Goal: Task Accomplishment & Management: Use online tool/utility

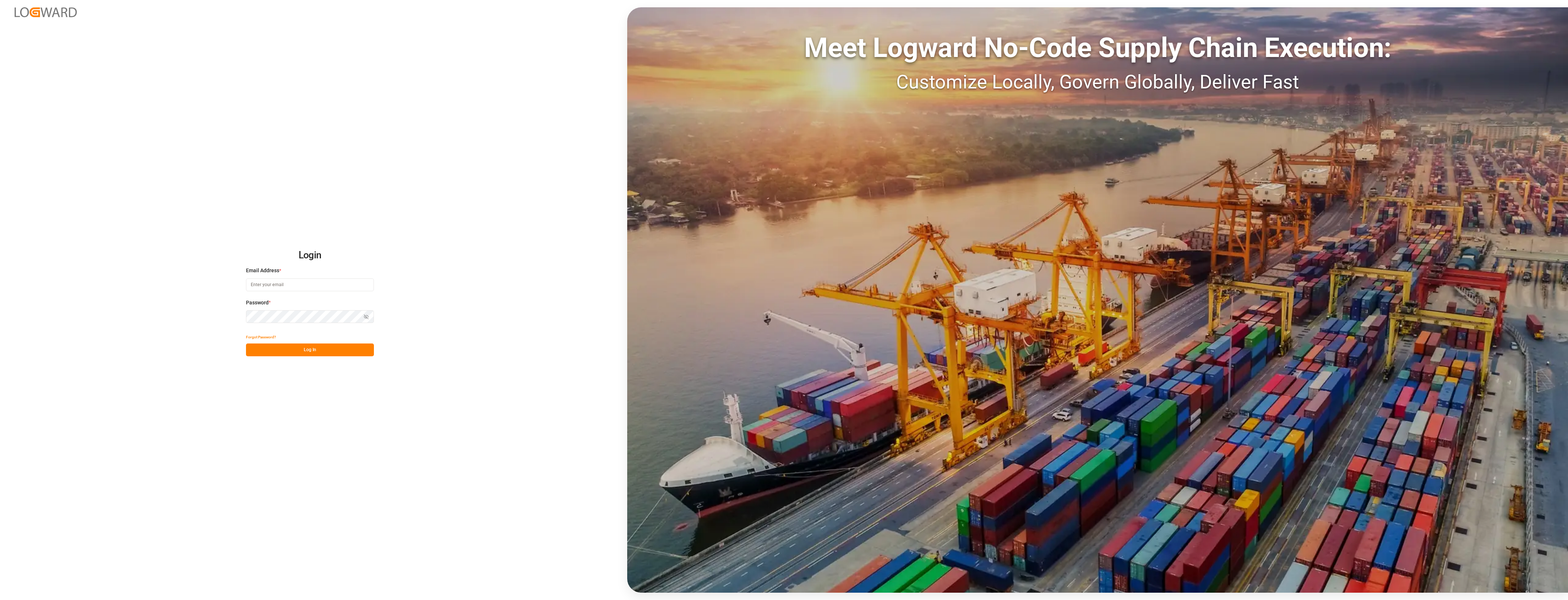
type input "[PERSON_NAME][EMAIL_ADDRESS][PERSON_NAME][DOMAIN_NAME]"
click at [307, 353] on button "Log In" at bounding box center [310, 350] width 128 height 13
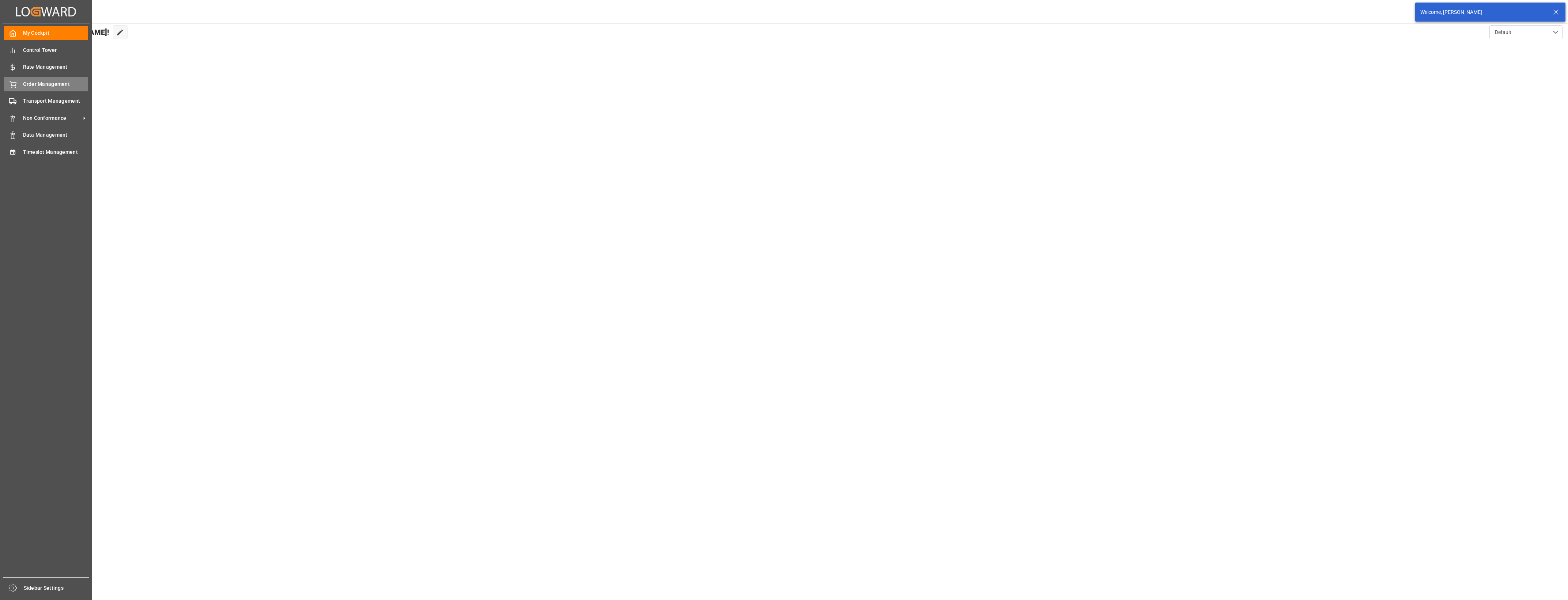
click at [16, 85] on icon at bounding box center [13, 84] width 7 height 7
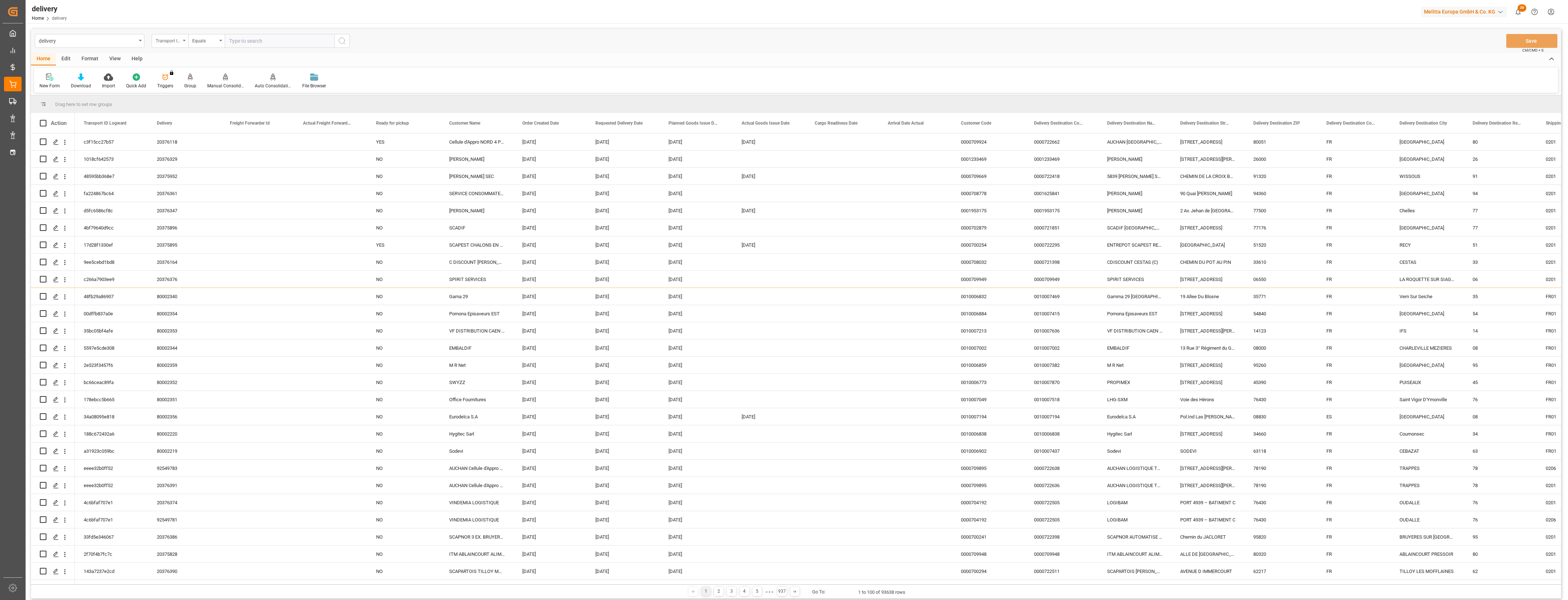
click at [184, 43] on div "Transport ID Logward" at bounding box center [170, 41] width 37 height 14
click at [176, 93] on div "Delivery" at bounding box center [206, 90] width 109 height 15
click at [248, 44] on input "text" at bounding box center [280, 41] width 110 height 14
type input "20376202"
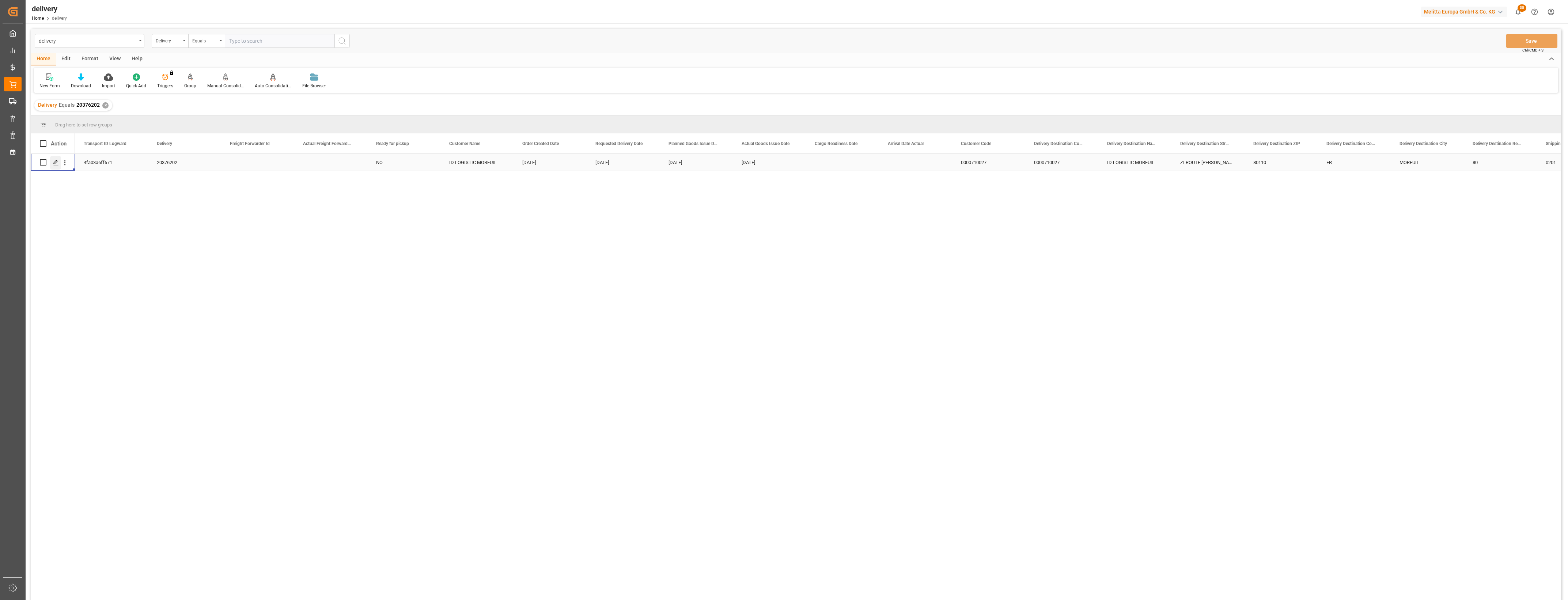
click at [57, 164] on icon "Press SPACE to select this row." at bounding box center [55, 162] width 6 height 6
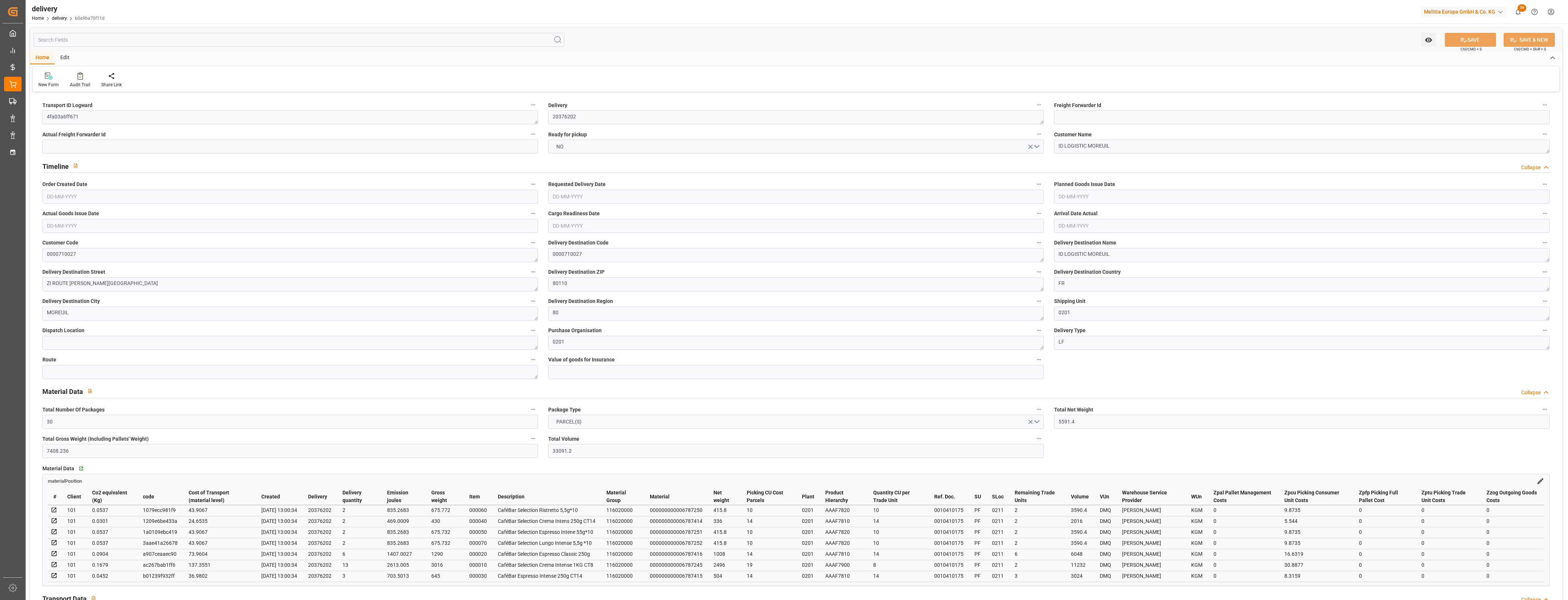
type input "[DATE]"
type input "[DATE] 13:00"
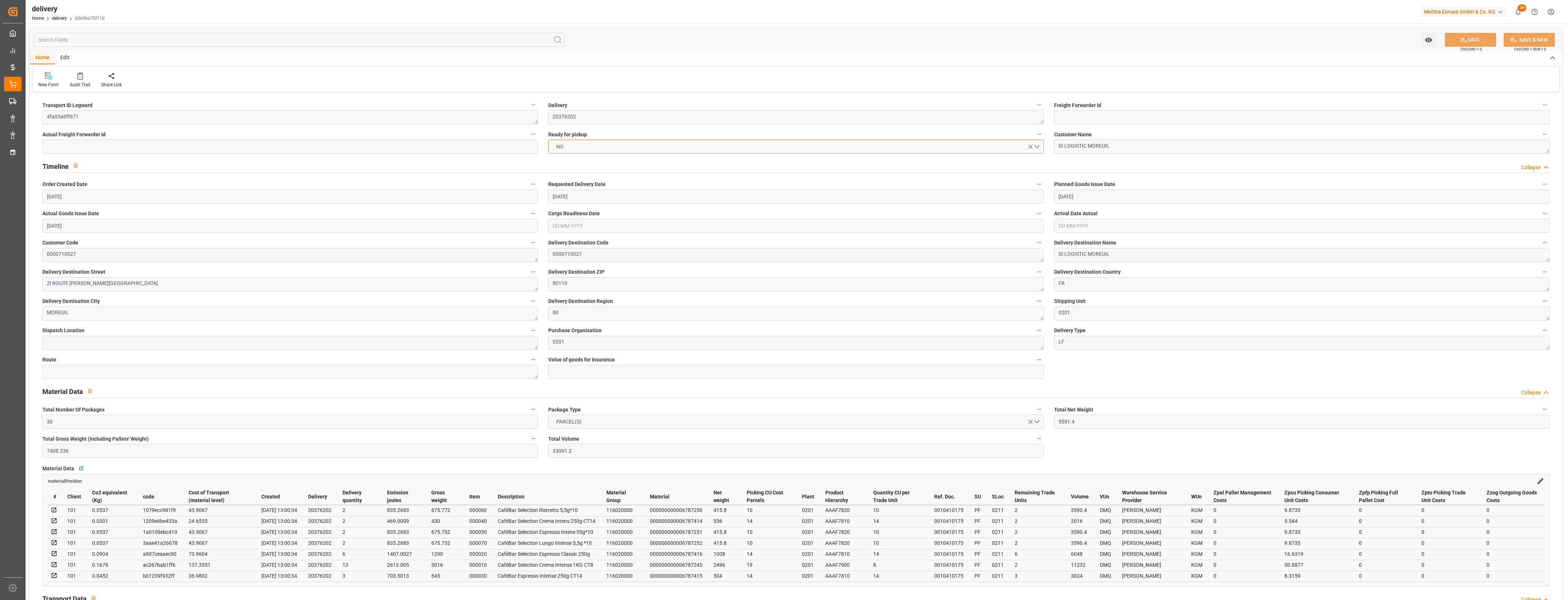
click at [1039, 144] on button "NO" at bounding box center [795, 146] width 495 height 14
click at [652, 152] on div "YES" at bounding box center [796, 148] width 495 height 15
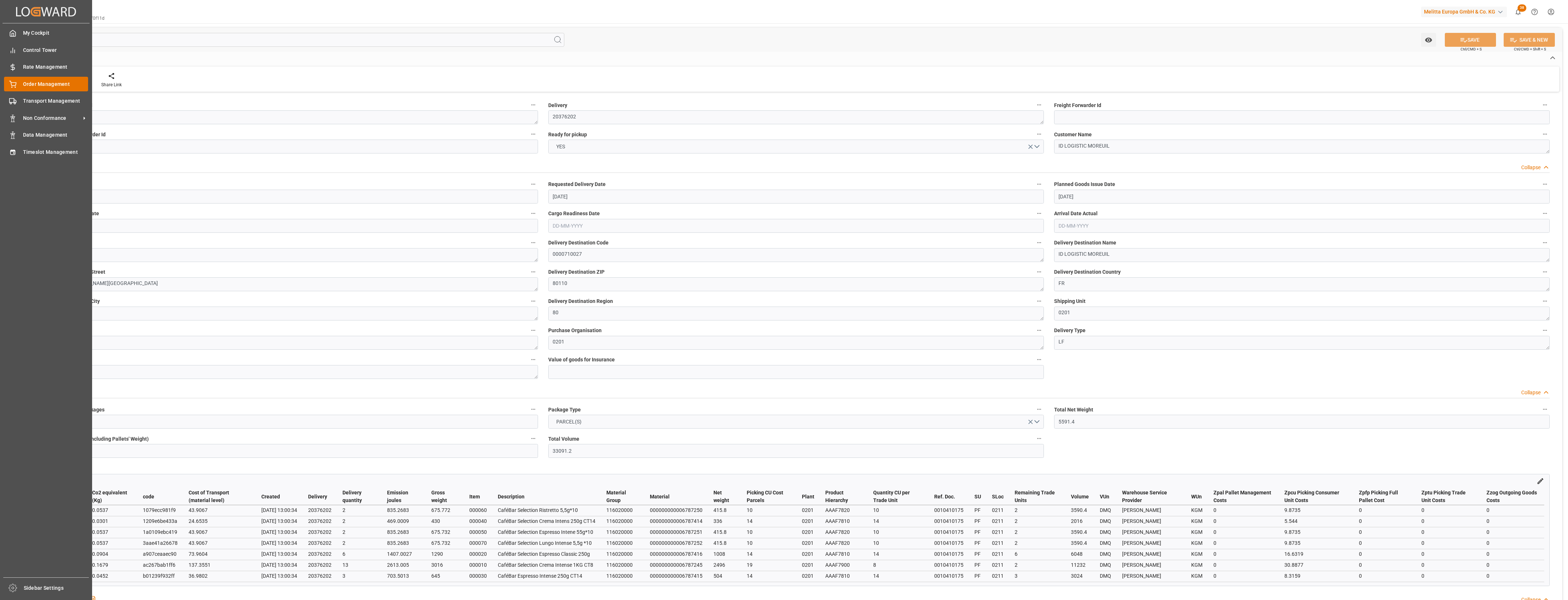
click at [15, 87] on circle at bounding box center [15, 87] width 1 height 1
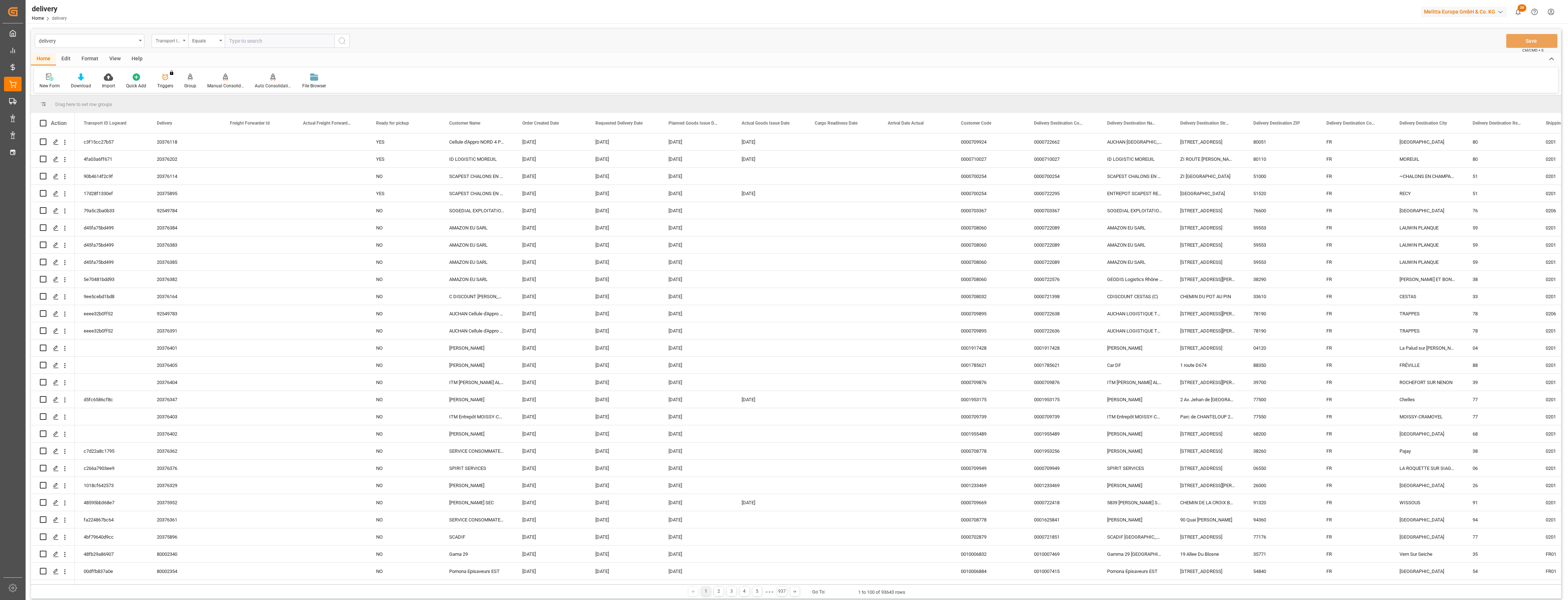
click at [184, 39] on div "Transport ID Logward" at bounding box center [170, 41] width 37 height 14
click at [165, 90] on div "Delivery" at bounding box center [206, 90] width 109 height 15
click at [247, 42] on input "text" at bounding box center [280, 41] width 110 height 14
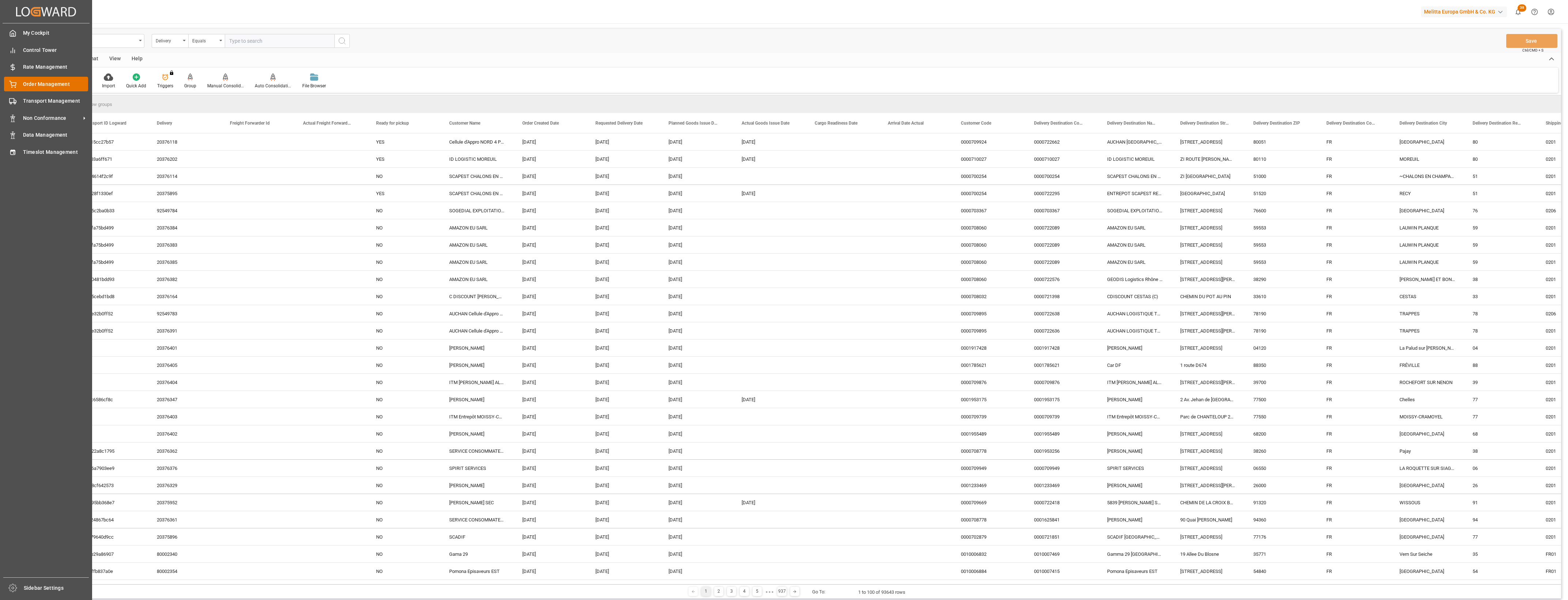
drag, startPoint x: 15, startPoint y: 84, endPoint x: 52, endPoint y: 81, distance: 37.1
click at [15, 84] on icon at bounding box center [13, 84] width 7 height 7
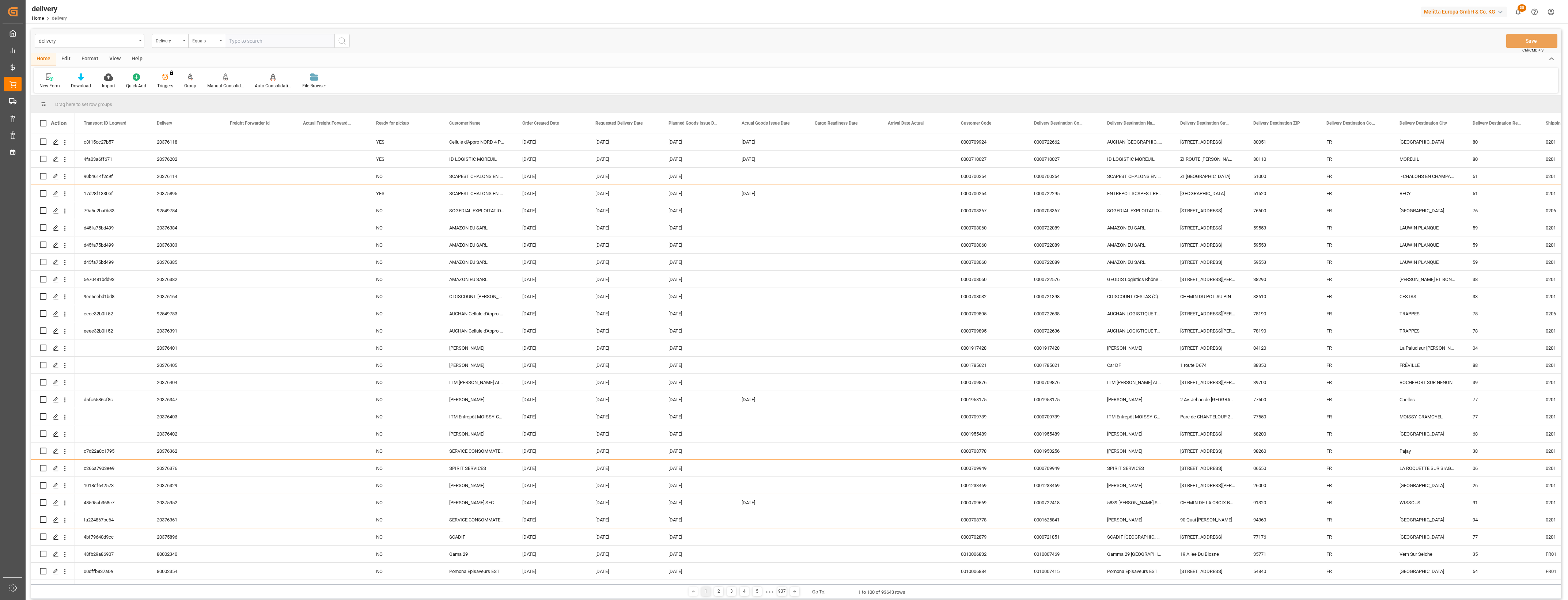
click at [264, 42] on input "text" at bounding box center [280, 41] width 110 height 14
type input "20375896"
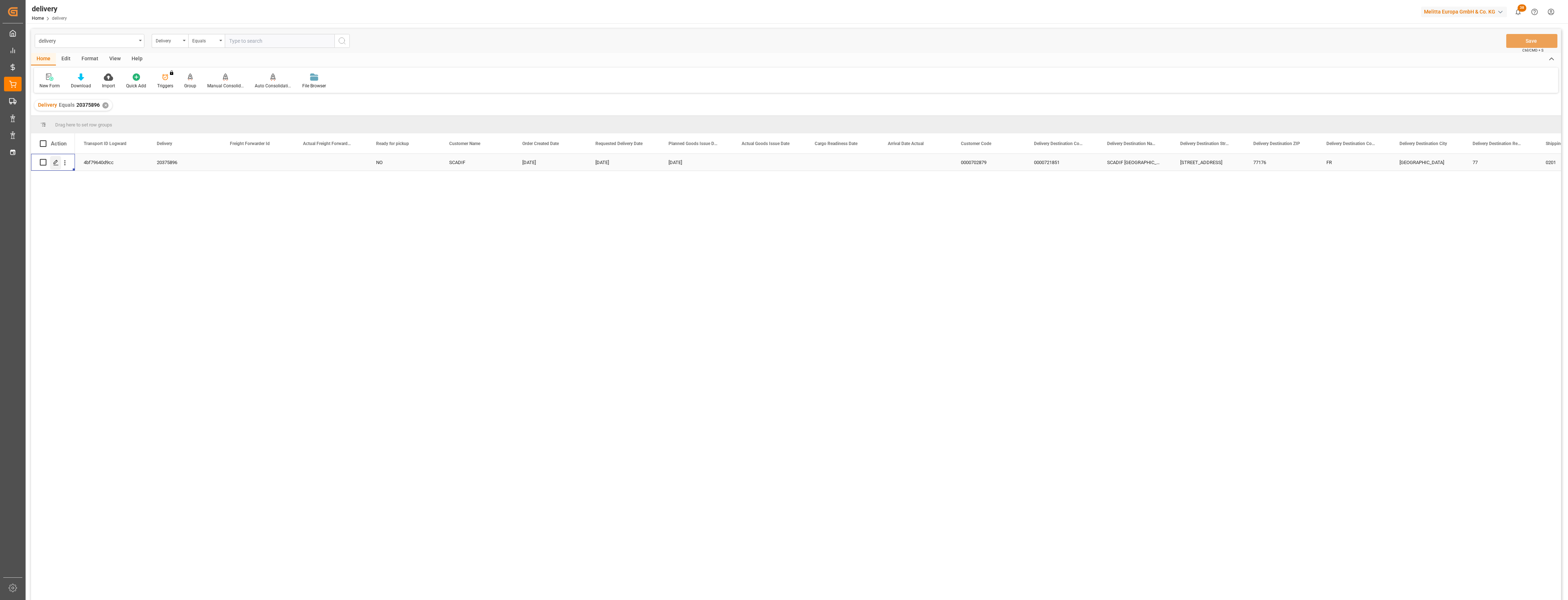
click at [58, 165] on line "Press SPACE to select this row." at bounding box center [56, 165] width 4 height 0
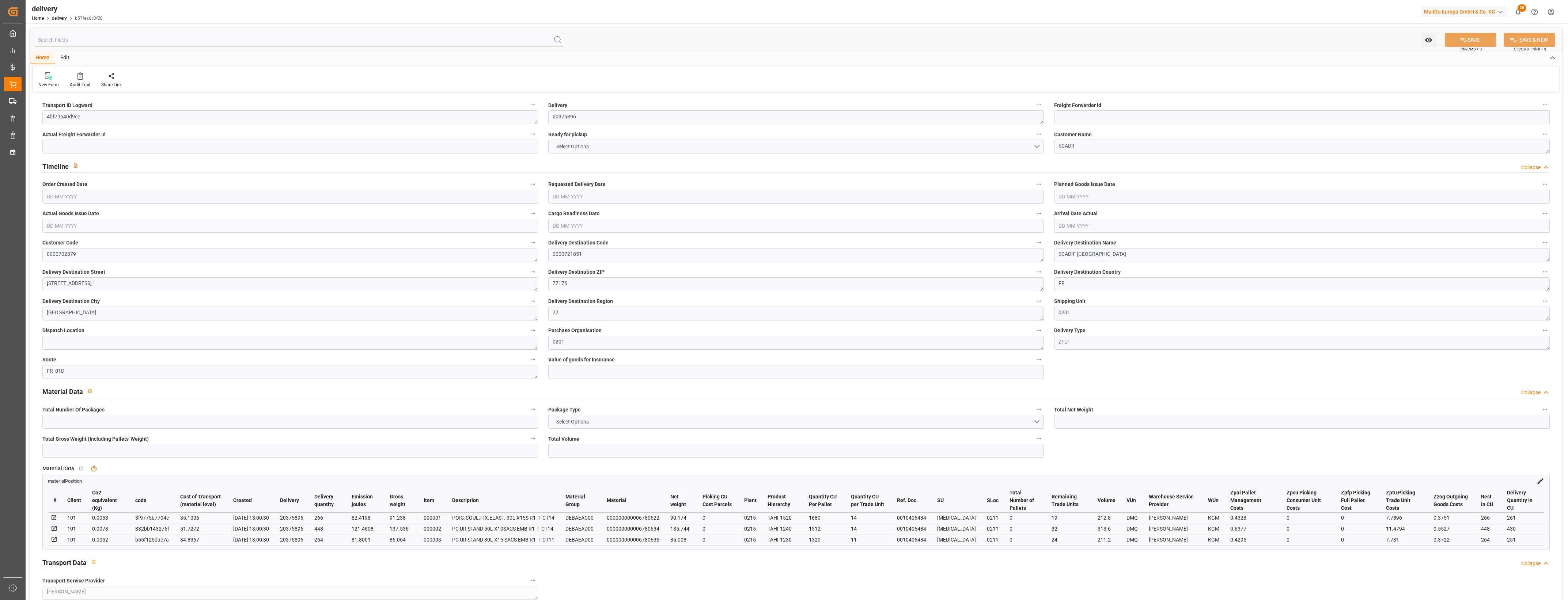
type input "3"
type input "310.926"
type input "337.838"
type input "737.6"
type input "75"
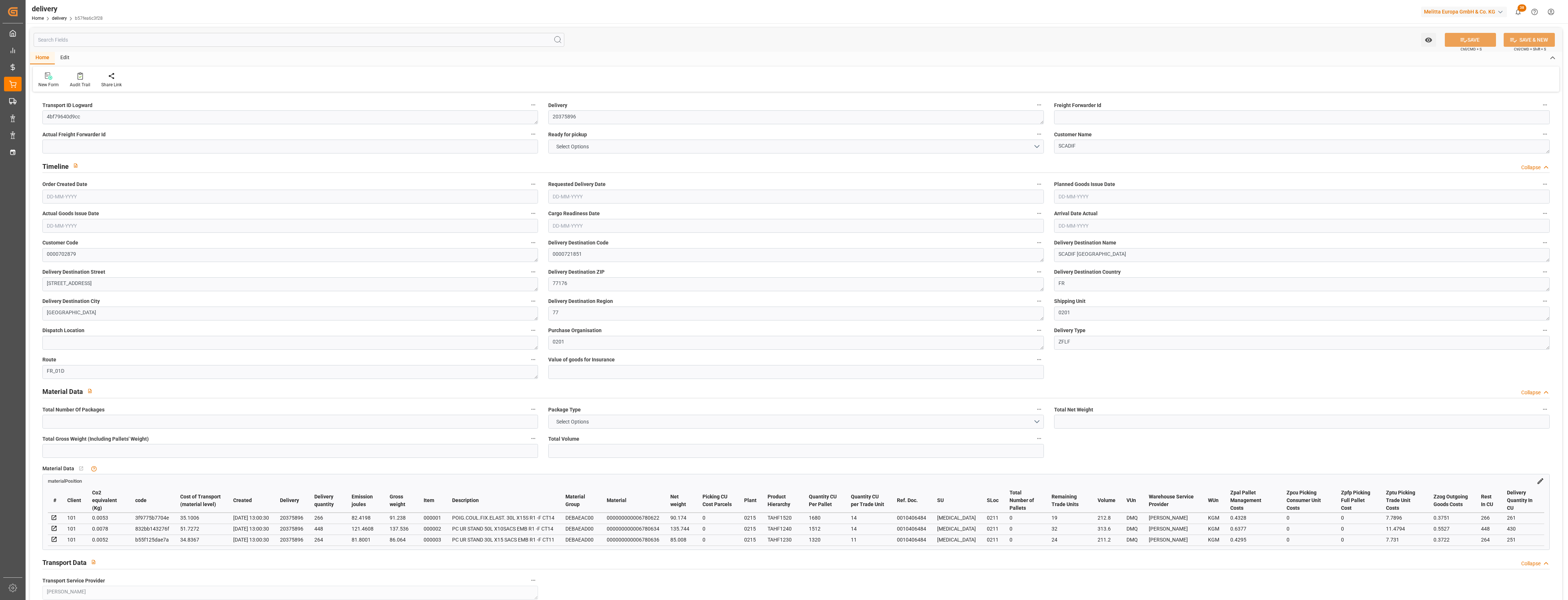
type input "1"
type input "0"
type input "1"
type input "0"
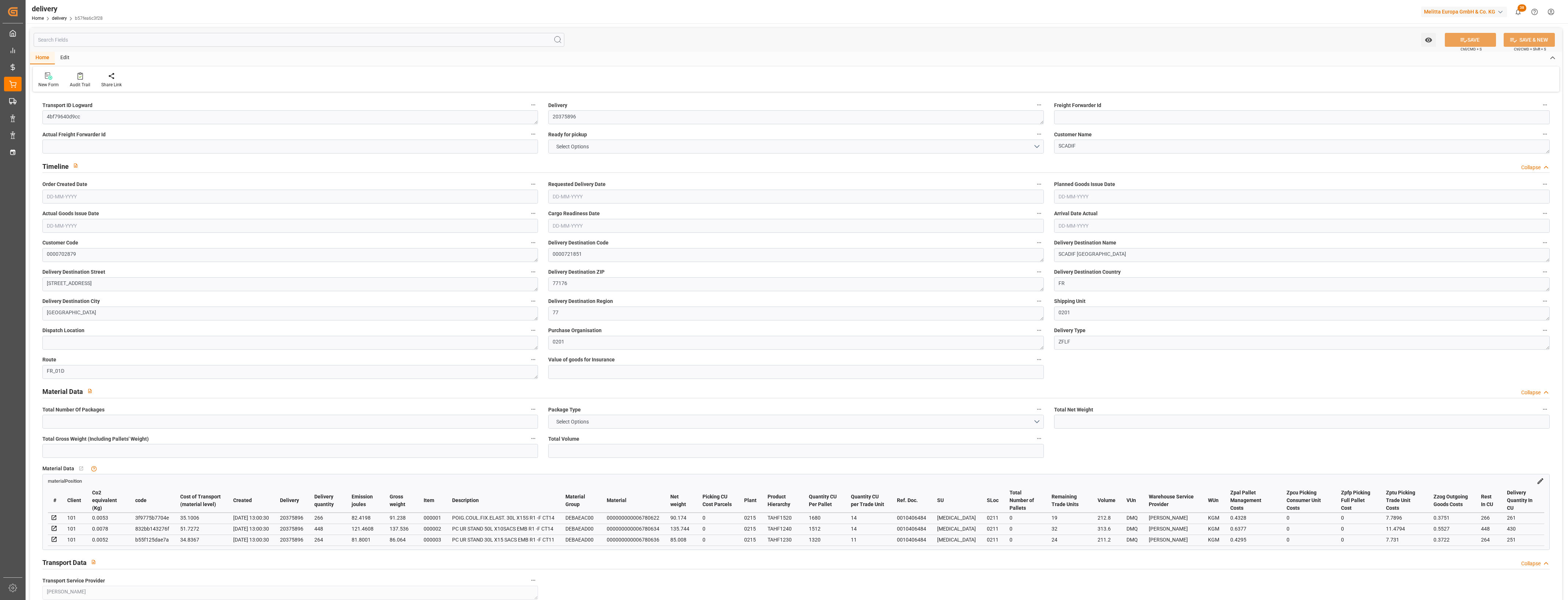
type input "-5.1354"
type input "126.8"
type input "121.6646"
type input "0"
type input "27"
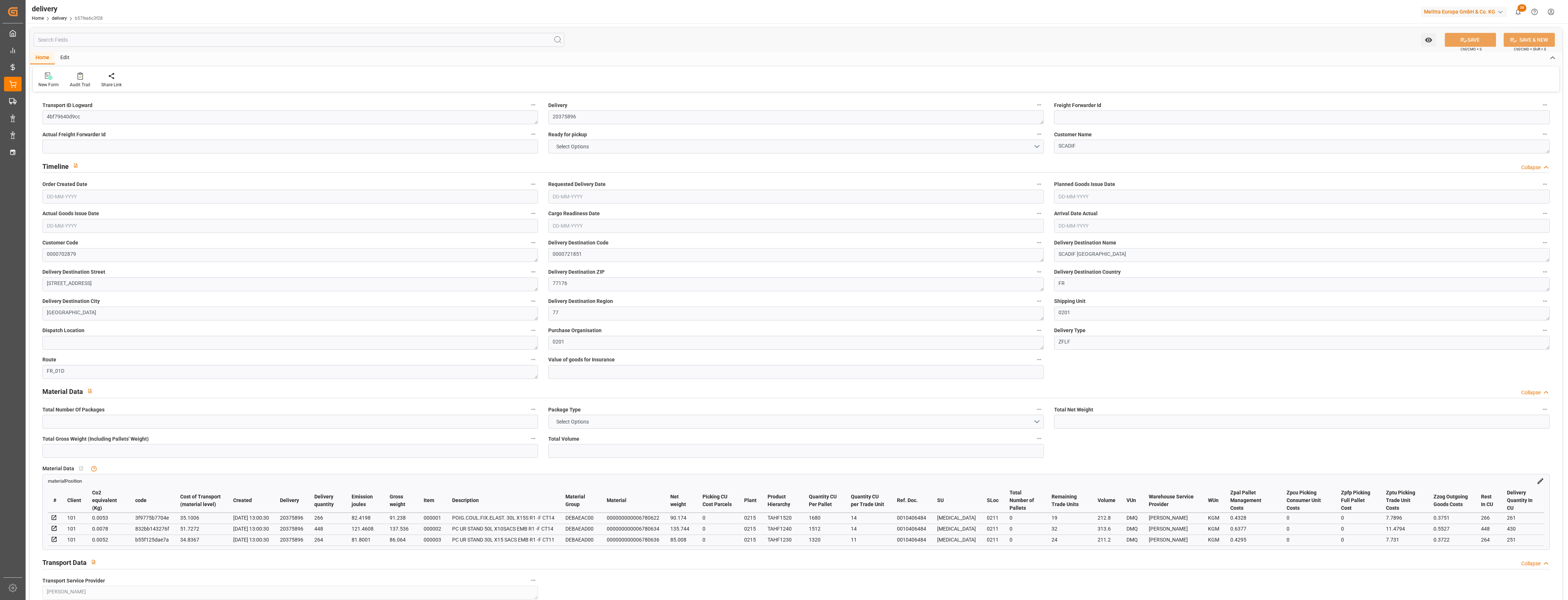
type input "1.5"
type input "1.3"
type input "0"
type input "1.5"
type input "314.838"
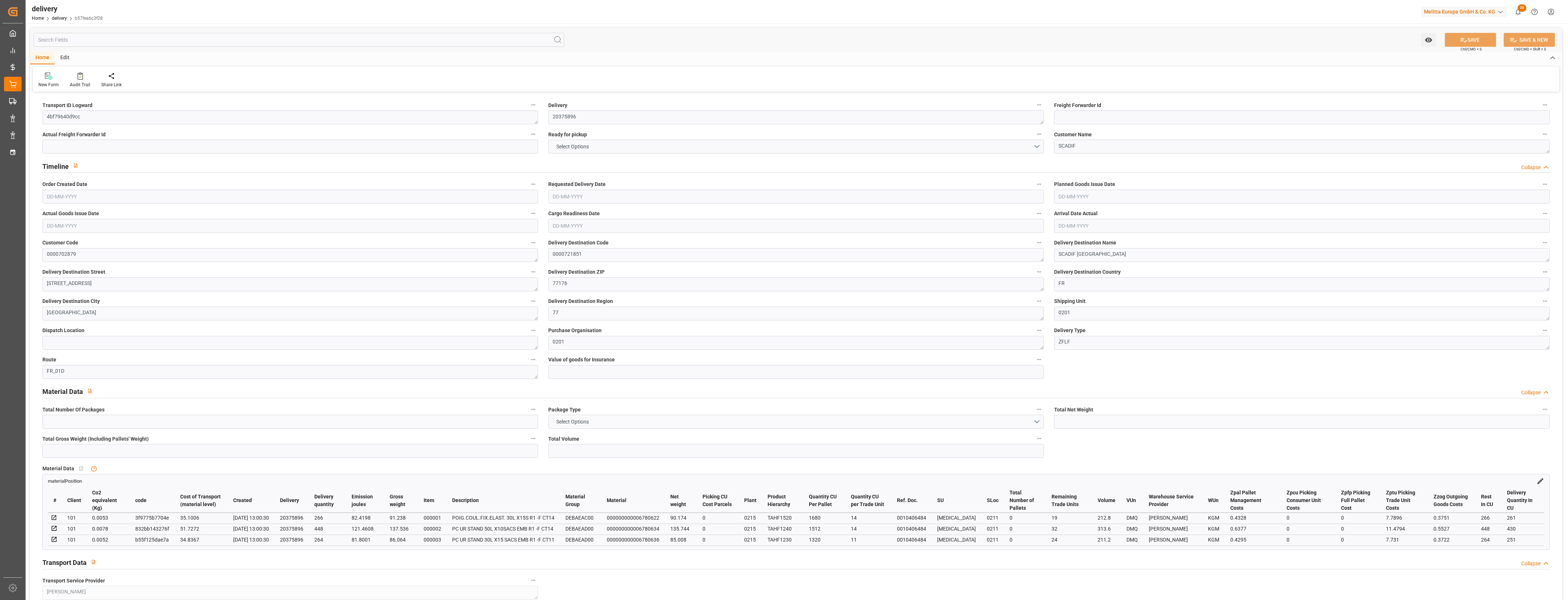
type input "101"
type input "285.6808"
type input "0.0183"
type input "0"
type input "[DATE]"
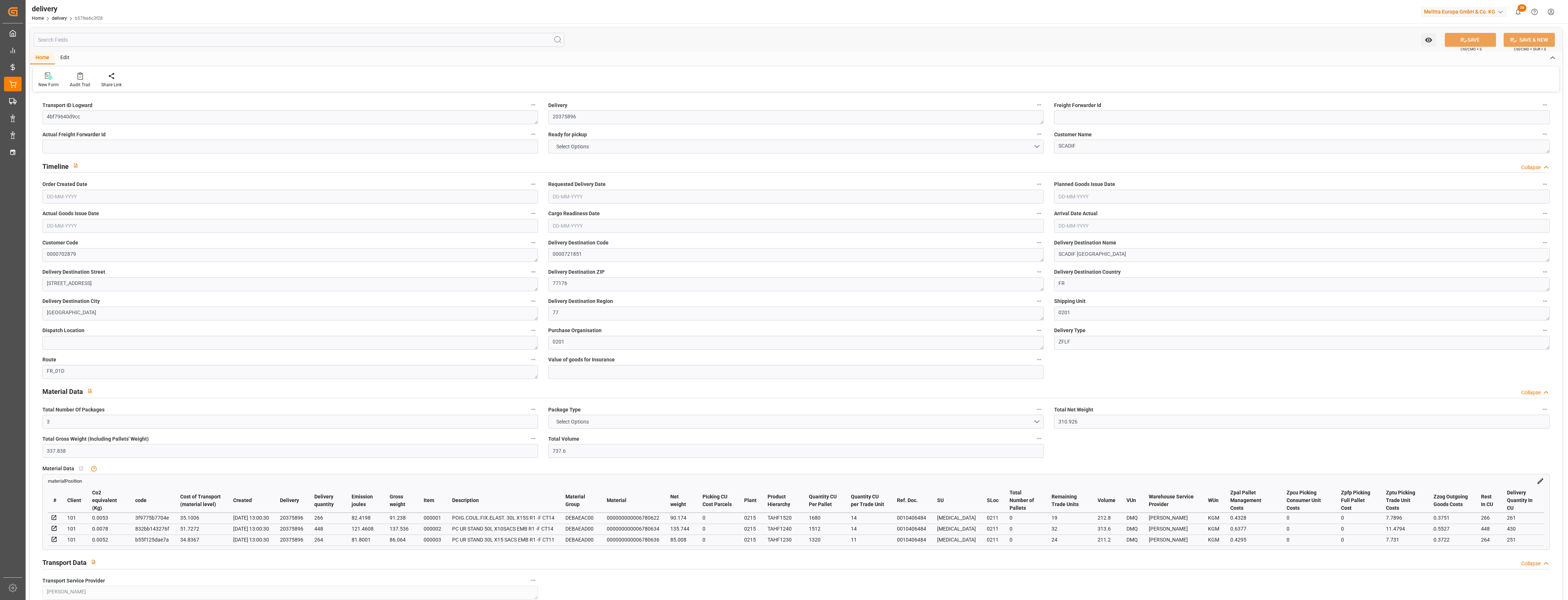
type input "[DATE]"
type input "[DATE] 13:00"
click at [1036, 143] on button "NO" at bounding box center [795, 146] width 495 height 14
click at [608, 152] on div "YES" at bounding box center [796, 148] width 495 height 15
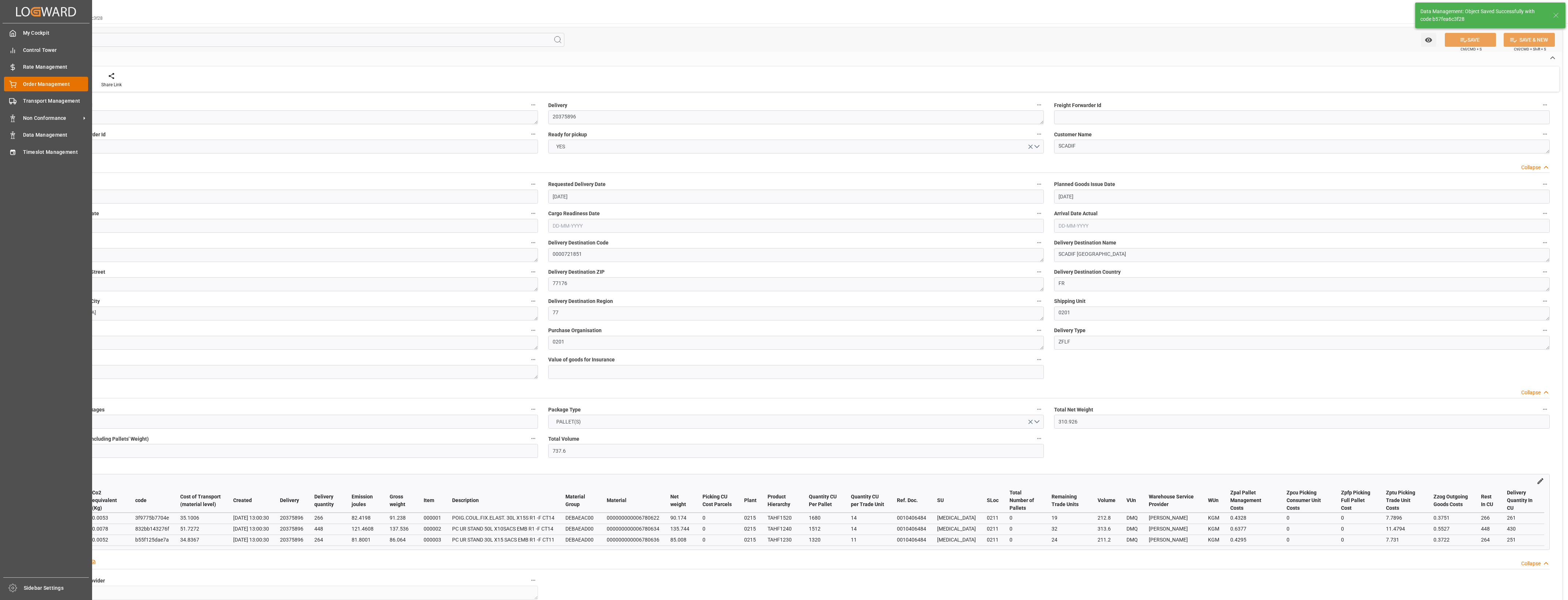
click at [20, 83] on div "Order Management Order Management" at bounding box center [46, 84] width 84 height 14
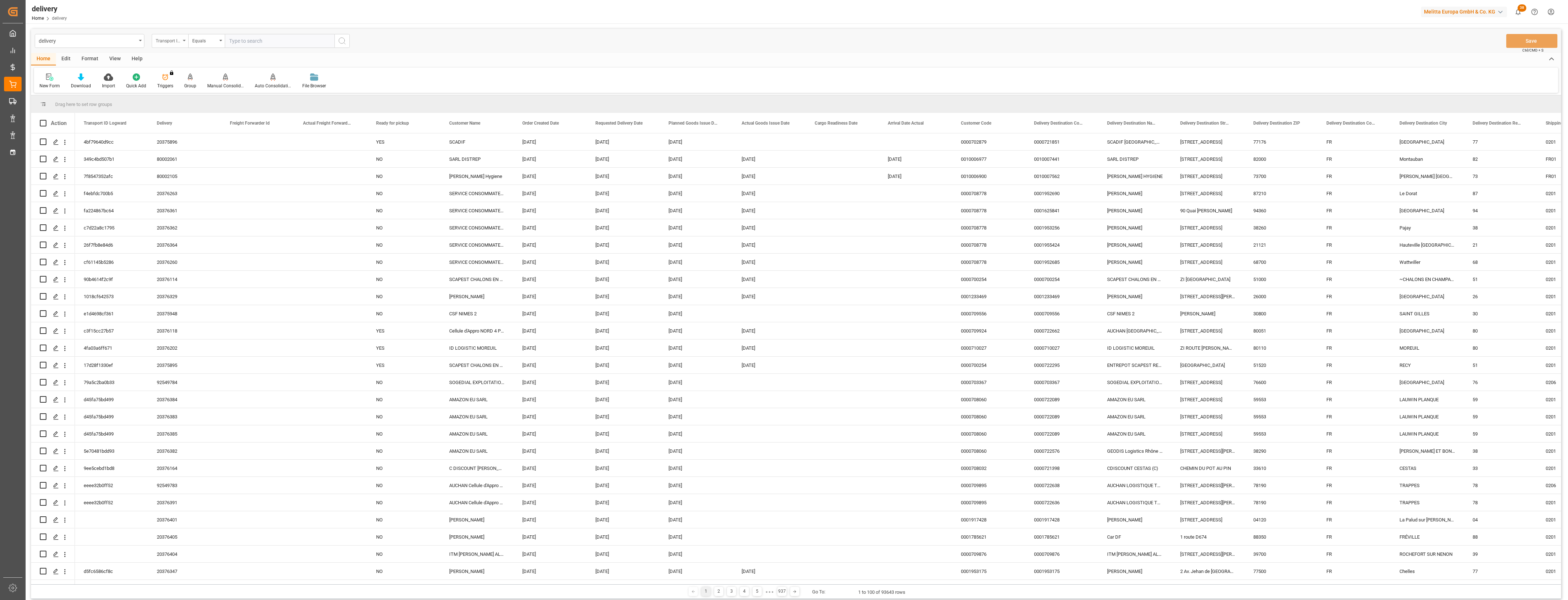
click at [185, 42] on div "Transport ID Logward" at bounding box center [170, 41] width 37 height 14
drag, startPoint x: 185, startPoint y: 87, endPoint x: 219, endPoint y: 55, distance: 46.7
click at [185, 87] on div "Delivery" at bounding box center [206, 90] width 109 height 15
click at [246, 40] on input "text" at bounding box center [280, 41] width 110 height 14
type input "20376181"
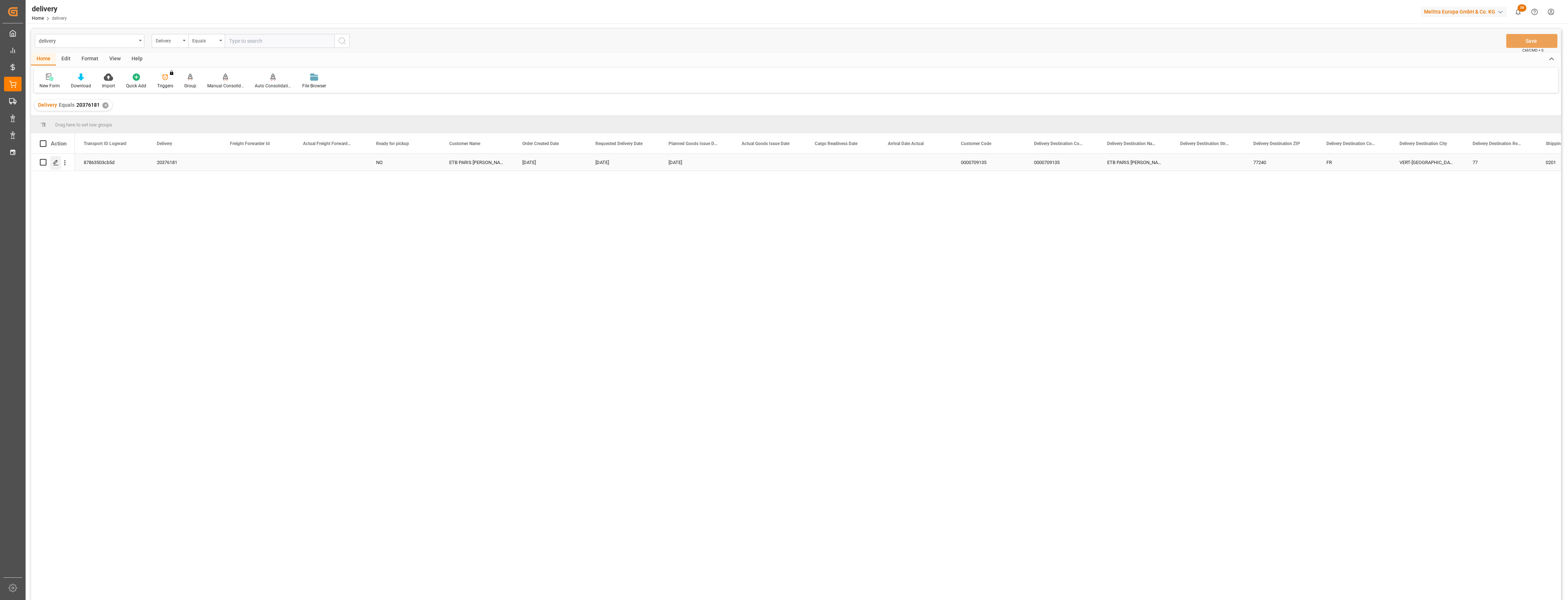
click at [58, 163] on icon "Press SPACE to select this row." at bounding box center [55, 162] width 6 height 6
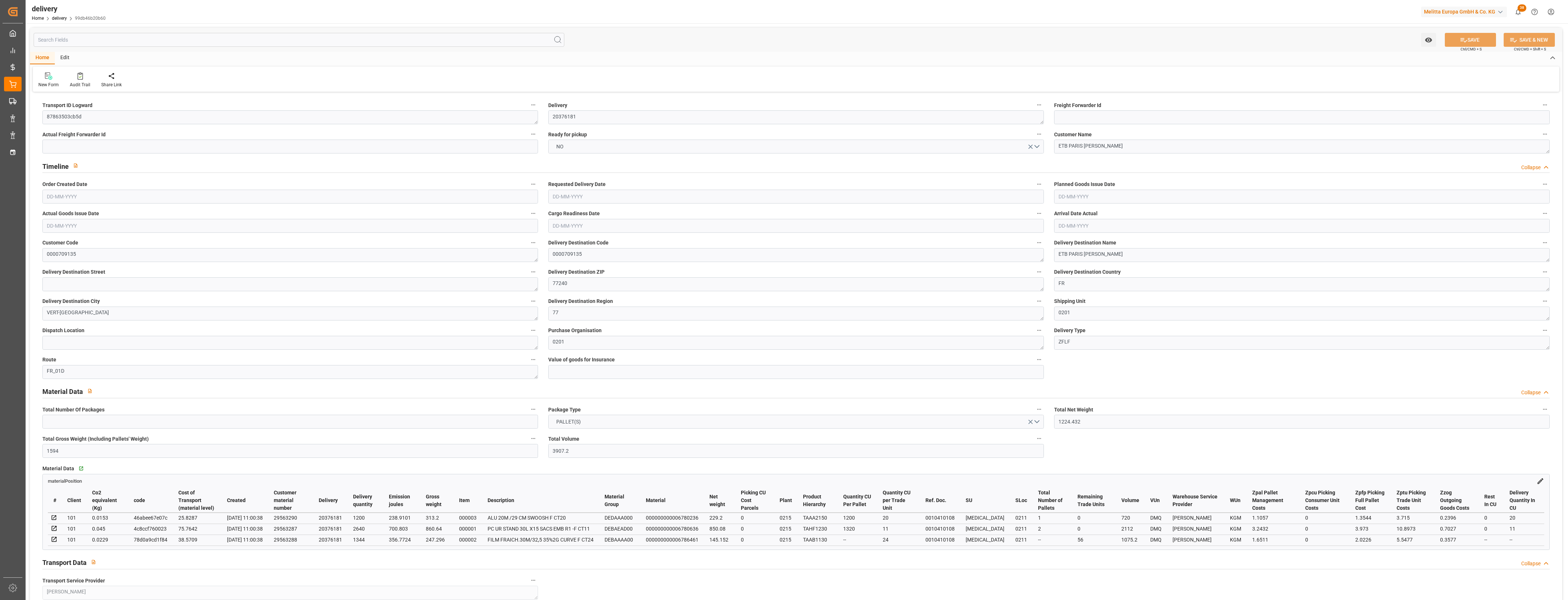
type input "[DATE]"
type input "[DATE] 11:00"
click at [1037, 148] on button "NO" at bounding box center [795, 146] width 495 height 14
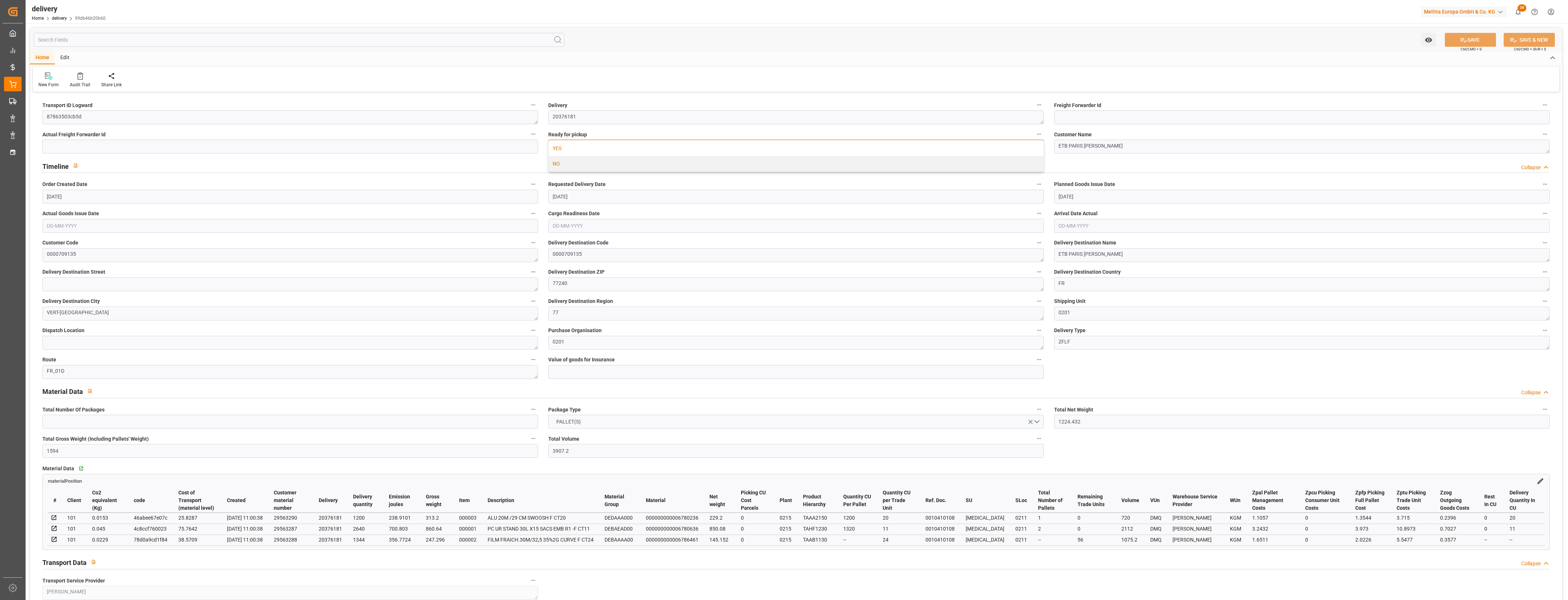
click at [578, 146] on div "YES" at bounding box center [796, 148] width 495 height 15
click at [19, 83] on div "Order Management Order Management" at bounding box center [12, 84] width 17 height 14
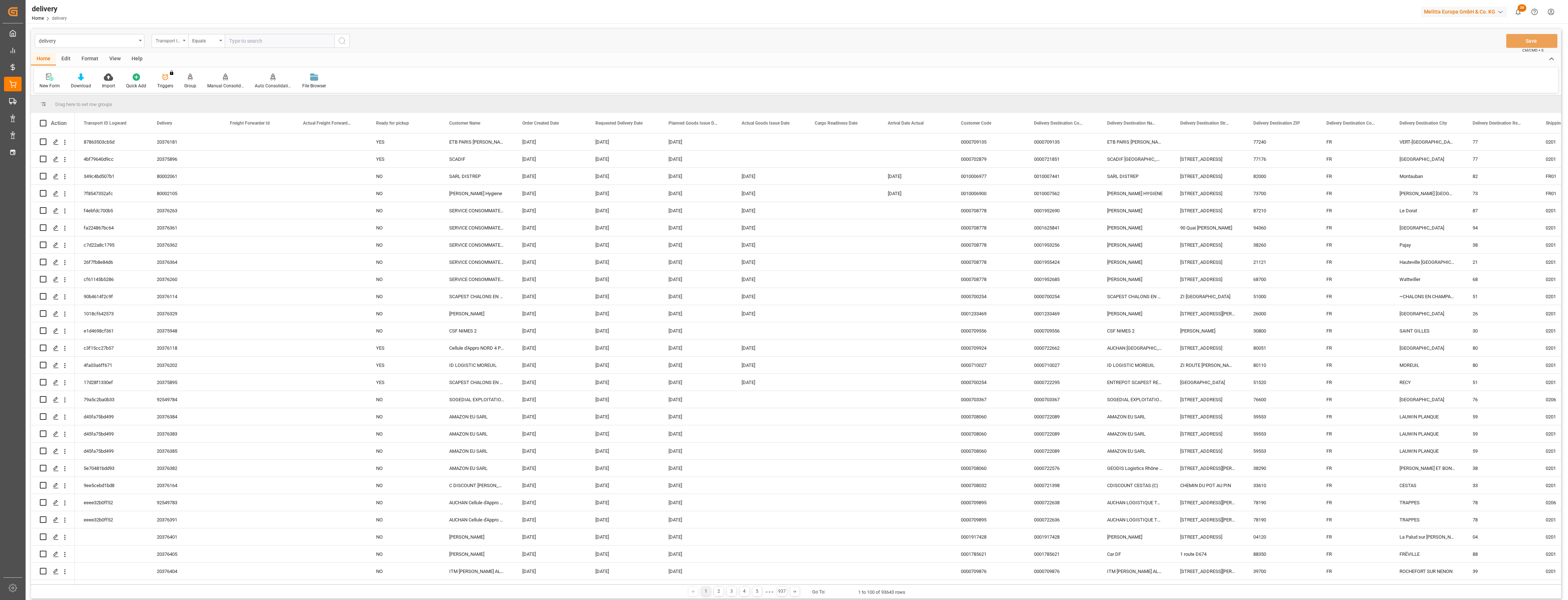
click at [185, 41] on icon "open menu" at bounding box center [184, 40] width 3 height 1
click at [179, 87] on div "Delivery" at bounding box center [206, 90] width 109 height 15
click at [267, 37] on input "text" at bounding box center [280, 41] width 110 height 14
type input "20376182"
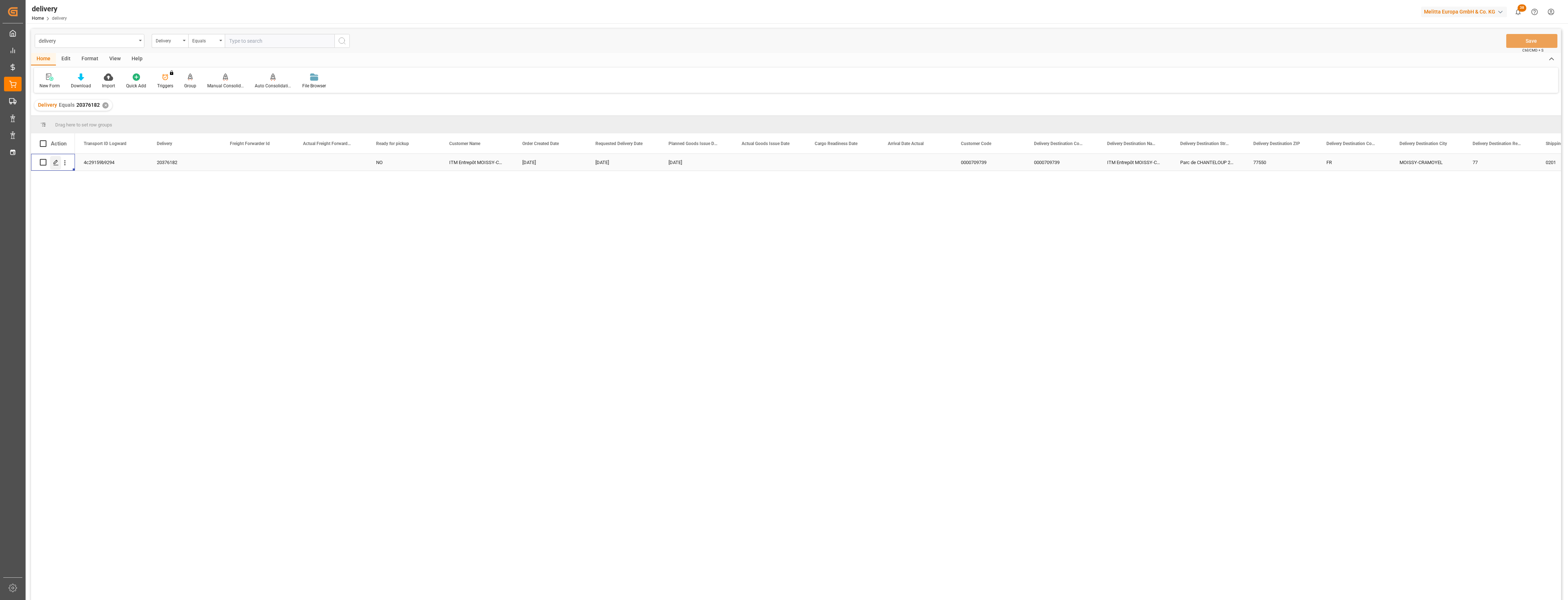
click at [57, 162] on icon "Press SPACE to select this row." at bounding box center [55, 162] width 6 height 6
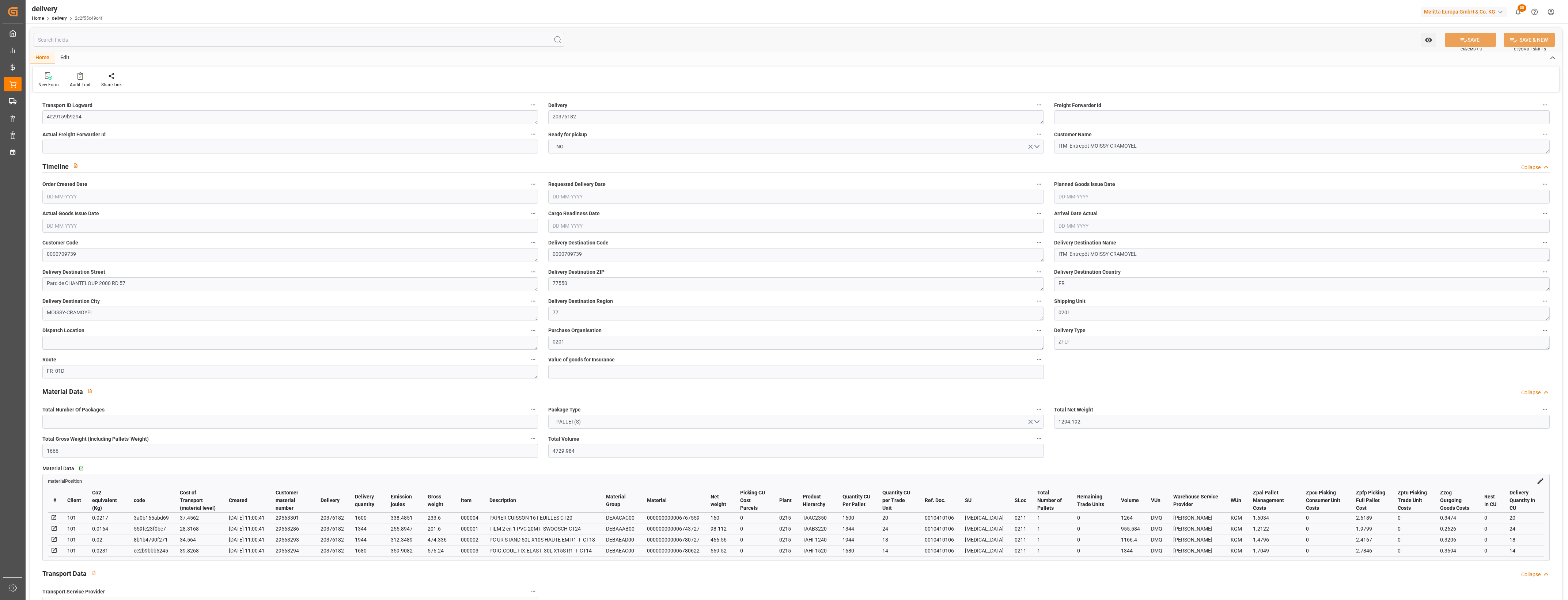
type input "[DATE]"
type input "[DATE] 11:00"
click at [1038, 146] on button "NO" at bounding box center [795, 146] width 495 height 14
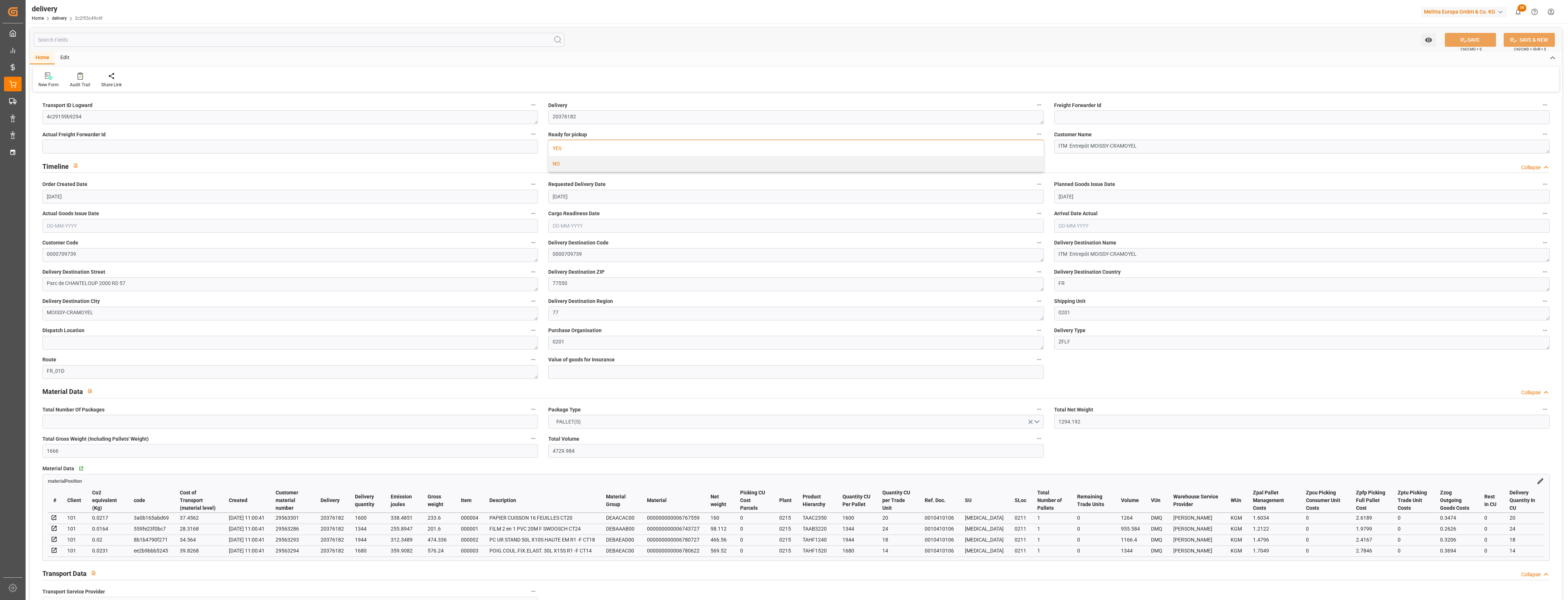
click at [562, 149] on div "YES" at bounding box center [796, 148] width 495 height 15
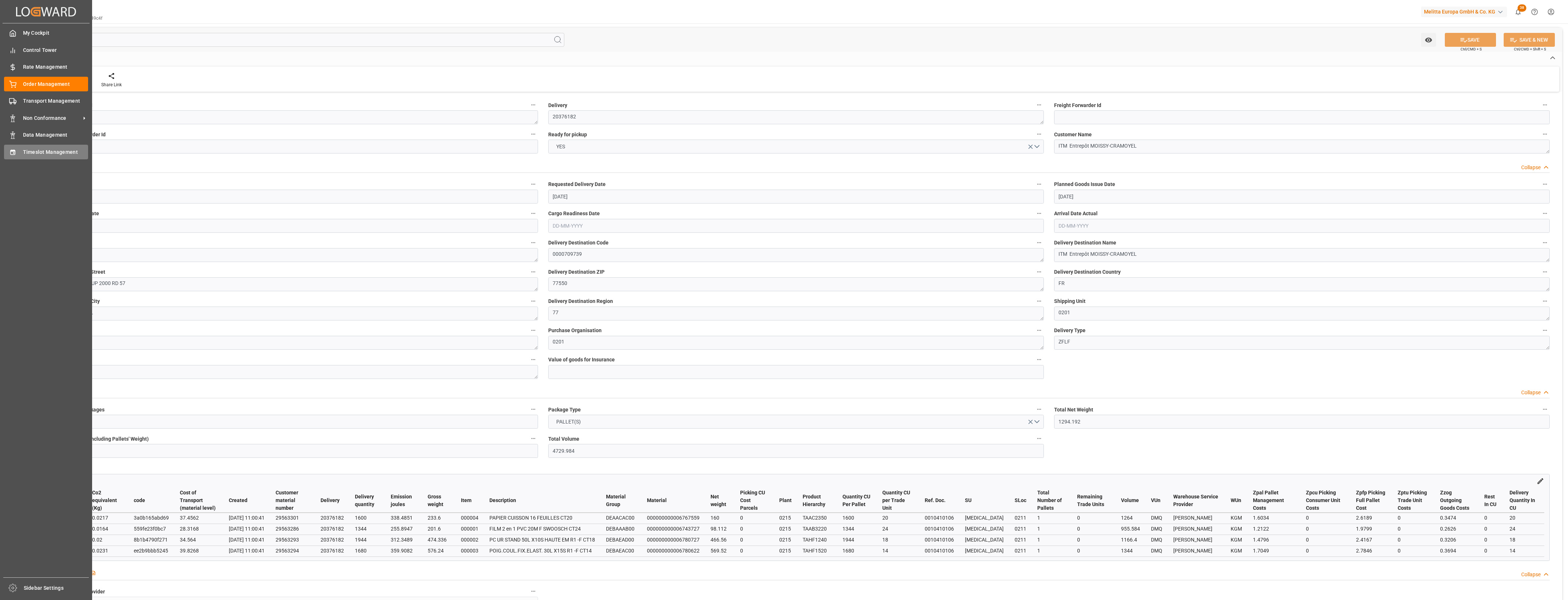
click at [22, 151] on div "Timeslot Management Timeslot Management" at bounding box center [46, 151] width 84 height 14
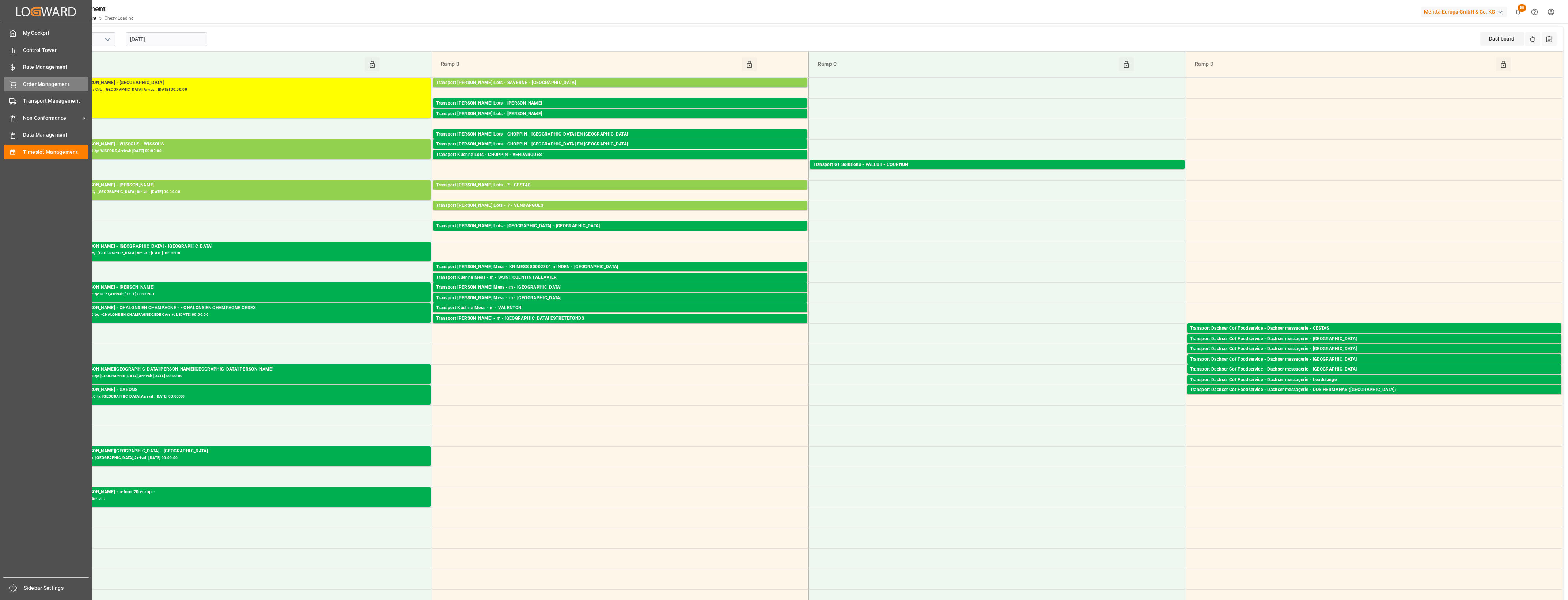
click at [34, 85] on span "Order Management" at bounding box center [56, 84] width 66 height 7
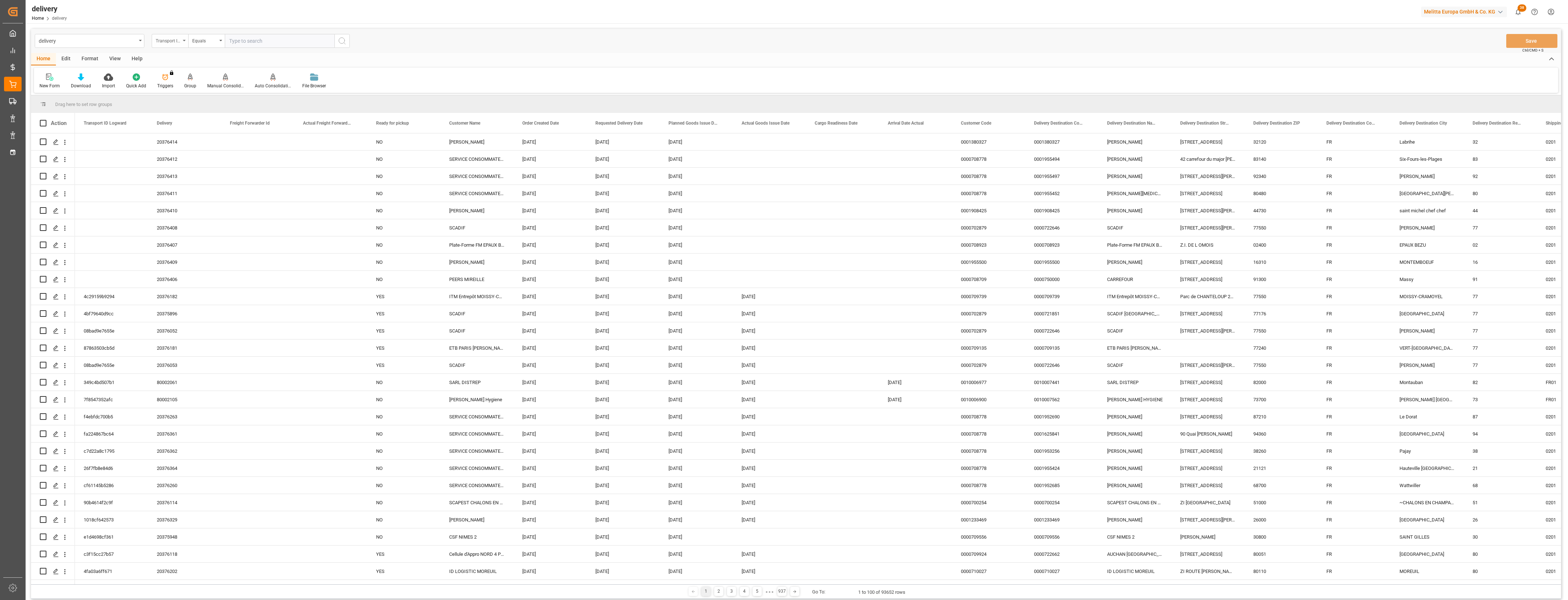
click at [185, 40] on icon "open menu" at bounding box center [184, 40] width 3 height 1
click at [174, 90] on div "Delivery" at bounding box center [206, 90] width 109 height 15
click at [250, 42] on input "text" at bounding box center [280, 41] width 110 height 14
type input "20375930"
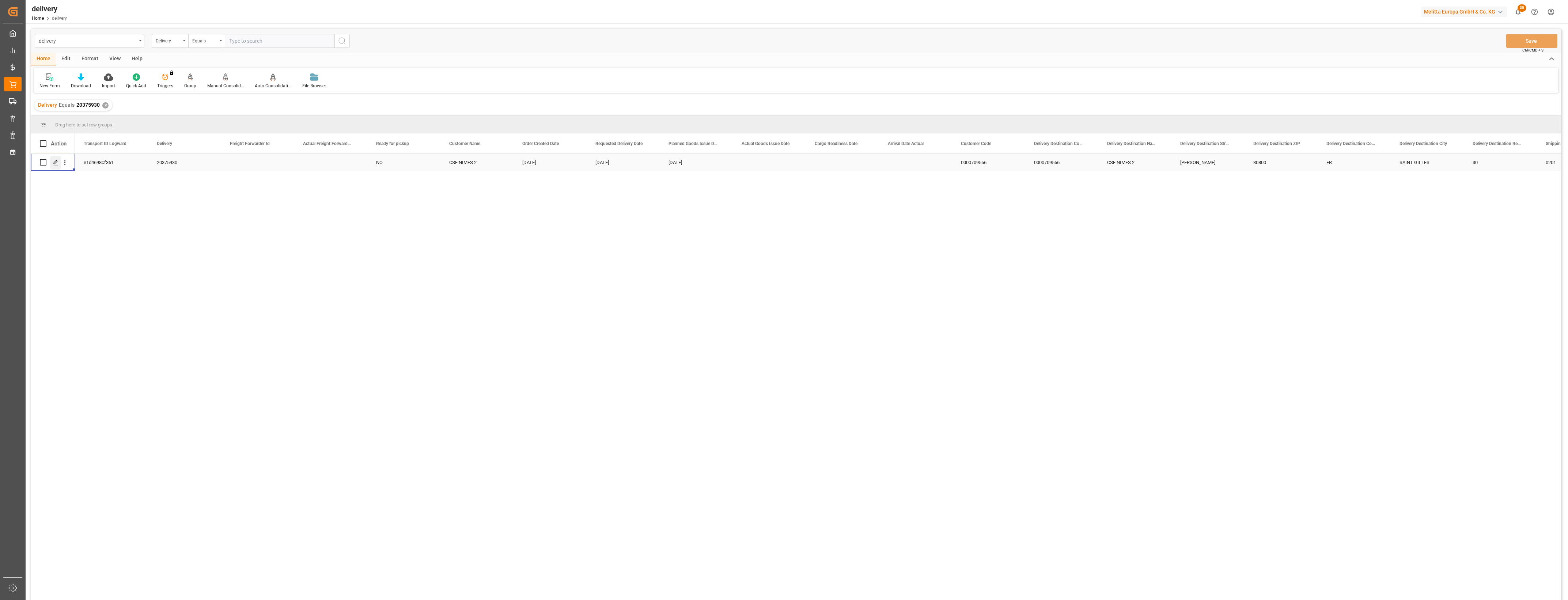
click at [53, 162] on icon "Press SPACE to select this row." at bounding box center [55, 162] width 6 height 6
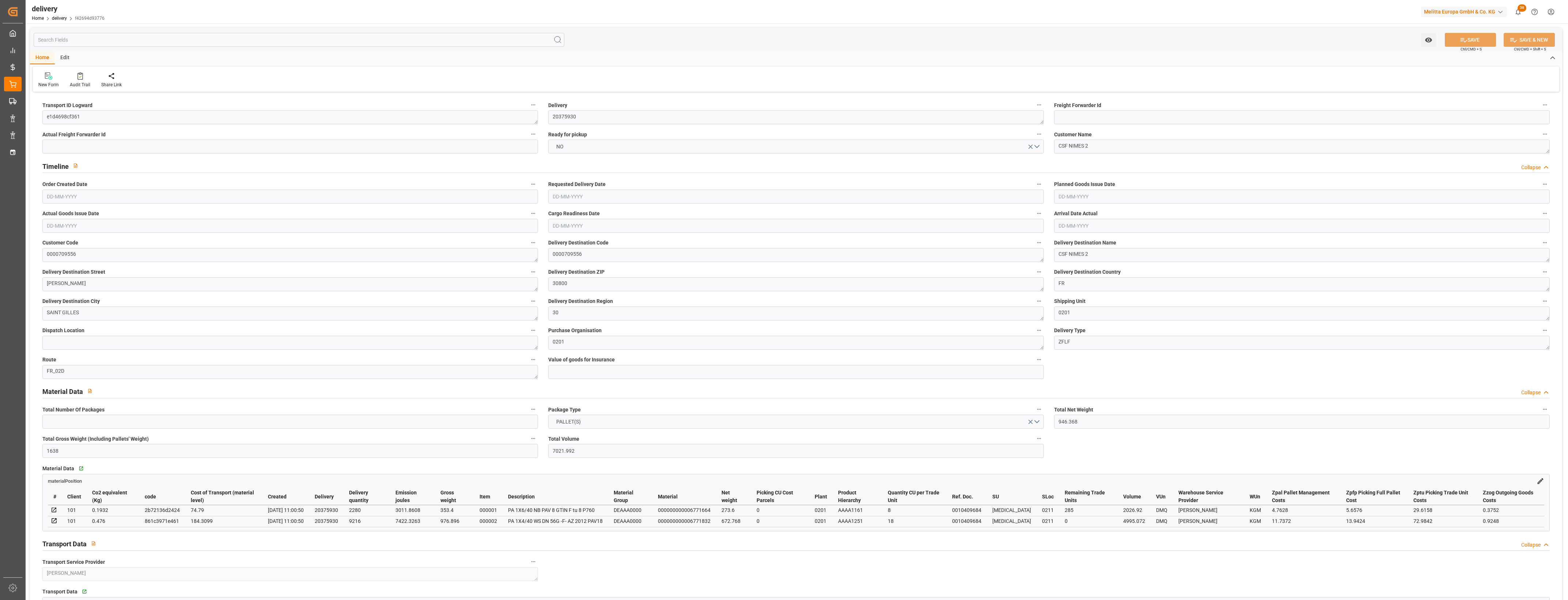
type input "[DATE]"
type input "[DATE] 11:01"
click at [1037, 146] on button "NO" at bounding box center [795, 146] width 495 height 14
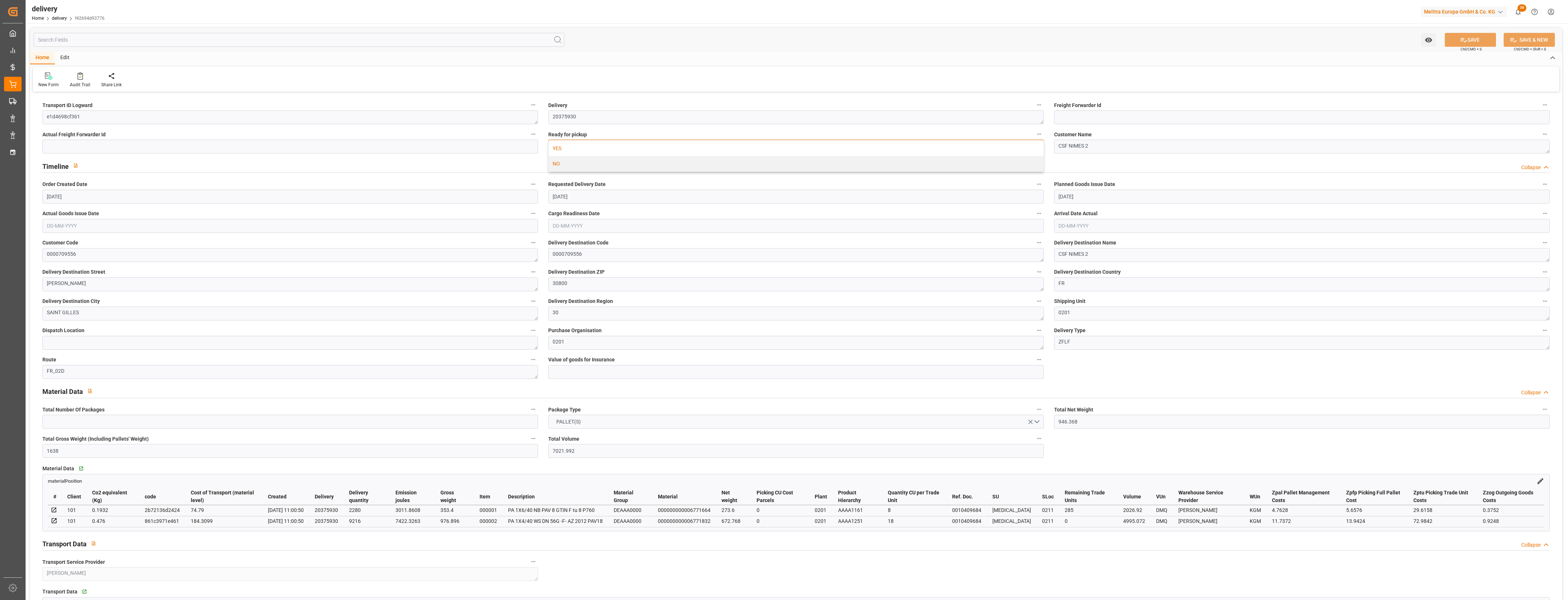
click at [574, 148] on div "YES" at bounding box center [796, 148] width 495 height 15
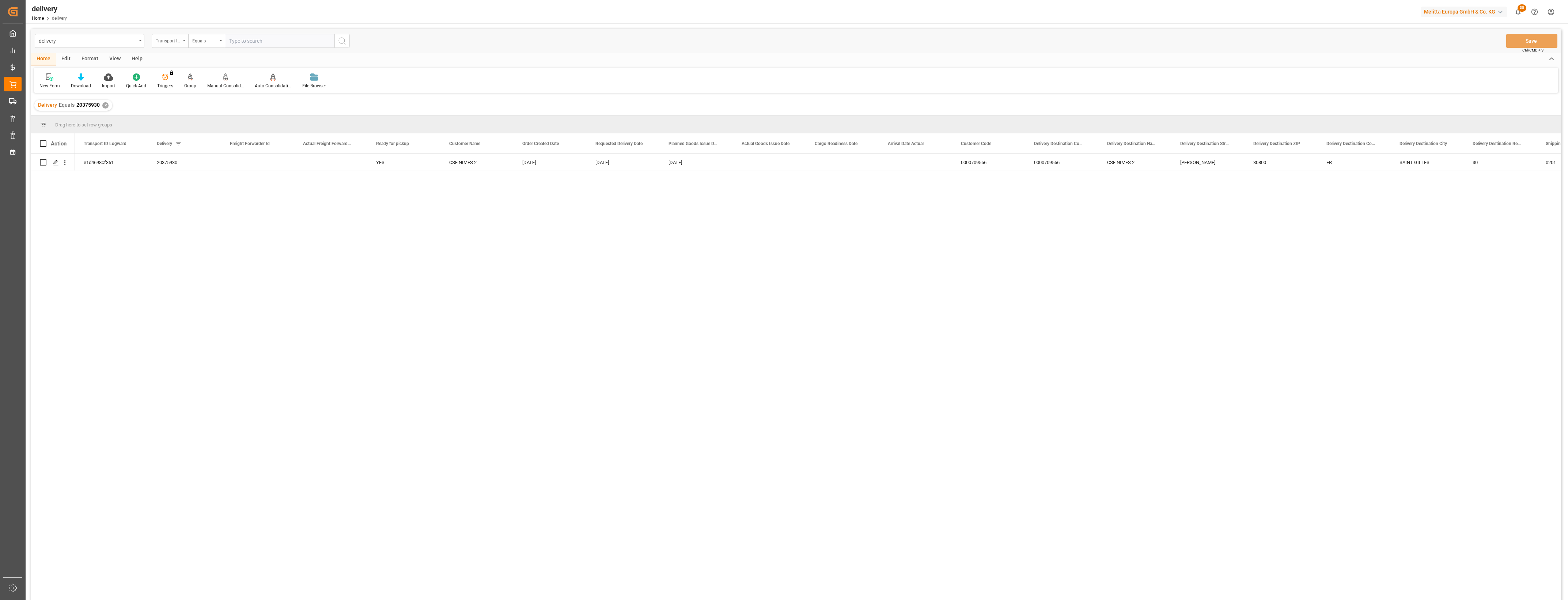
click at [185, 40] on icon "open menu" at bounding box center [184, 40] width 3 height 1
click at [172, 92] on div "Delivery" at bounding box center [206, 90] width 109 height 15
click at [234, 42] on input "text" at bounding box center [280, 41] width 110 height 14
type input "20375948"
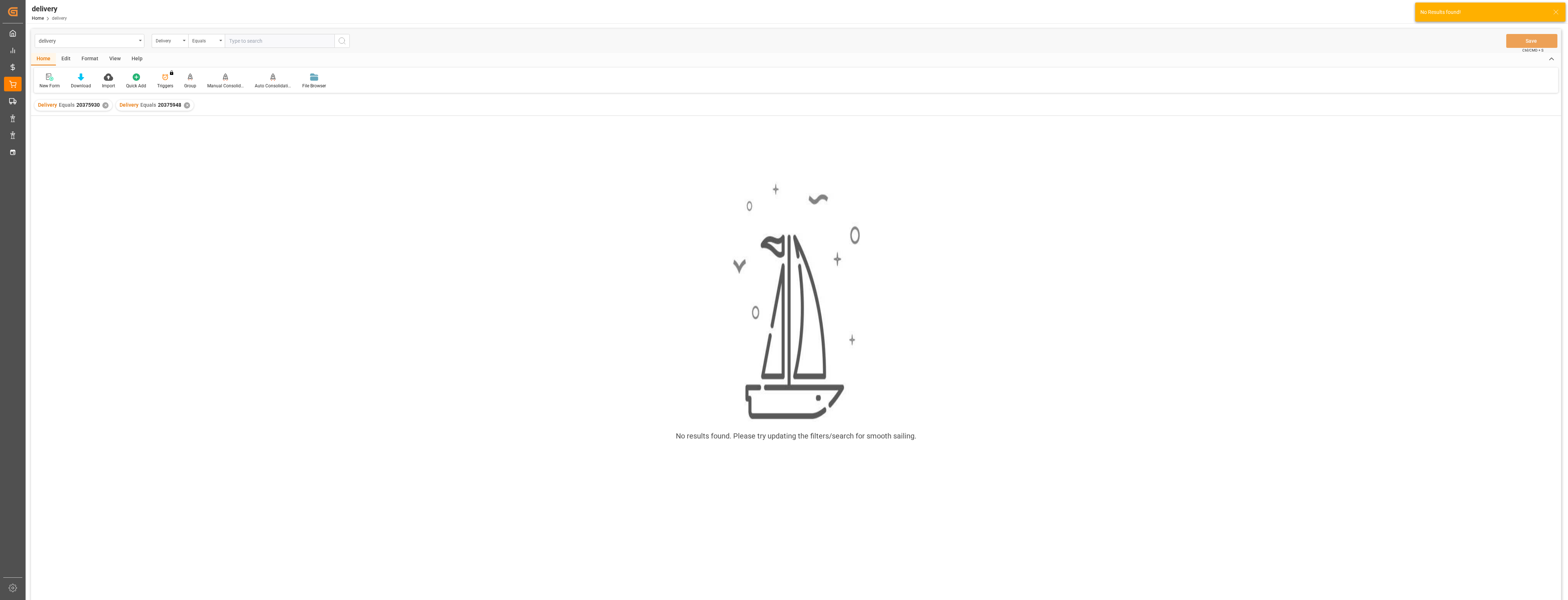
click at [105, 107] on div "✕" at bounding box center [105, 105] width 6 height 6
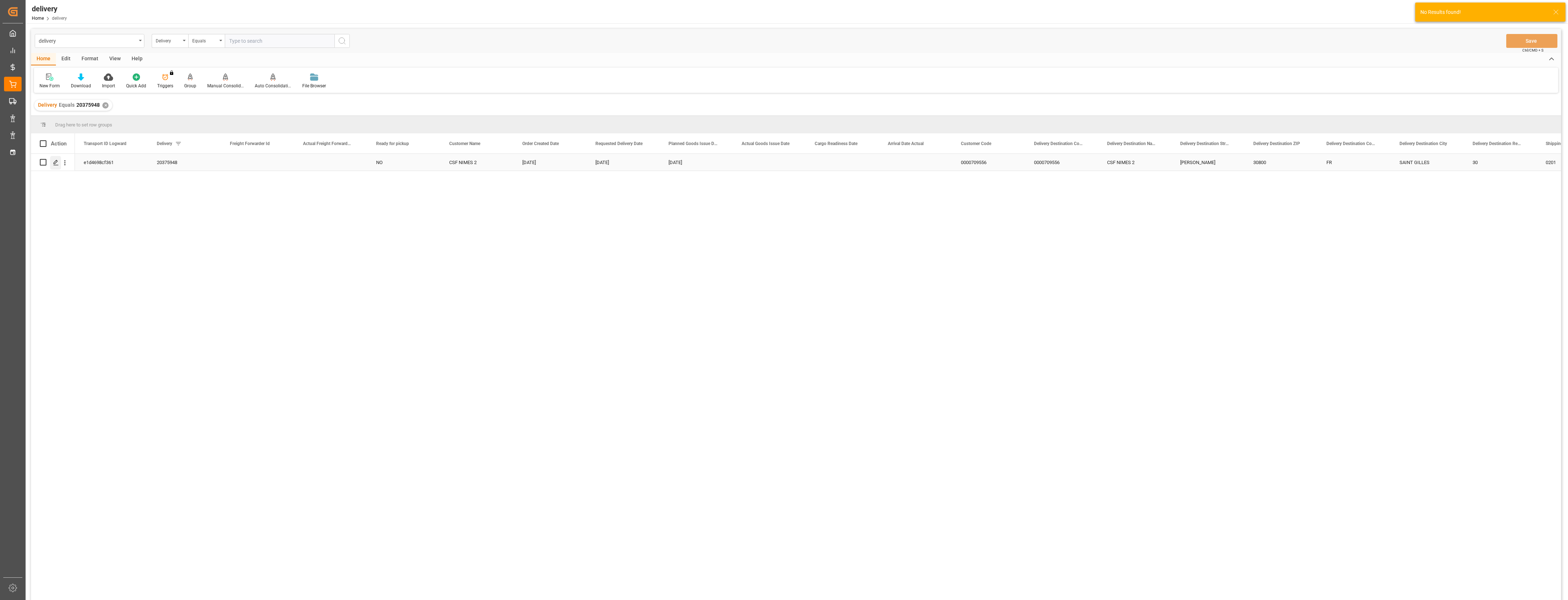
click at [58, 165] on line "Press SPACE to select this row." at bounding box center [56, 165] width 4 height 0
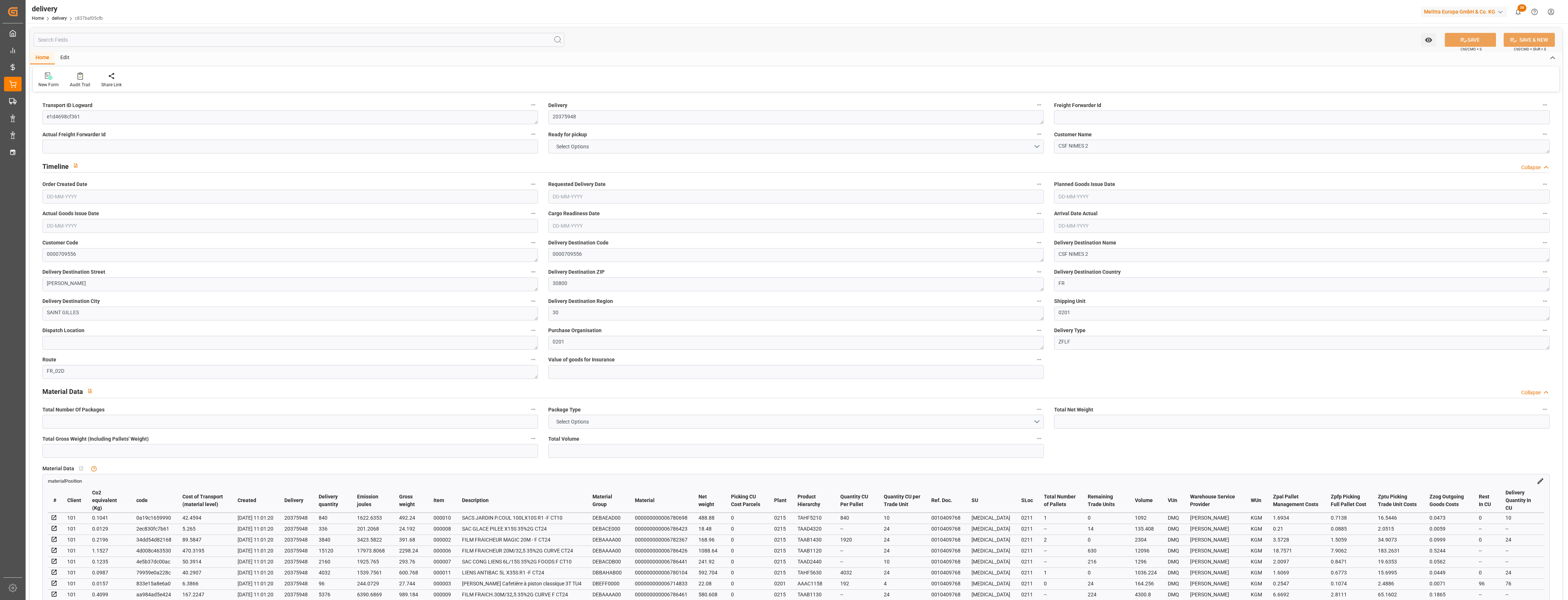
type input "30"
type input "4513.964"
type input "8072.48"
type input "29986.688"
type input "1262"
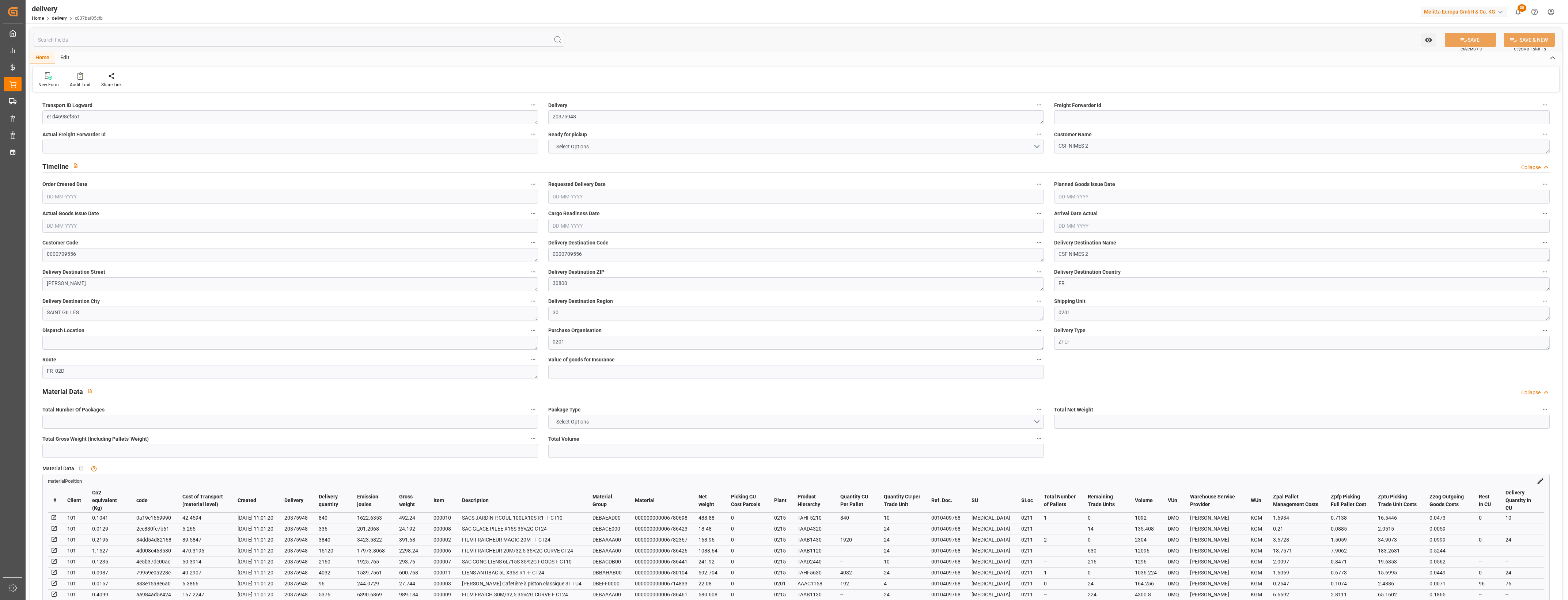
type input "31"
type input "8"
type input "27"
type input "0"
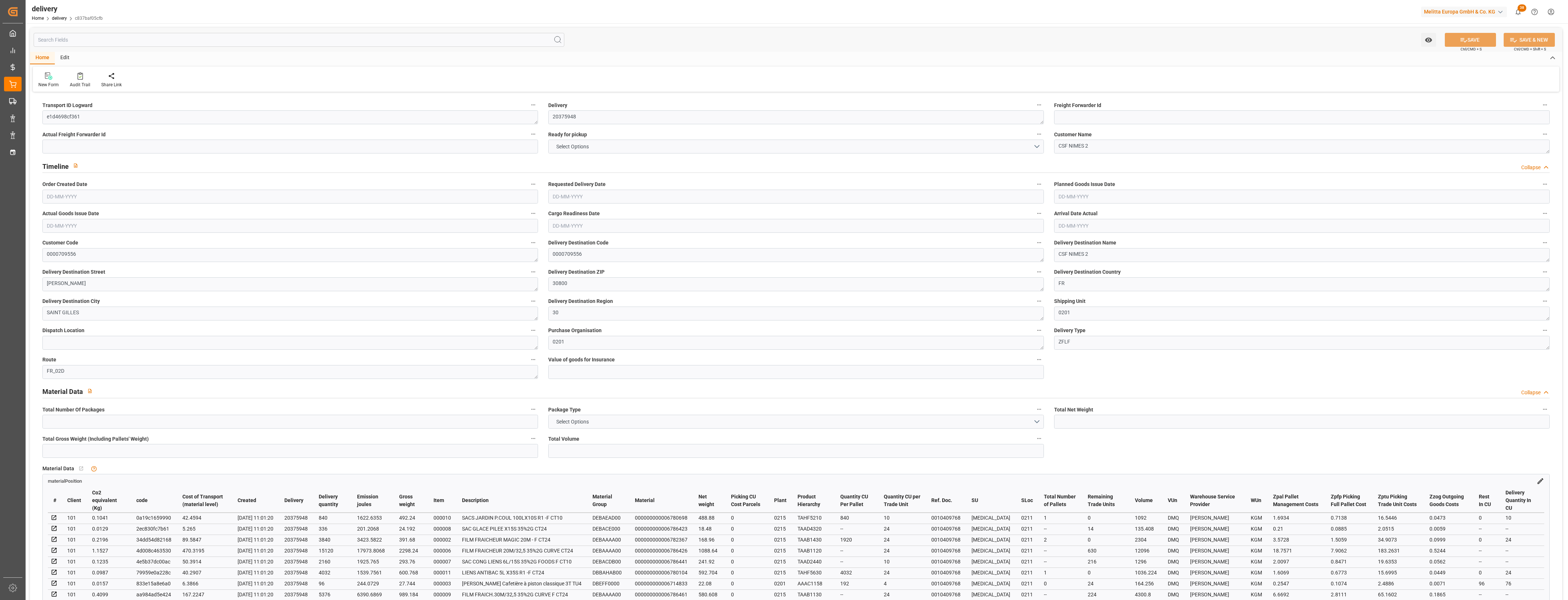
type input "-49.2141"
type input "1215.1636"
type input "1165.9495"
type input "19.6"
type input "454.32"
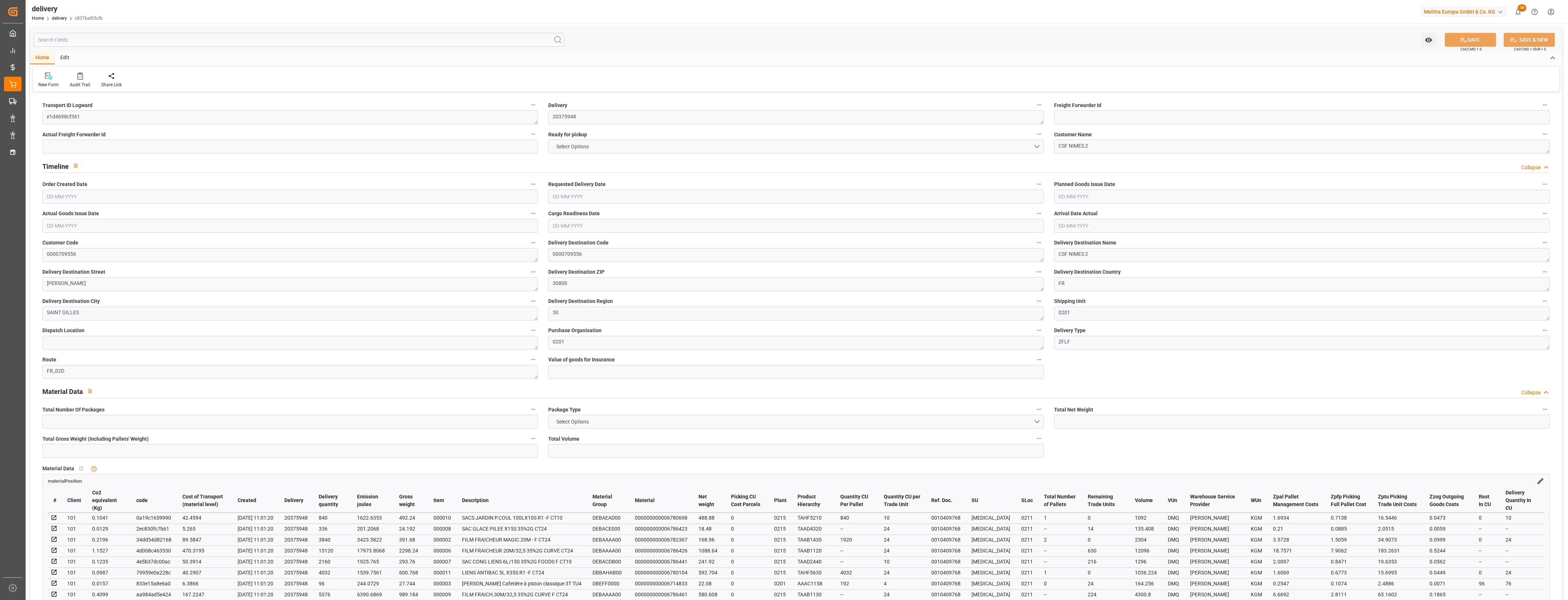
type input "1.5"
type input "1.3"
type input "0"
type input "46.5"
type input "6946.808"
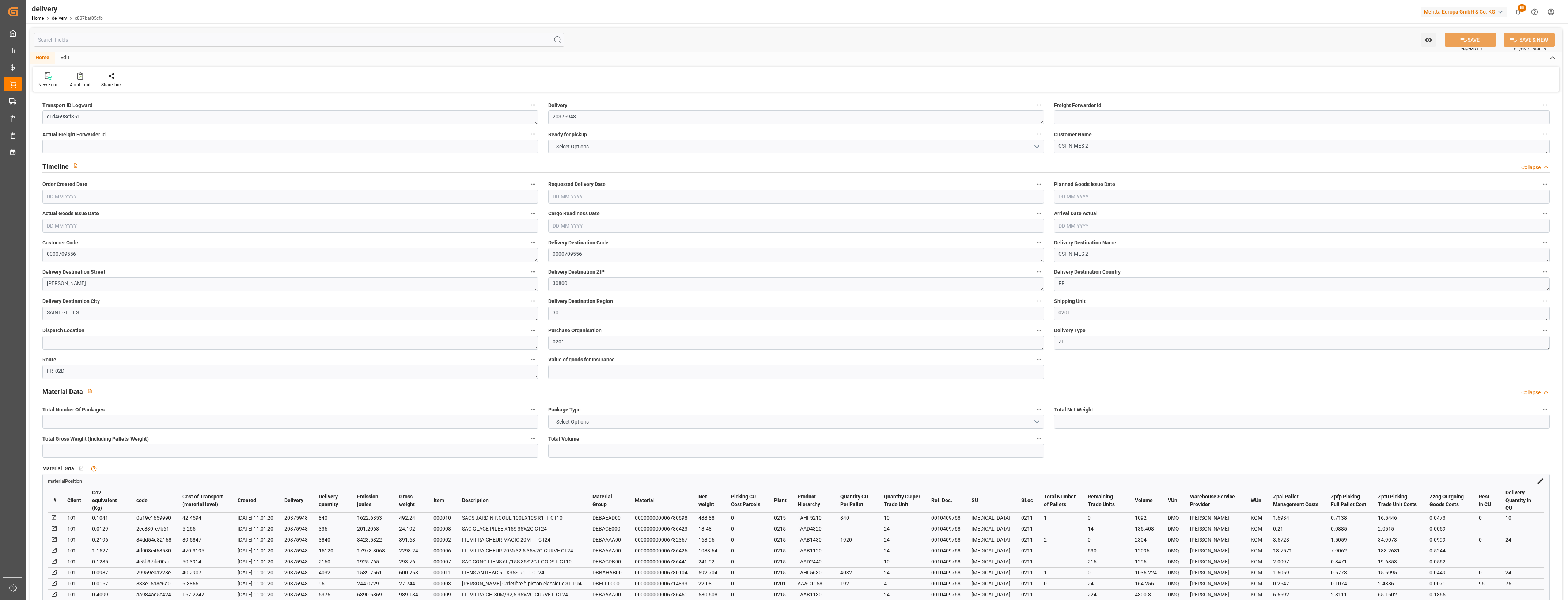
type input "101"
type input "44558.1132"
type input "2.8576"
type input "0"
type input "[DATE]"
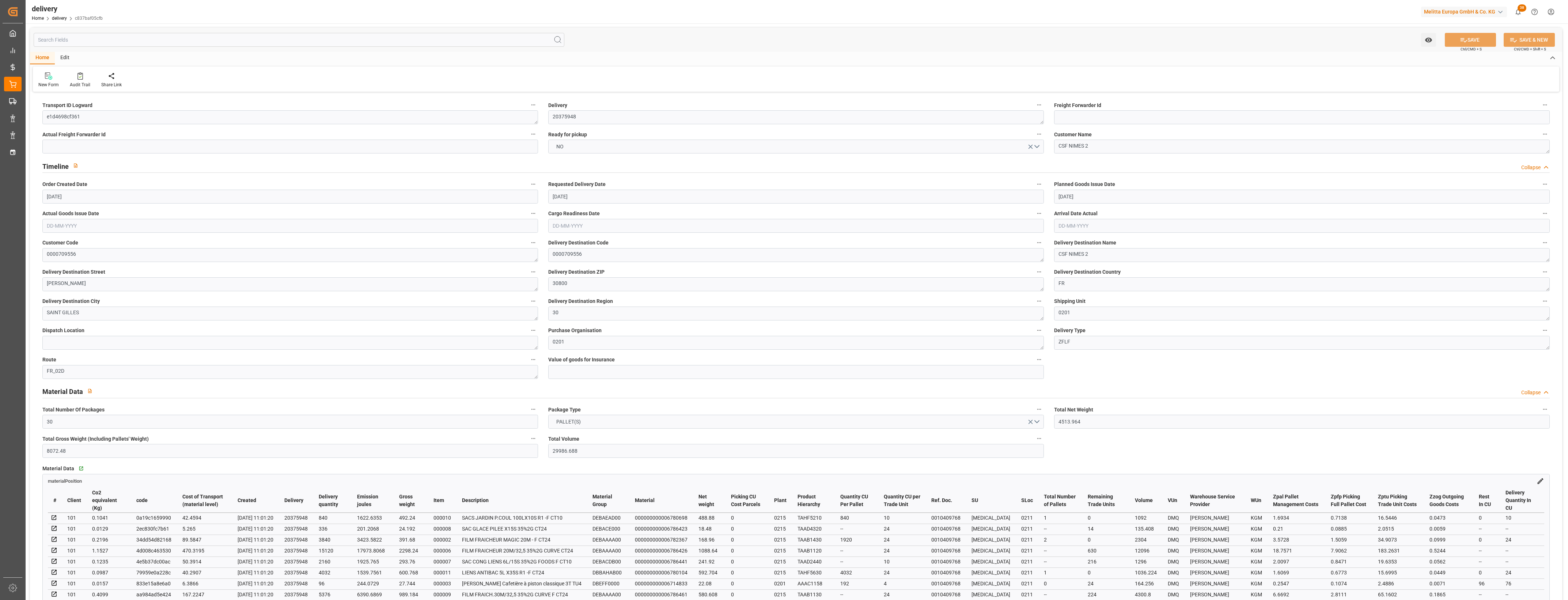
type input "[DATE]"
type input "[DATE] 11:01"
click at [1039, 144] on button "NO" at bounding box center [795, 146] width 495 height 14
click at [598, 152] on div "YES" at bounding box center [796, 148] width 495 height 15
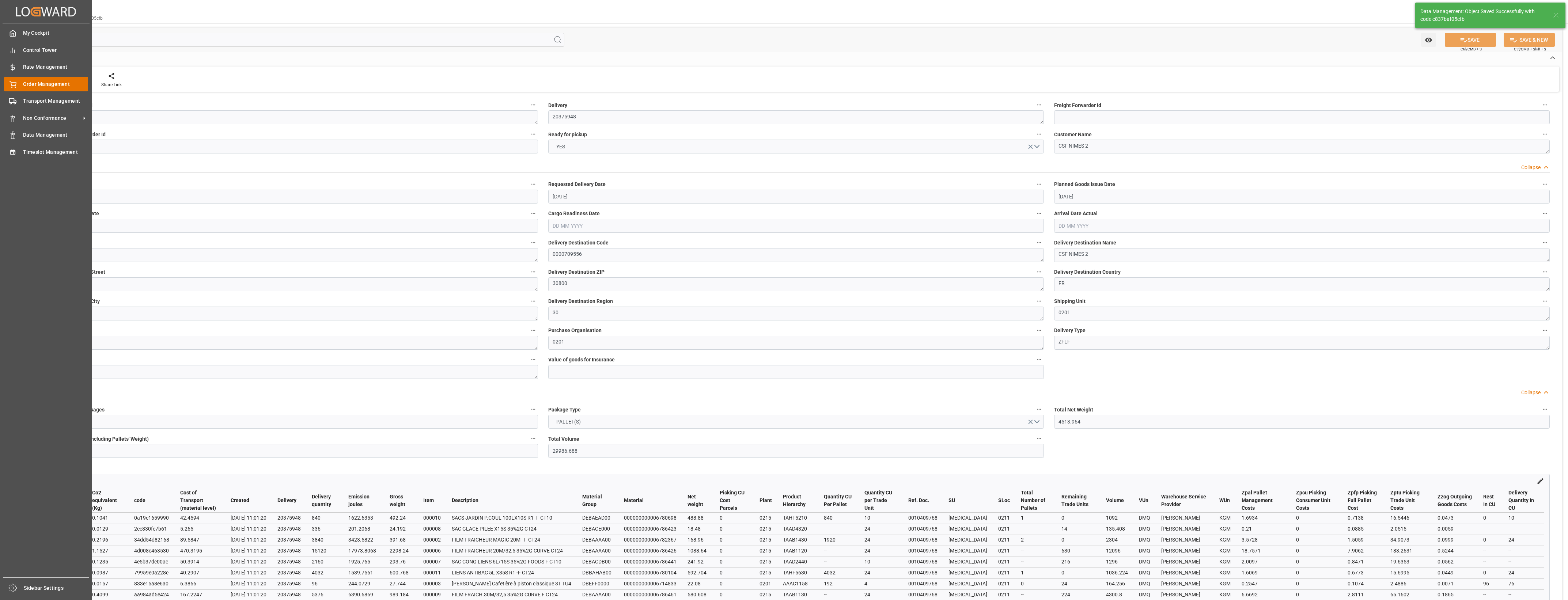
click at [21, 86] on div "Order Management Order Management" at bounding box center [46, 84] width 84 height 14
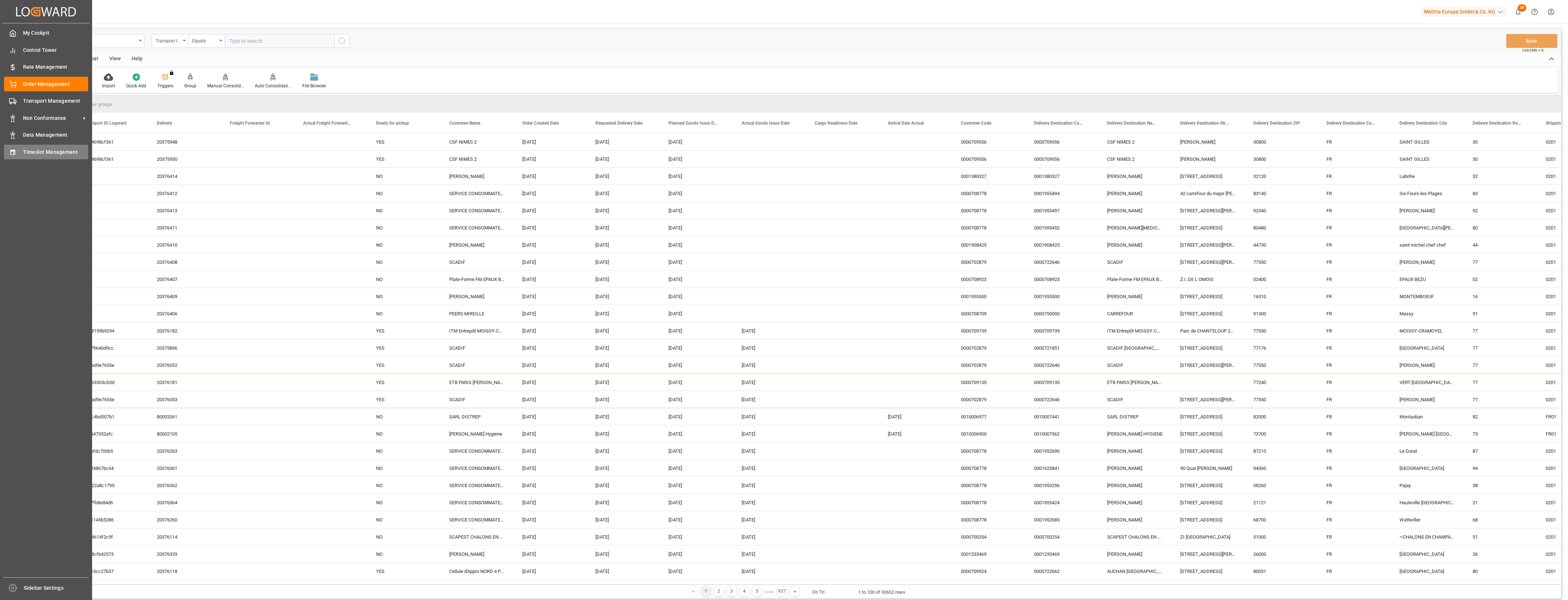
click at [17, 156] on div "Timeslot Management Timeslot Management" at bounding box center [46, 151] width 84 height 14
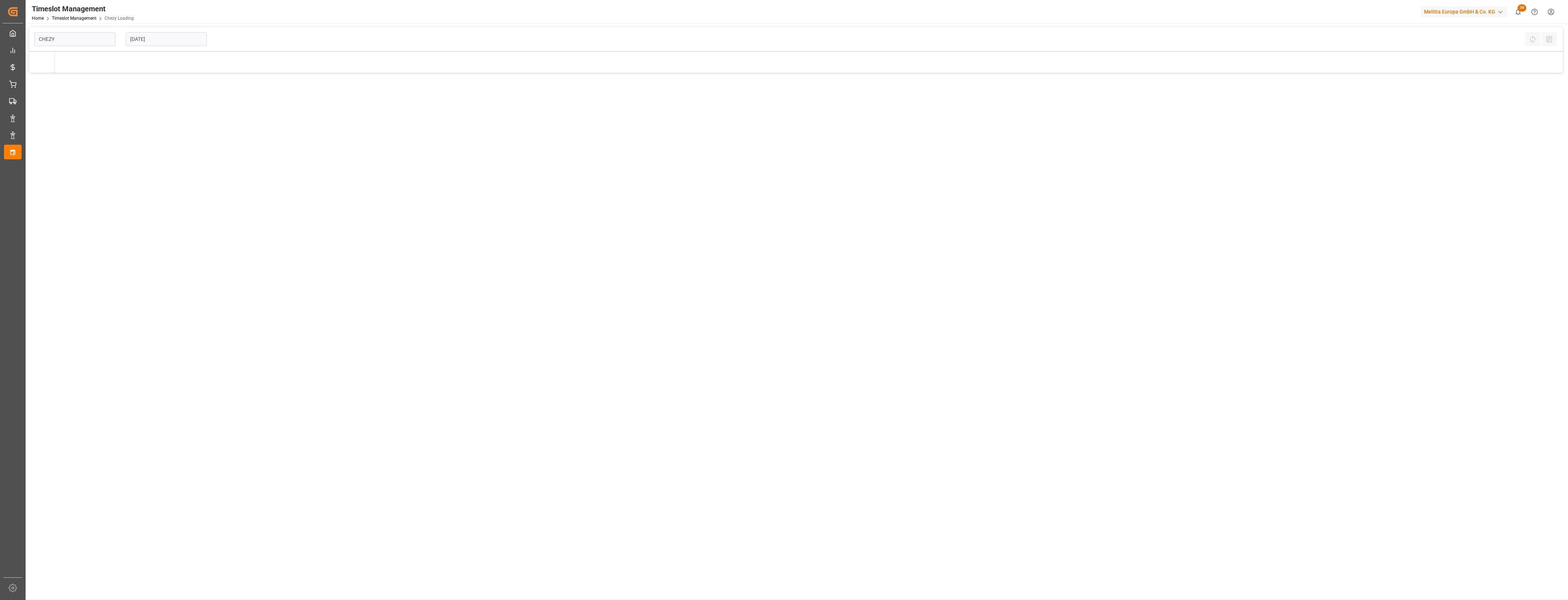
type input "Chezy Loading"
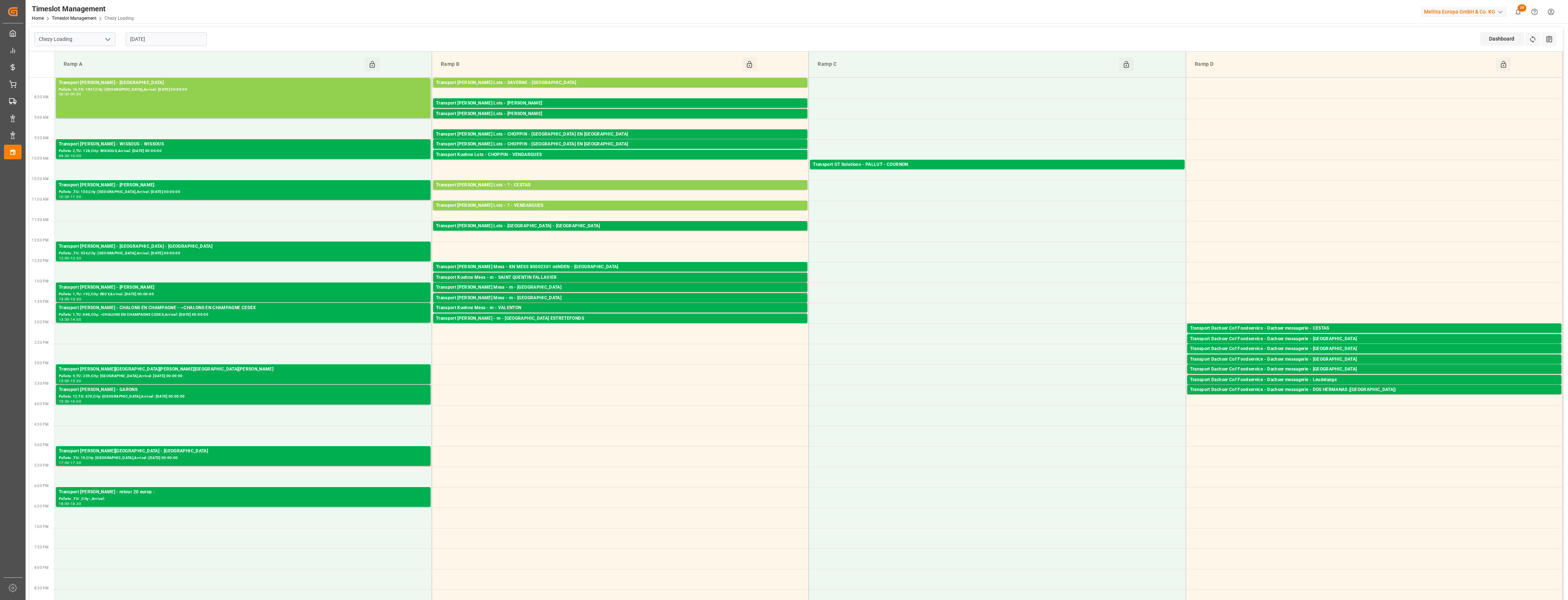
click at [166, 40] on input "[DATE]" at bounding box center [166, 39] width 81 height 14
click at [150, 127] on span "19" at bounding box center [149, 126] width 5 height 5
type input "[DATE]"
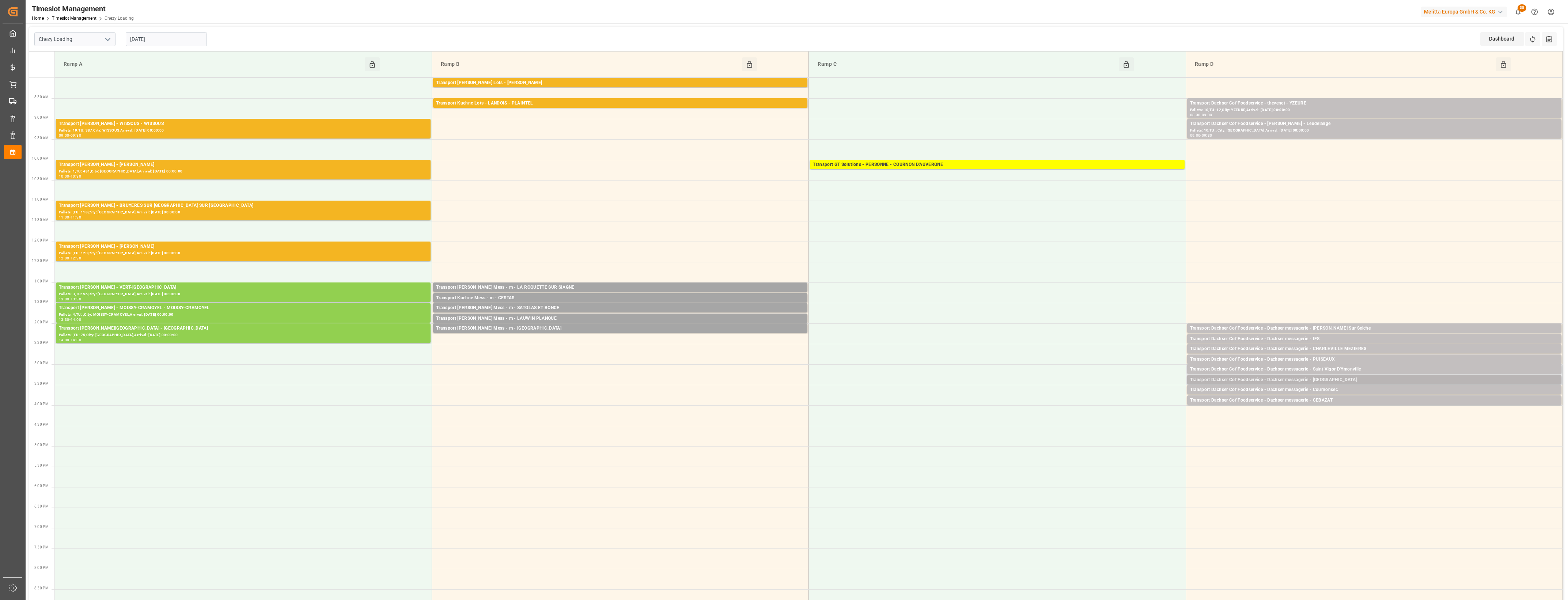
click at [1334, 381] on div "Transport Dachser Cof Foodservice - Dachser messagerie - [GEOGRAPHIC_DATA]" at bounding box center [1375, 380] width 368 height 7
click at [1093, 401] on button "Open" at bounding box center [1091, 402] width 51 height 9
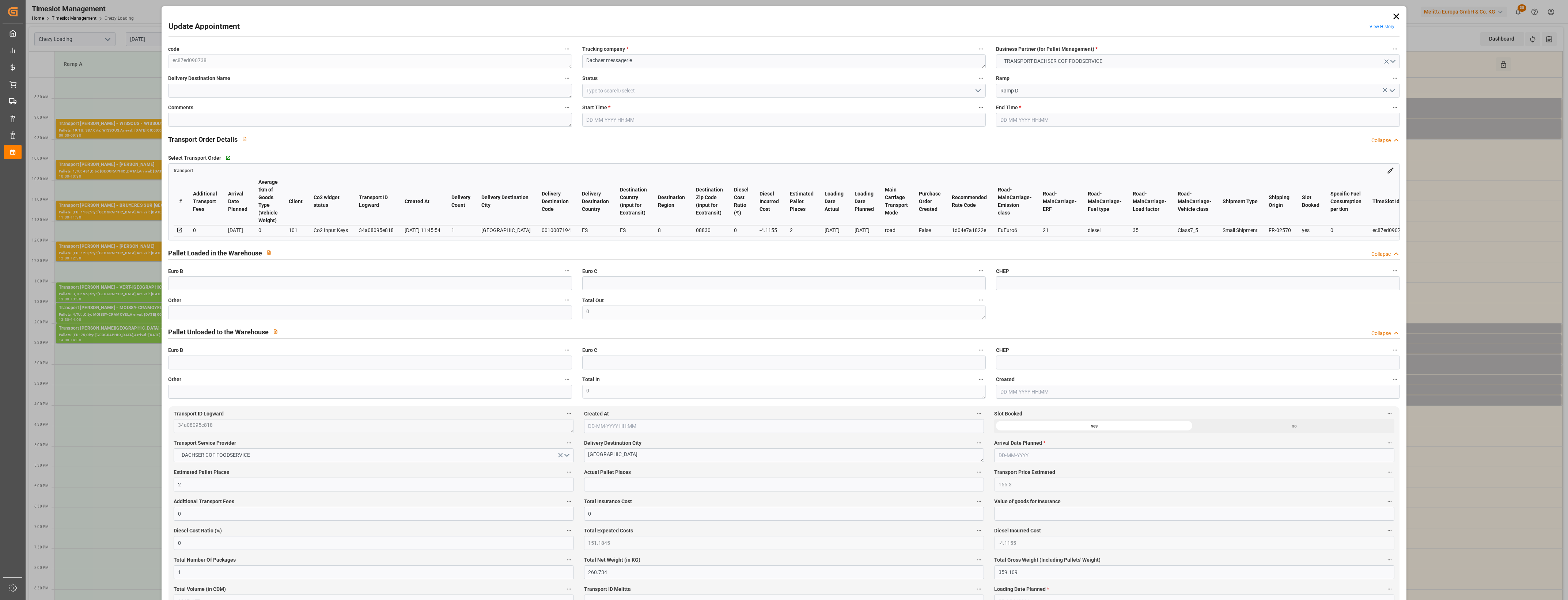
type input "[DATE] 15:15"
type input "[DATE] 15:30"
type input "[DATE] 12:07"
type input "[DATE] 11:45"
type input "[DATE]"
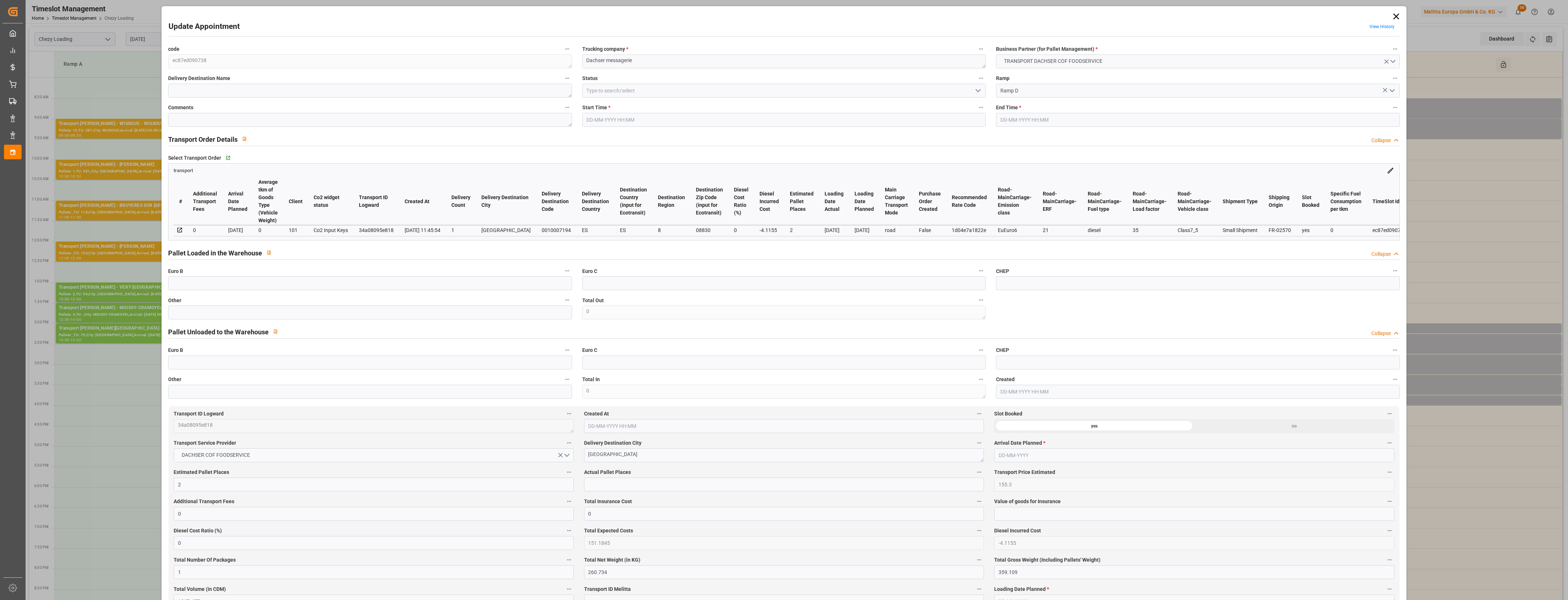
type input "[DATE]"
click at [181, 318] on input "text" at bounding box center [370, 312] width 404 height 14
type input "3"
click at [614, 487] on input "text" at bounding box center [784, 485] width 400 height 14
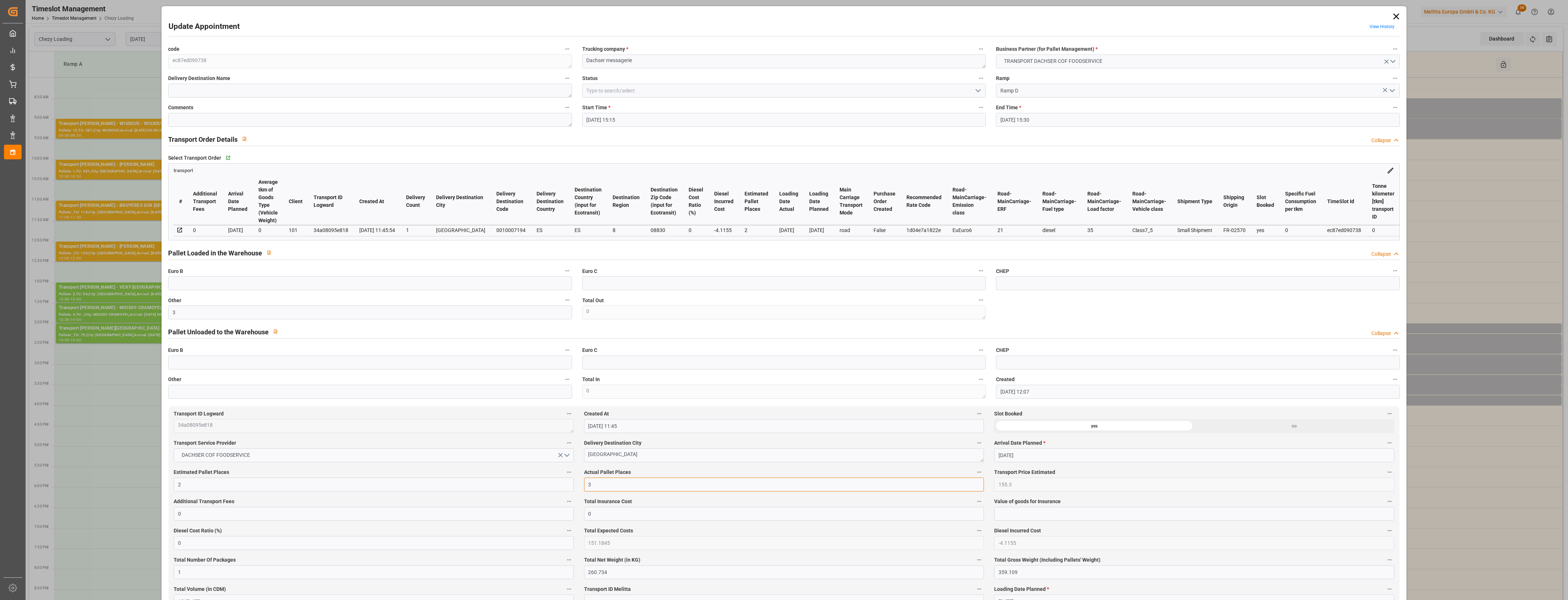
type input "3"
click at [702, 475] on label "Actual Pallet Places" at bounding box center [784, 472] width 400 height 11
click at [975, 475] on button "Actual Pallet Places" at bounding box center [979, 472] width 9 height 9
click at [704, 474] on div at bounding box center [784, 300] width 1568 height 600
click at [979, 89] on icon "open menu" at bounding box center [978, 90] width 9 height 9
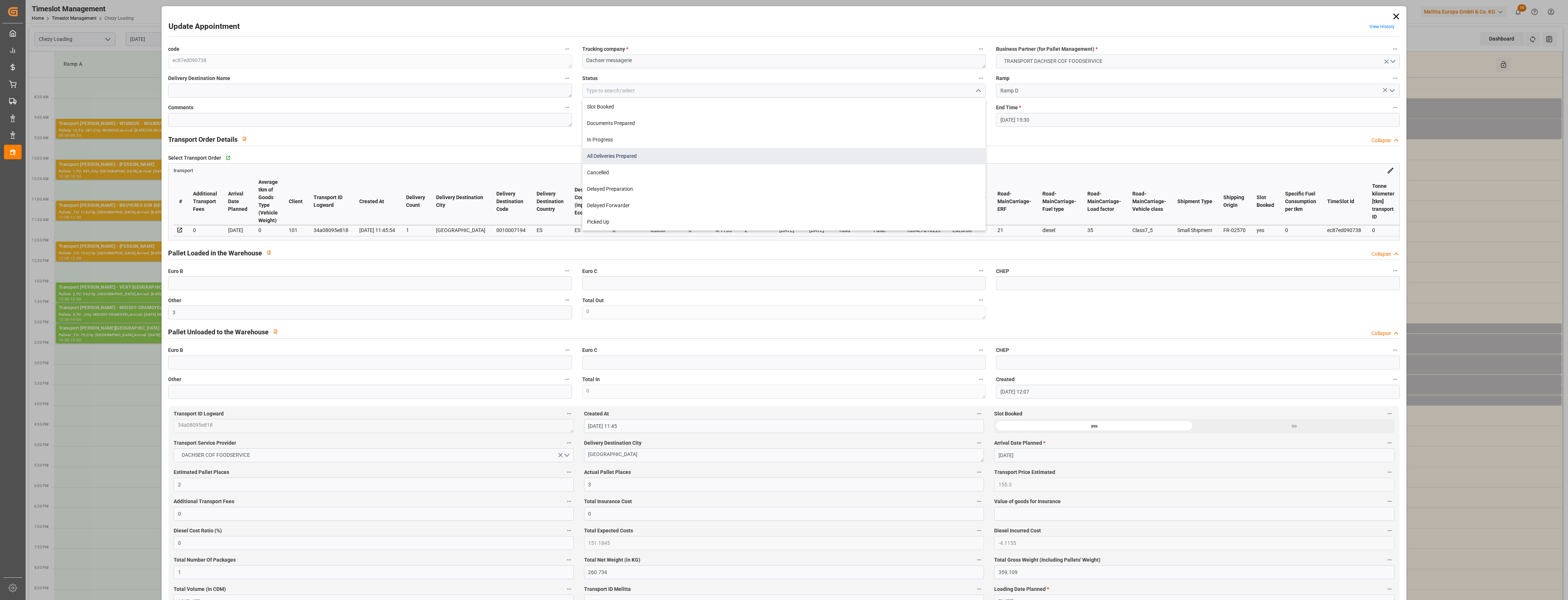
click at [621, 156] on div "All Deliveries Prepared" at bounding box center [784, 156] width 403 height 17
type input "All Deliveries Prepared"
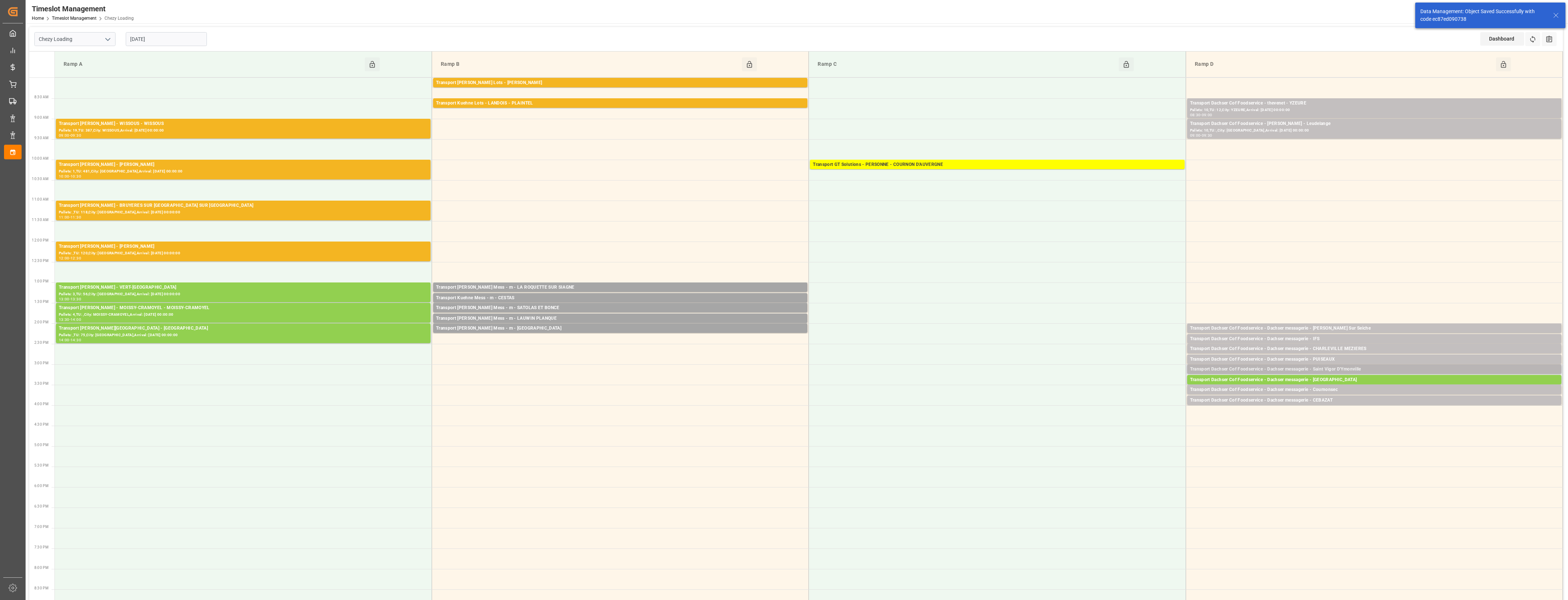
click at [1353, 370] on div "Transport Dachser Cof Foodservice - Dachser messagerie - Saint Vigor D'Ymonville" at bounding box center [1375, 369] width 368 height 7
click at [1105, 402] on button "Open" at bounding box center [1091, 402] width 51 height 9
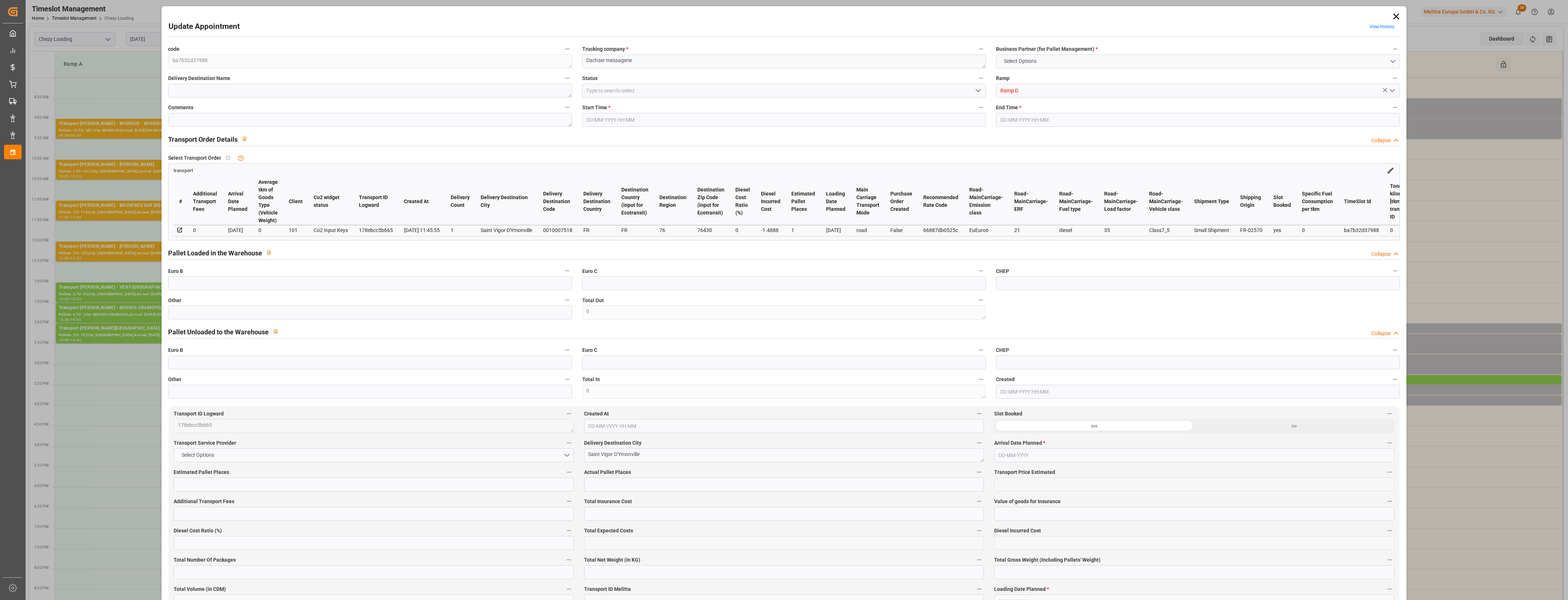
type input "1"
type input "56.18"
type input "0"
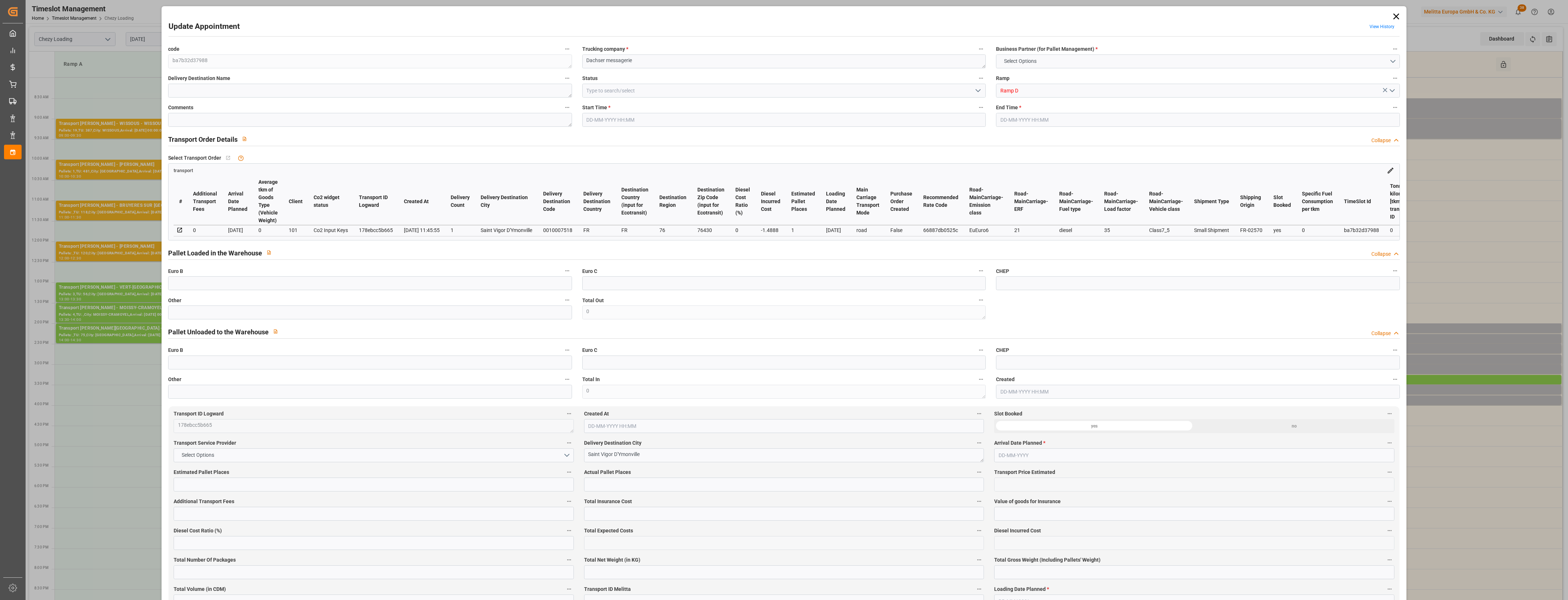
type input "54.6912"
type input "-1.4888"
type input "0"
type input "456.12"
type input "592"
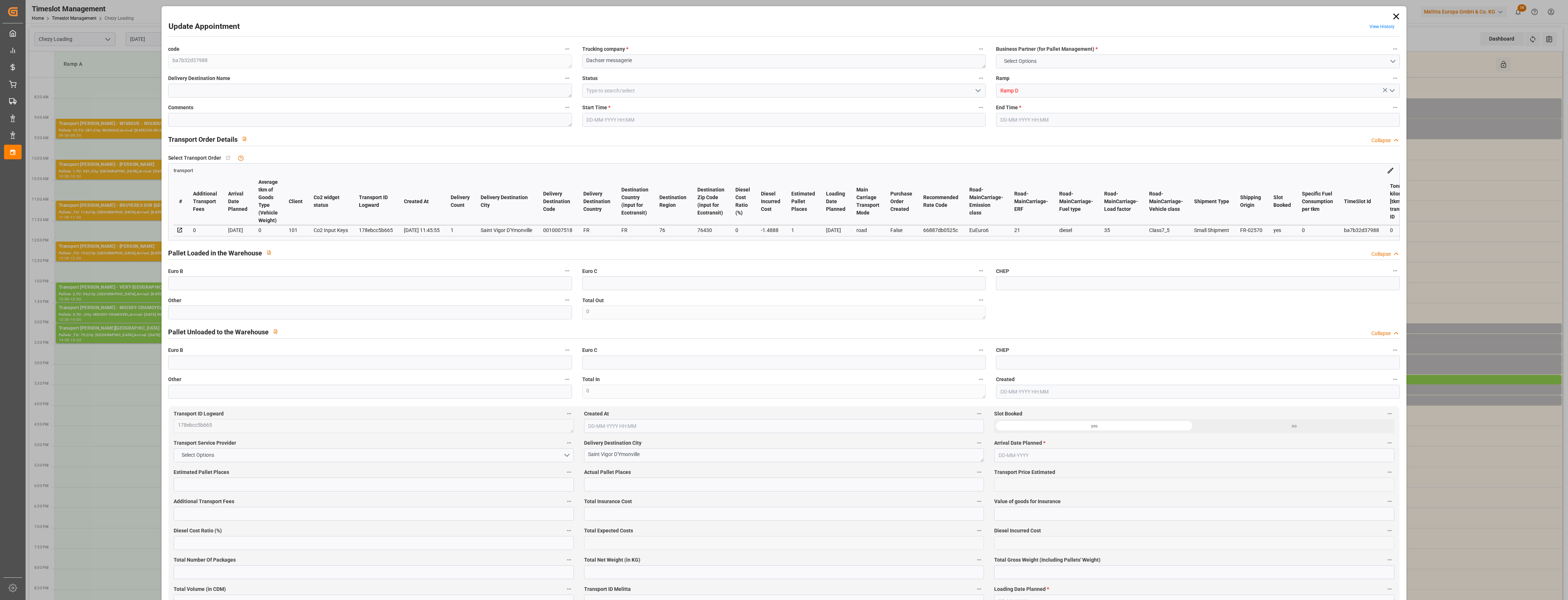
type input "1655.34"
type input "76"
type input "2"
type input "0"
type input "2"
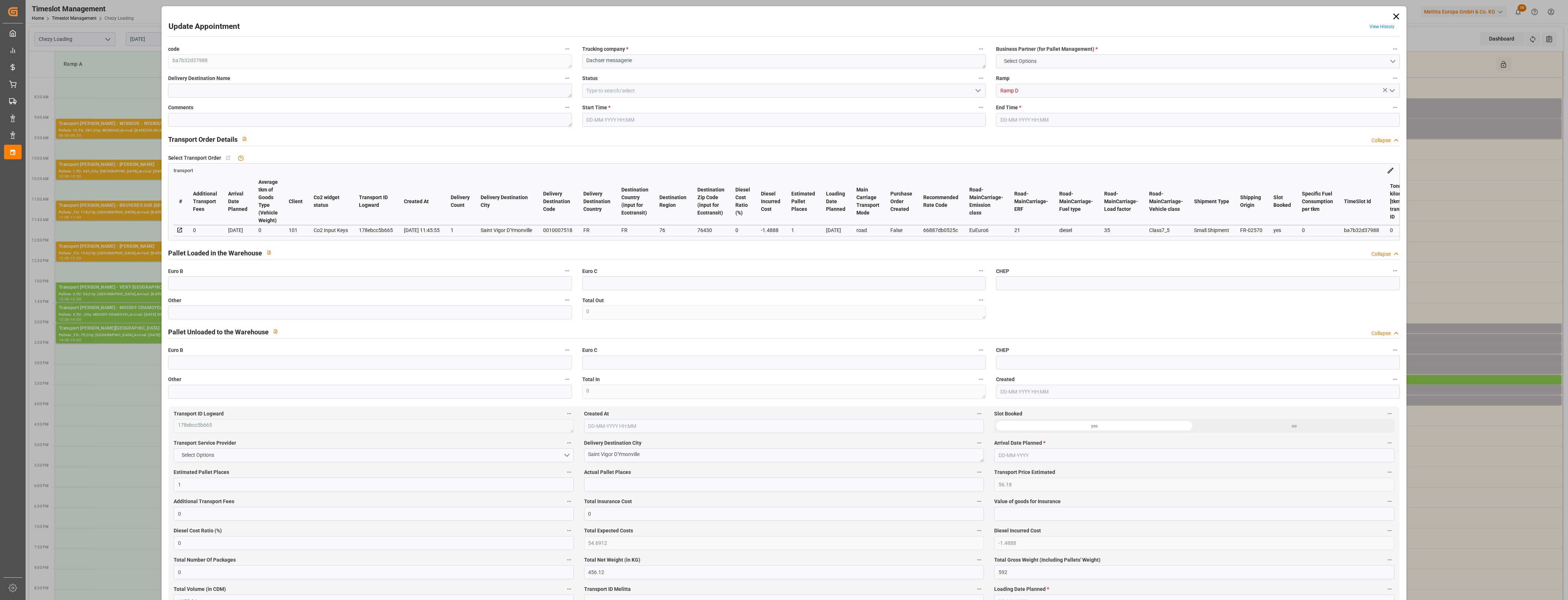
type input "101"
type input "542.22"
type input "0"
type input "4710.8598"
type input "0"
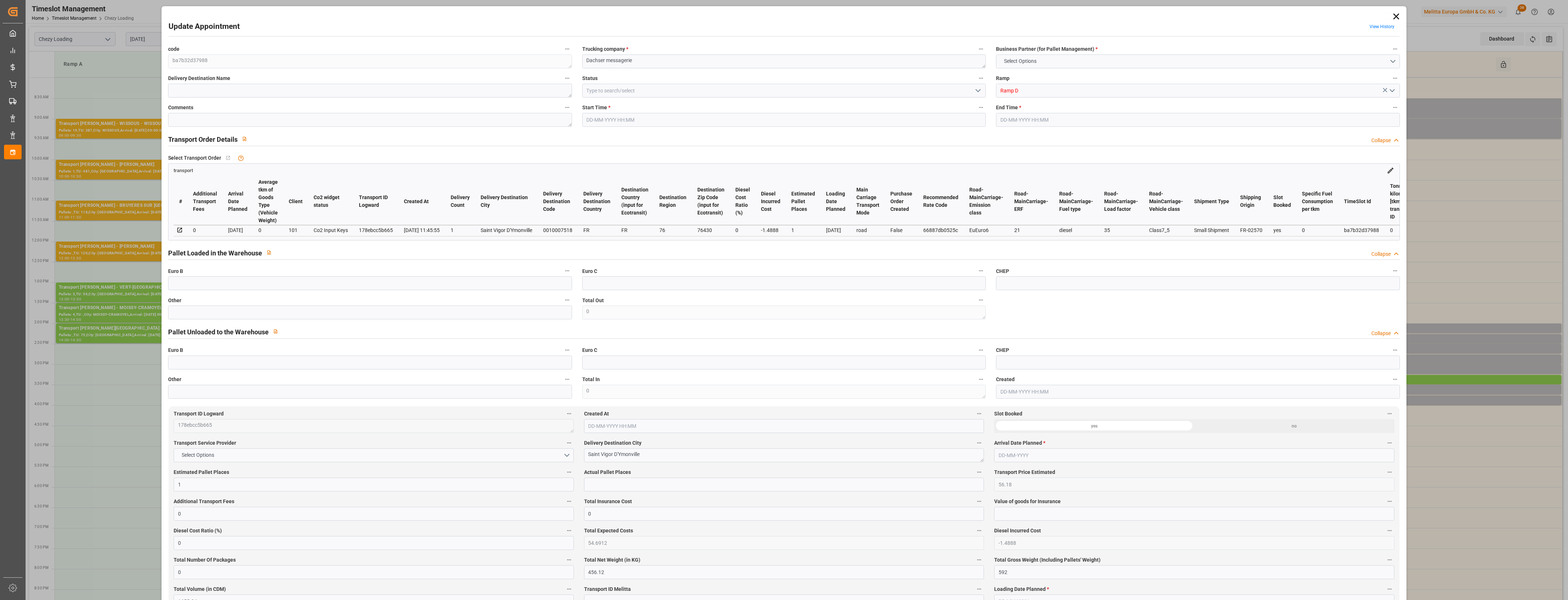
type input "0"
type input "21"
type input "35"
type input "[DATE] 15:00"
type input "[DATE] 15:15"
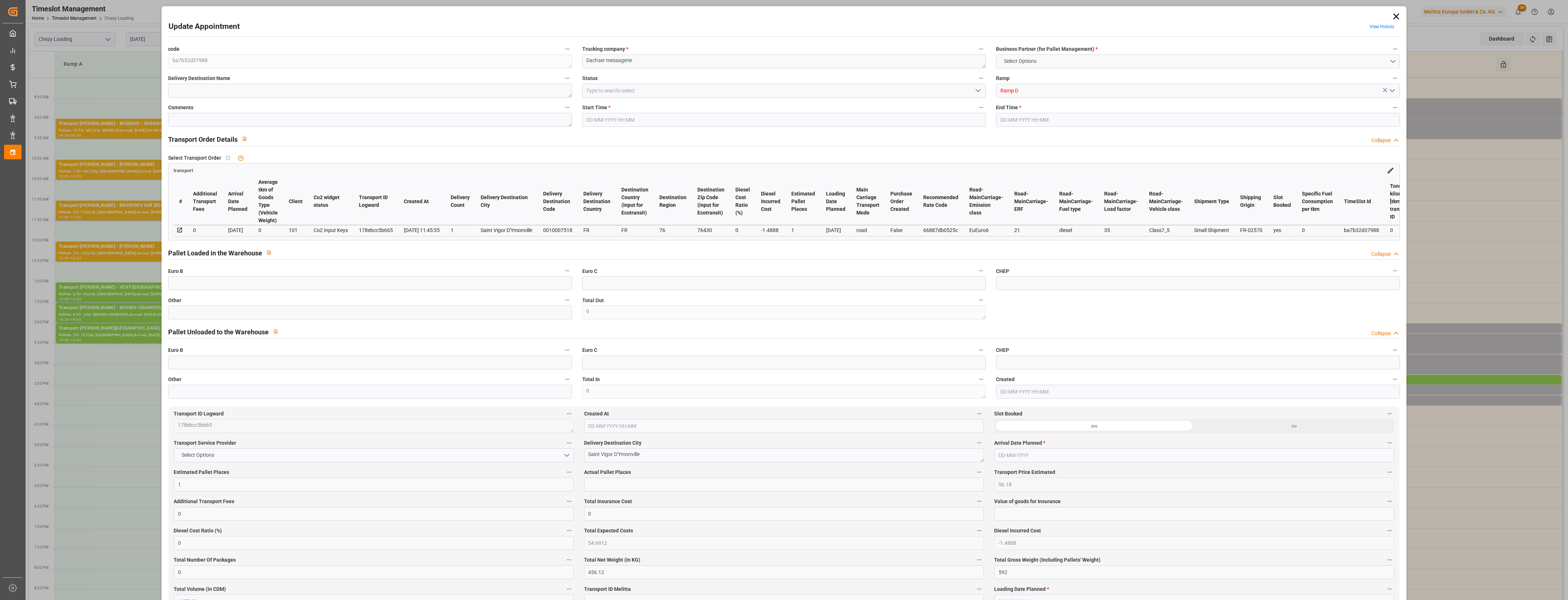
type input "[DATE] 12:06"
type input "[DATE] 11:45"
type input "[DATE]"
click at [268, 317] on input "text" at bounding box center [370, 312] width 404 height 14
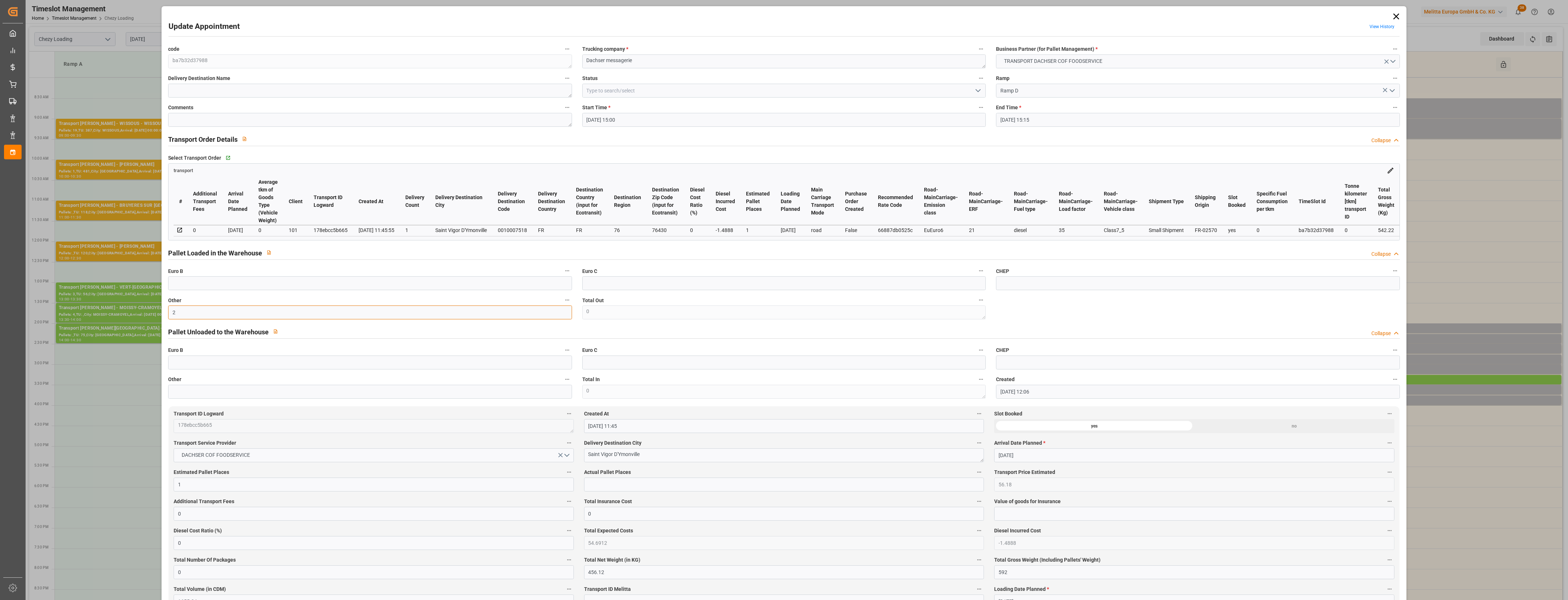
type input "2"
drag, startPoint x: 611, startPoint y: 485, endPoint x: 638, endPoint y: 484, distance: 27.0
click at [611, 485] on input "text" at bounding box center [784, 485] width 400 height 14
type input "2"
click at [699, 473] on label "Actual Pallet Places" at bounding box center [784, 472] width 400 height 11
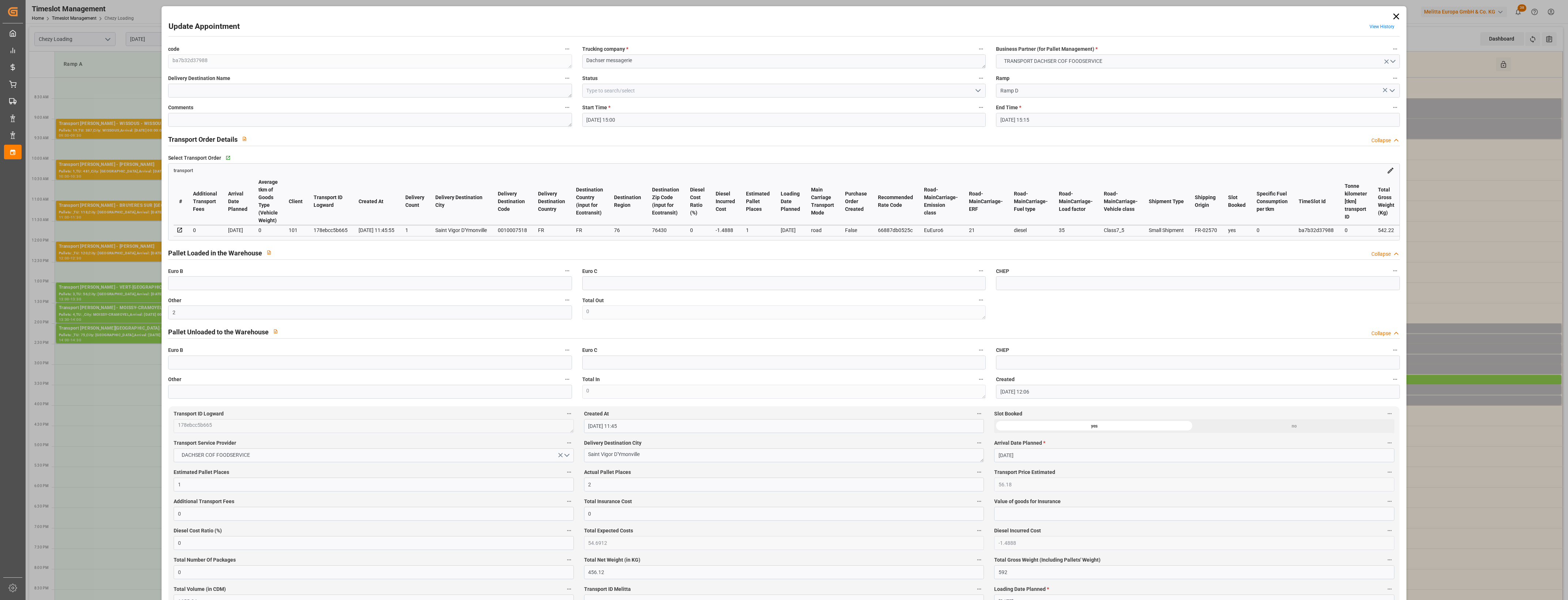
click at [975, 473] on button "Actual Pallet Places" at bounding box center [979, 472] width 9 height 9
drag, startPoint x: 984, startPoint y: 87, endPoint x: 980, endPoint y: 88, distance: 4.1
click at [981, 87] on div at bounding box center [784, 300] width 1568 height 600
click at [980, 89] on div "Description Audits" at bounding box center [784, 300] width 1568 height 600
click at [977, 91] on polyline "open menu" at bounding box center [978, 90] width 4 height 2
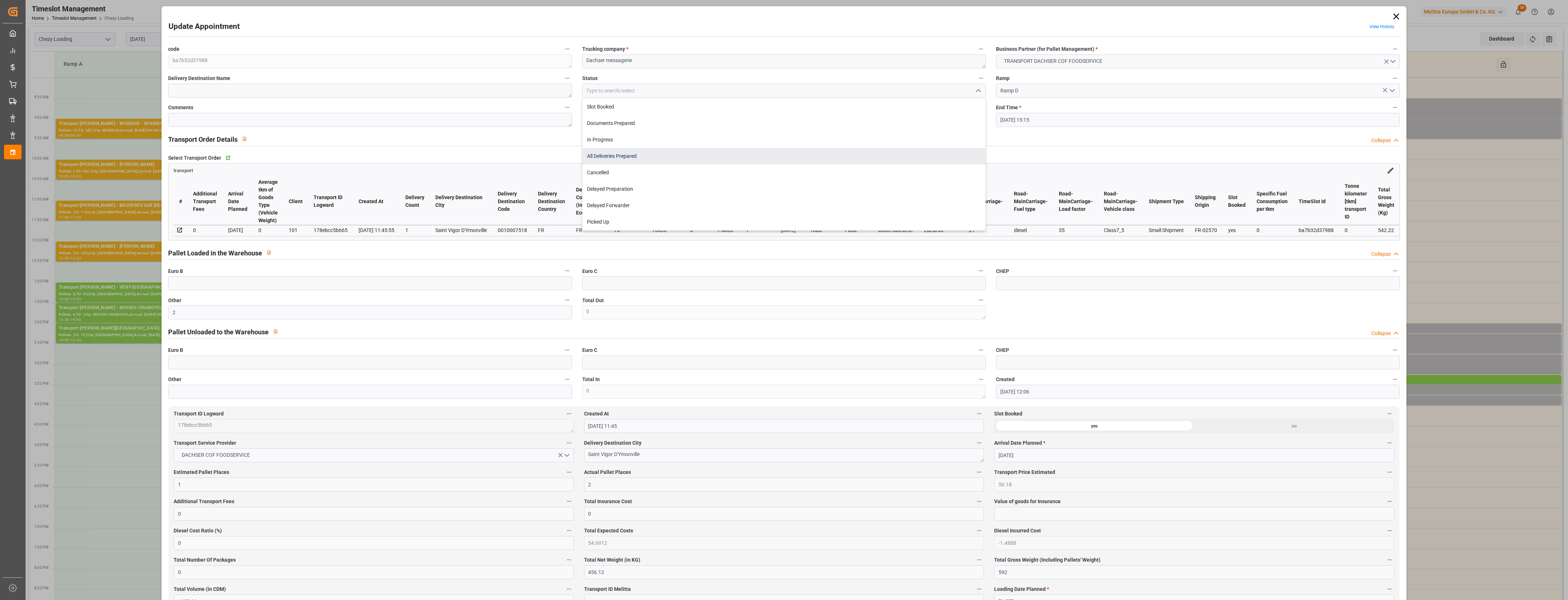
click at [616, 156] on div "All Deliveries Prepared" at bounding box center [784, 156] width 403 height 17
type input "All Deliveries Prepared"
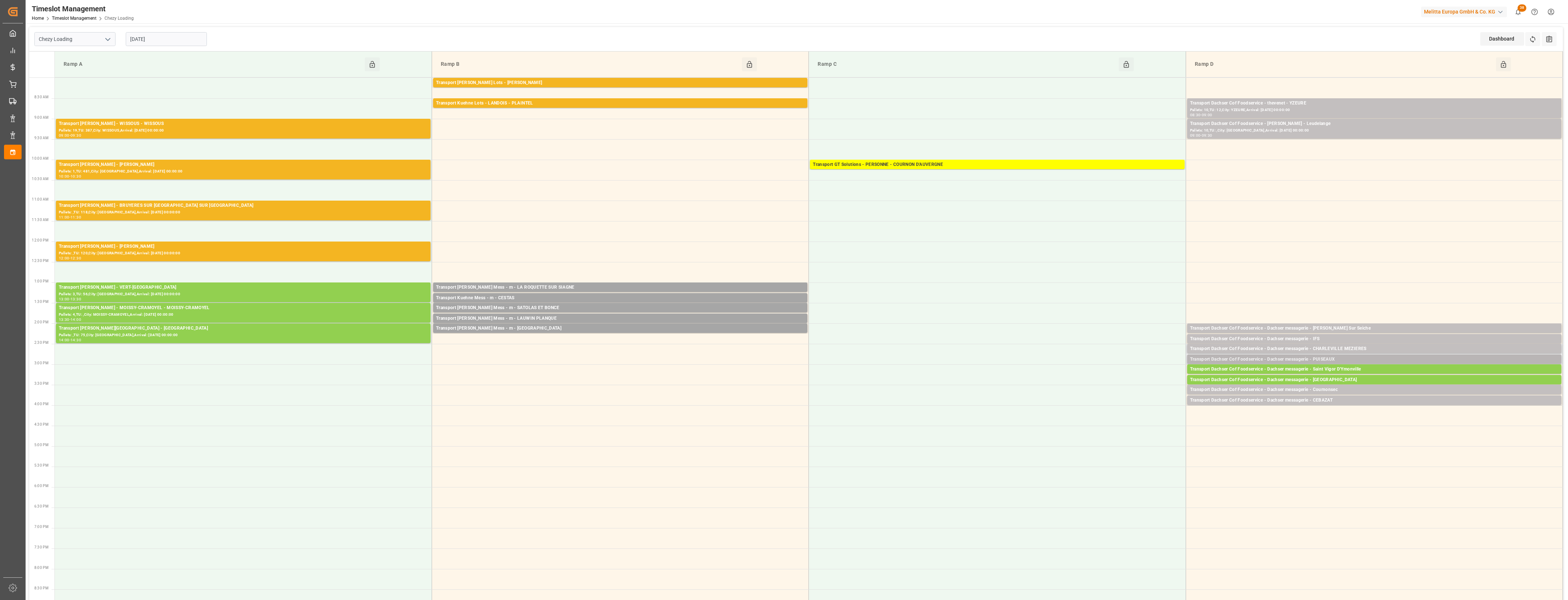
click at [1328, 360] on div "Transport Dachser Cof Foodservice - Dachser messagerie - PUISEAUX" at bounding box center [1375, 360] width 368 height 7
click at [1109, 381] on button "Open" at bounding box center [1091, 382] width 51 height 9
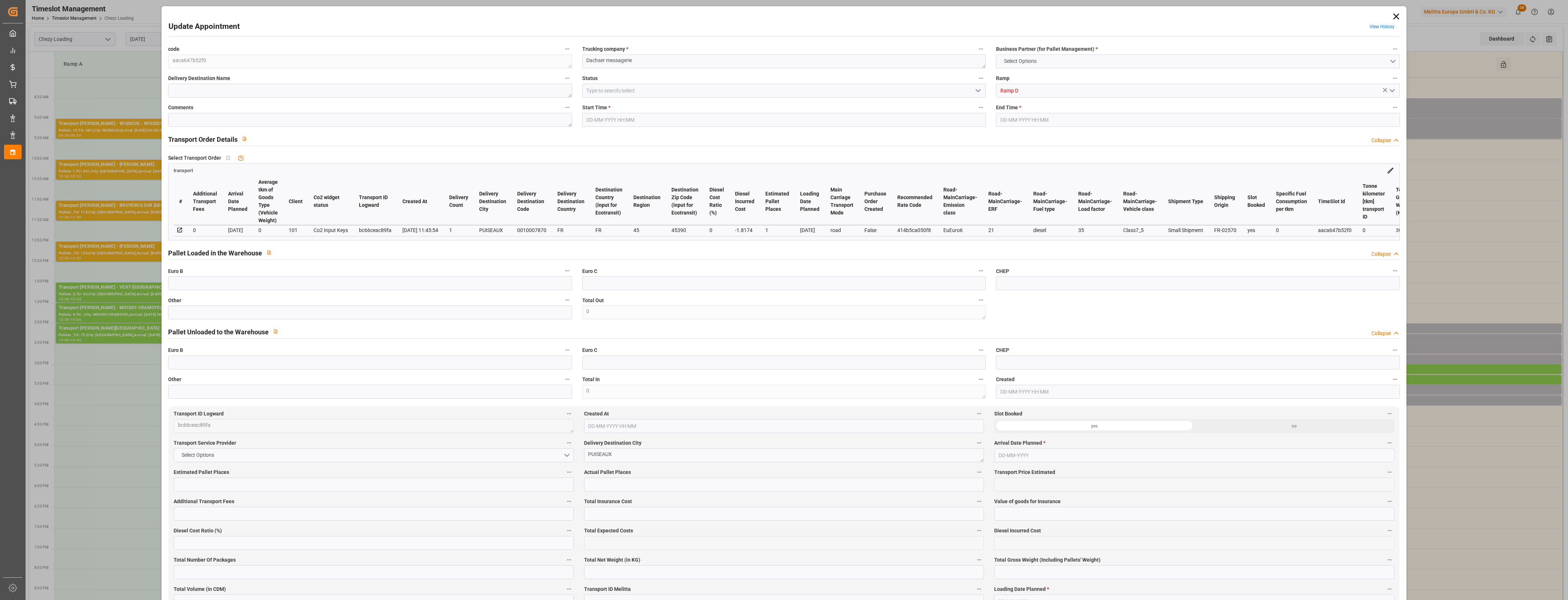
type input "1"
type input "68.58"
type input "0"
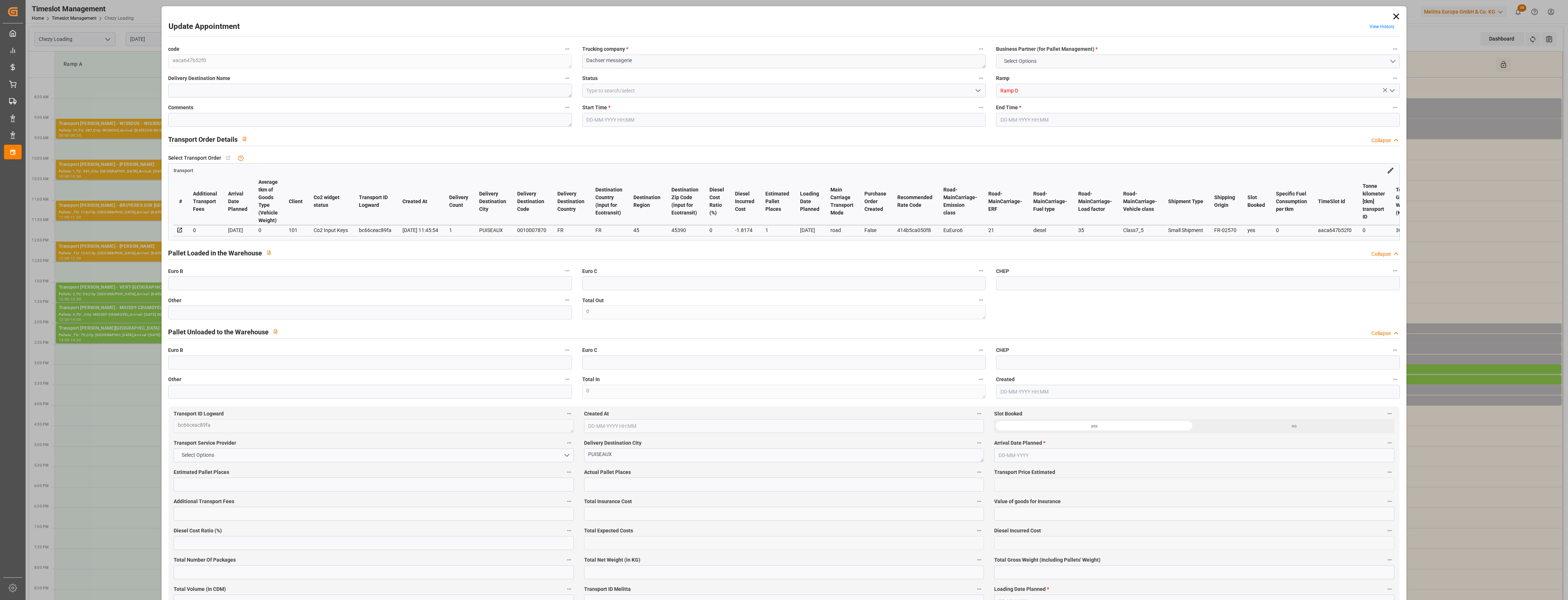
type input "66.7626"
type input "-1.8174"
type input "0"
type input "255.33"
type input "326.139"
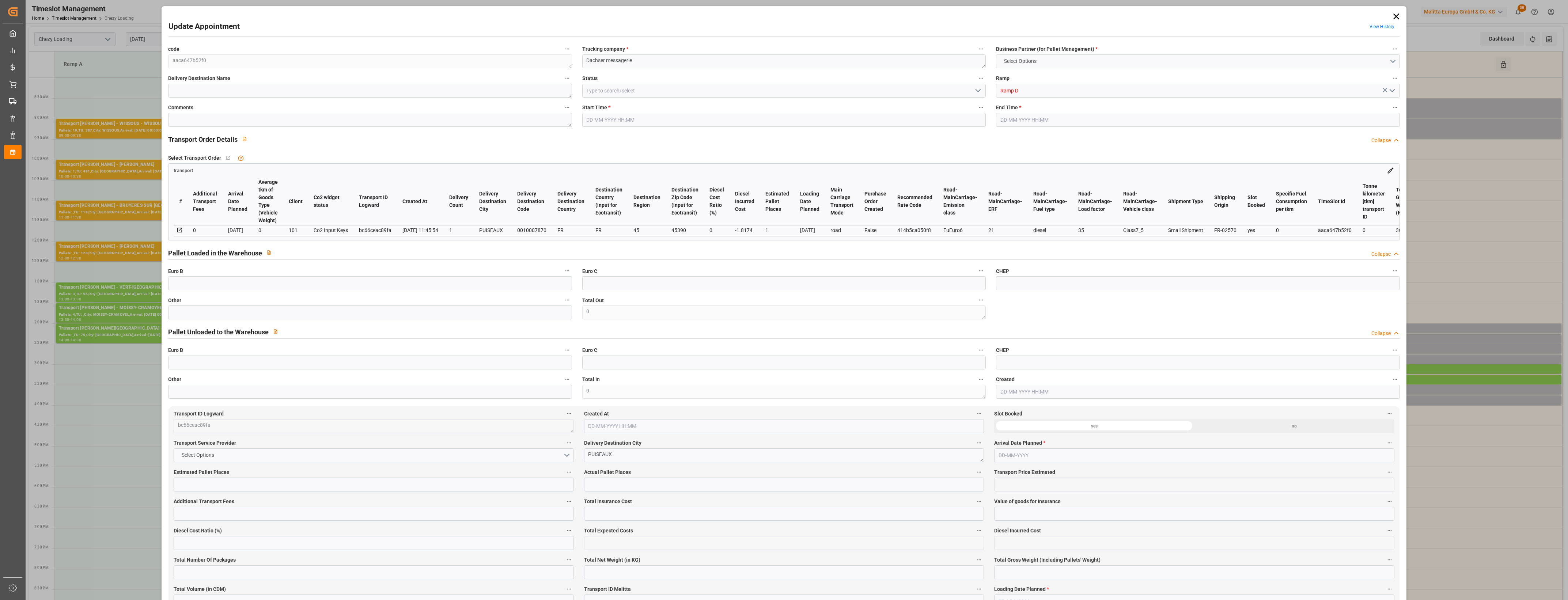
type input "1031.64"
type input "45"
type input "0"
type input "85"
type input "1"
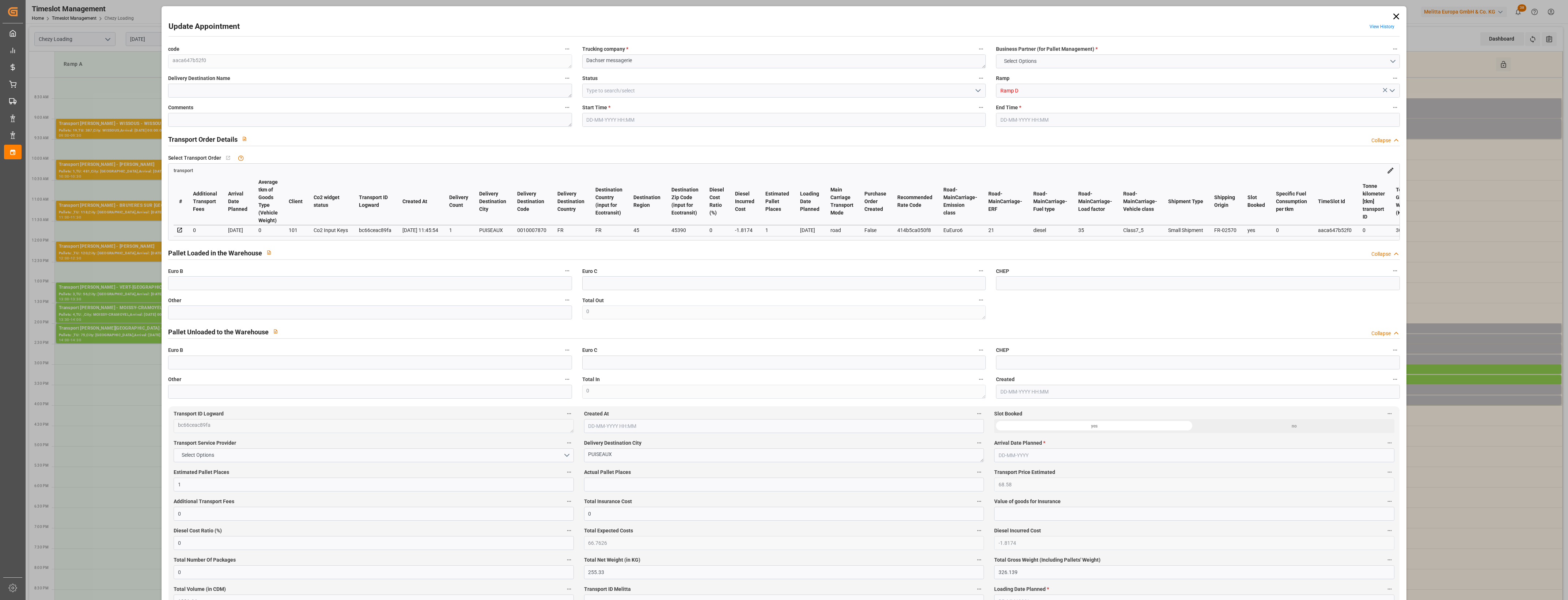
type input "101"
type input "302.139"
type input "0"
type input "4710.8598"
type input "0"
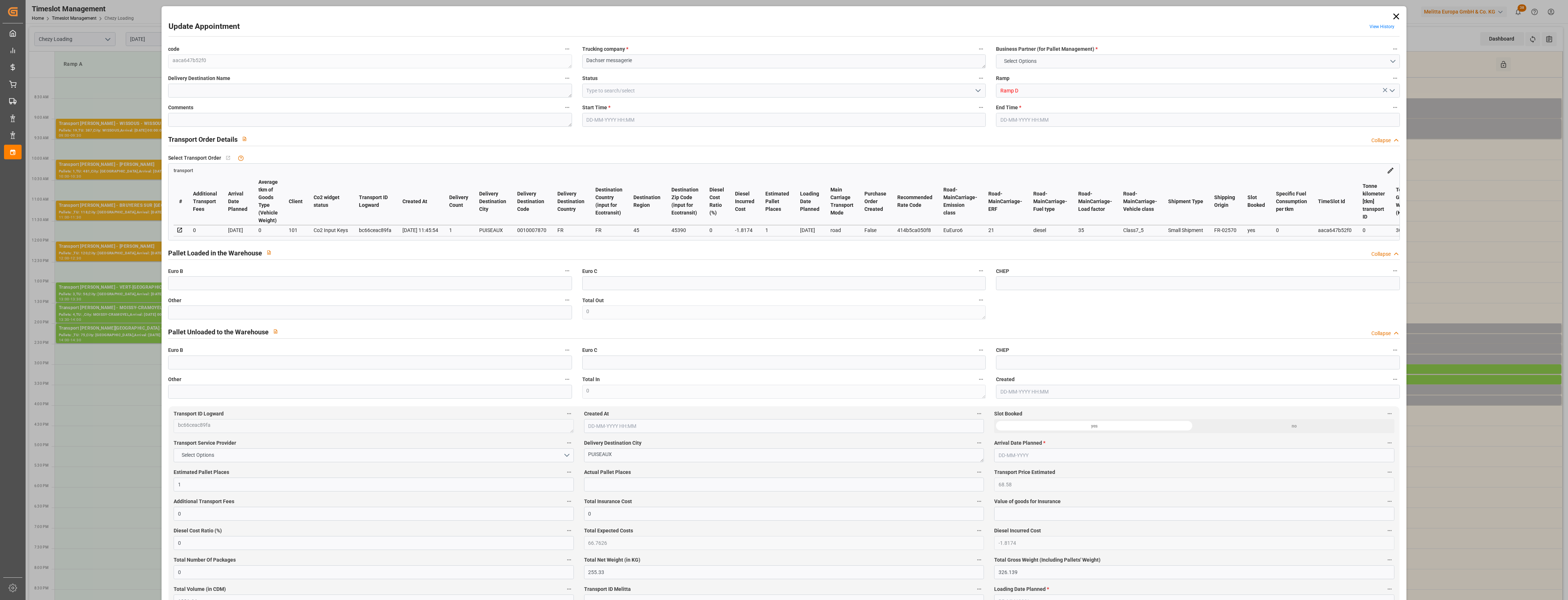
type input "0"
type input "21"
type input "35"
type input "[DATE] 14:45"
type input "[DATE] 15:00"
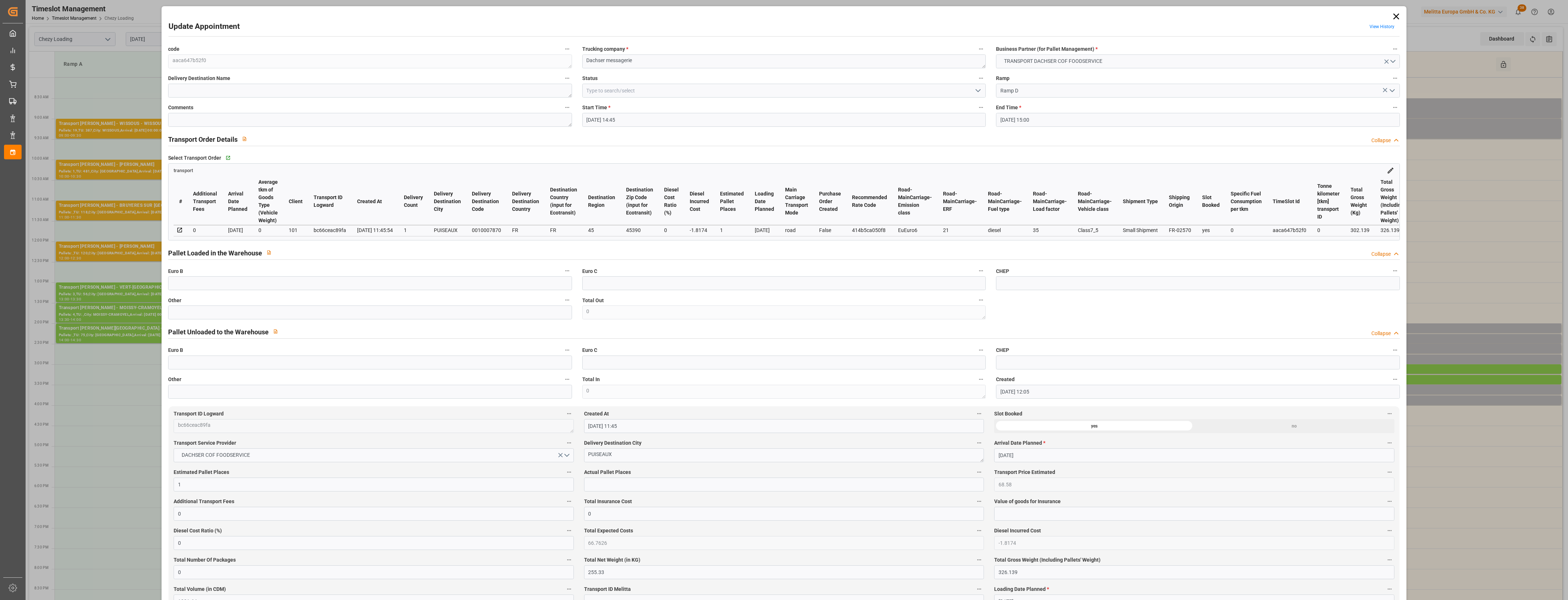
type input "[DATE] 12:05"
type input "[DATE] 11:45"
type input "[DATE]"
click at [235, 314] on input "text" at bounding box center [370, 312] width 404 height 14
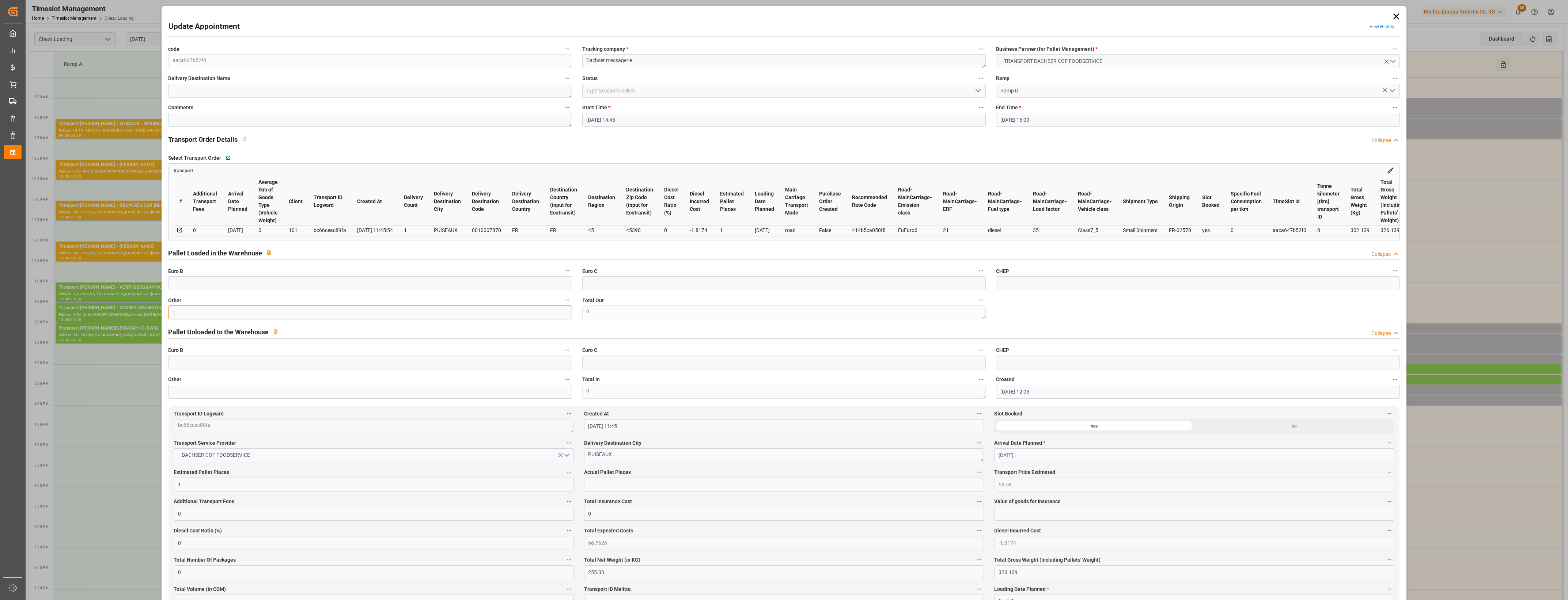
type input "1"
click at [603, 492] on input "text" at bounding box center [784, 485] width 400 height 14
type input "1"
click at [646, 472] on label "Actual Pallet Places" at bounding box center [784, 472] width 400 height 11
click at [975, 472] on button "Actual Pallet Places" at bounding box center [979, 472] width 9 height 9
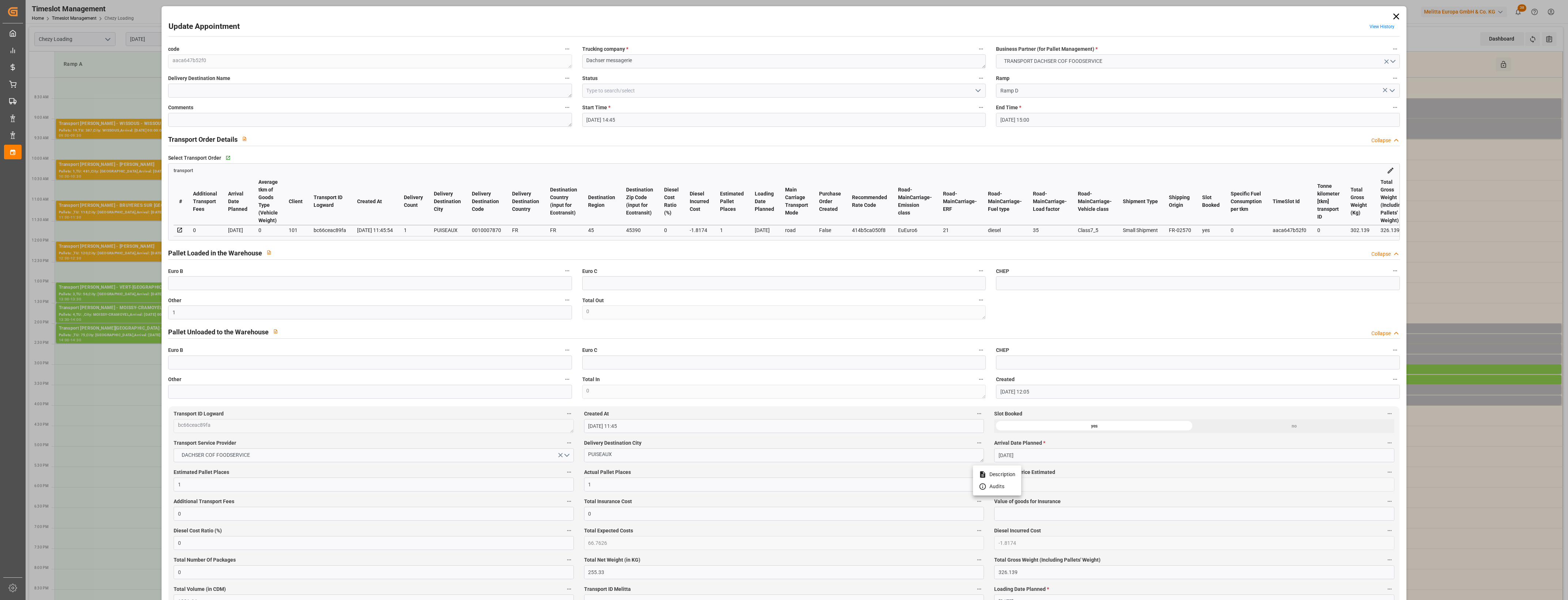
click at [661, 472] on div at bounding box center [784, 300] width 1568 height 600
click at [975, 91] on icon "open menu" at bounding box center [978, 90] width 9 height 9
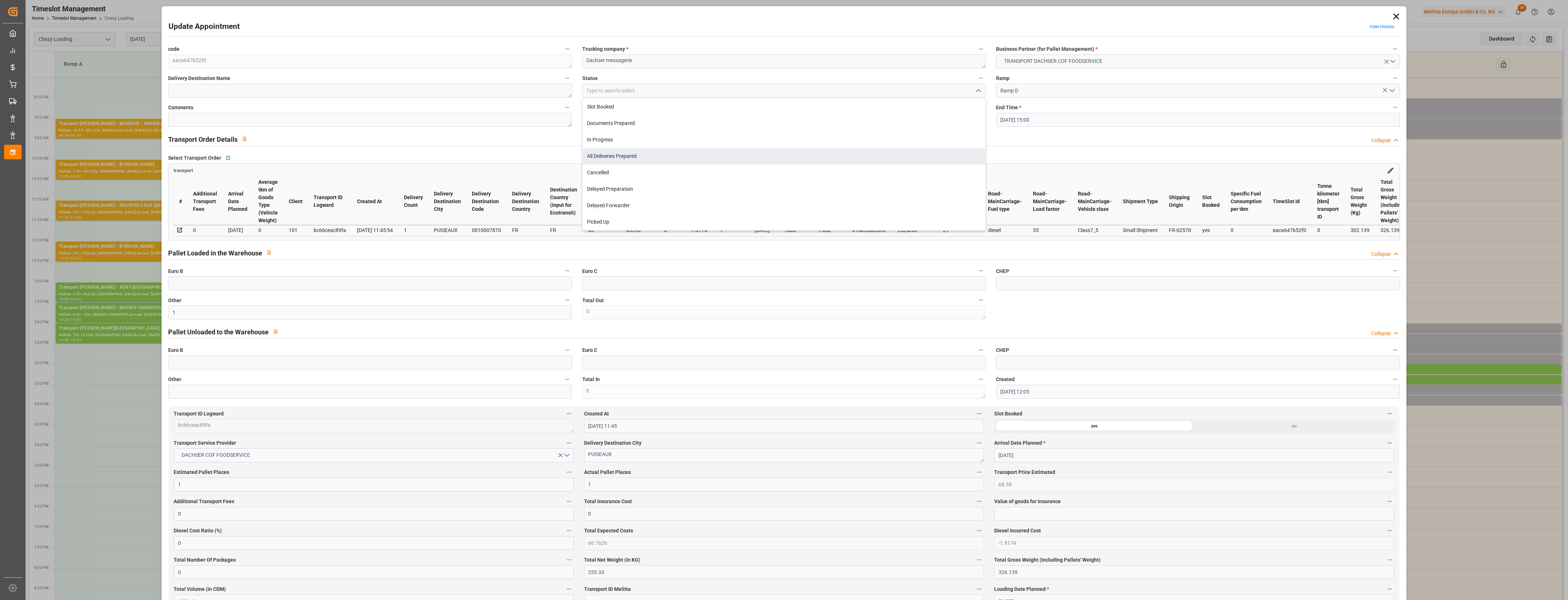
click at [627, 157] on div "All Deliveries Prepared" at bounding box center [784, 156] width 403 height 17
type input "All Deliveries Prepared"
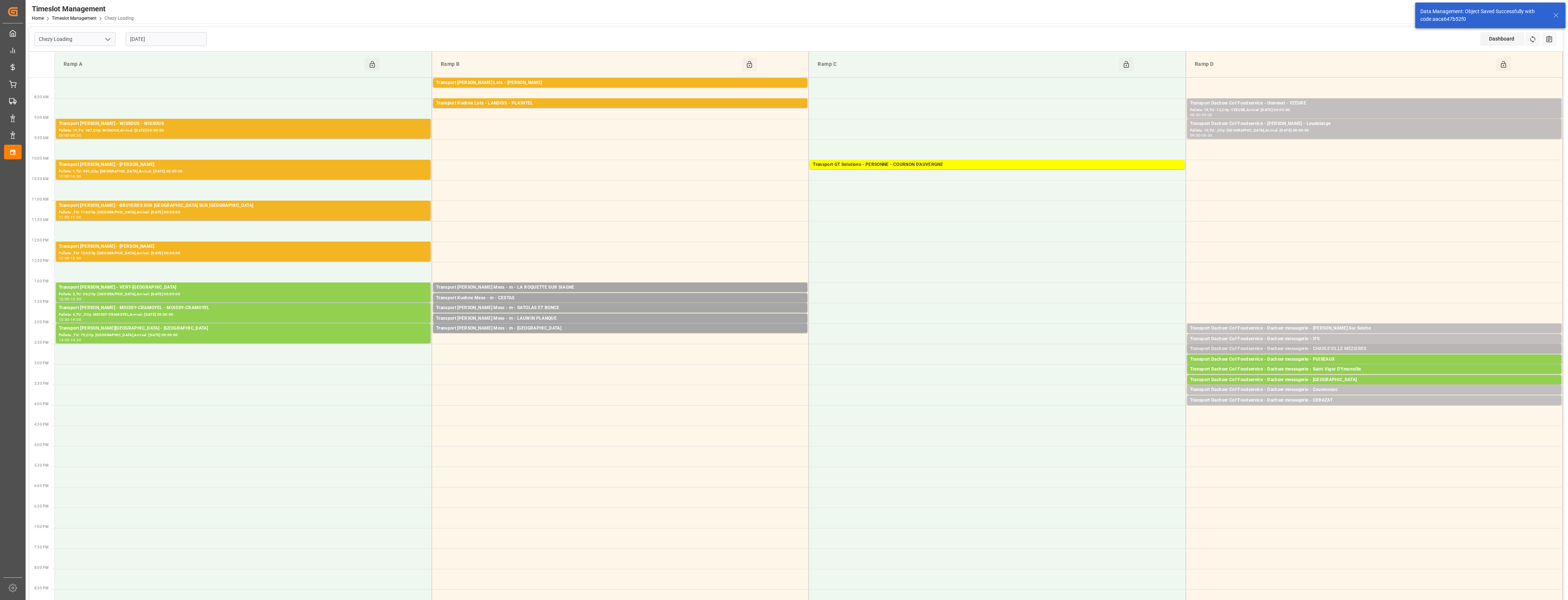
click at [1334, 347] on div "Transport Dachser Cof Foodservice - Dachser messagerie - CHARLEVILLE MEZIERES" at bounding box center [1375, 349] width 368 height 7
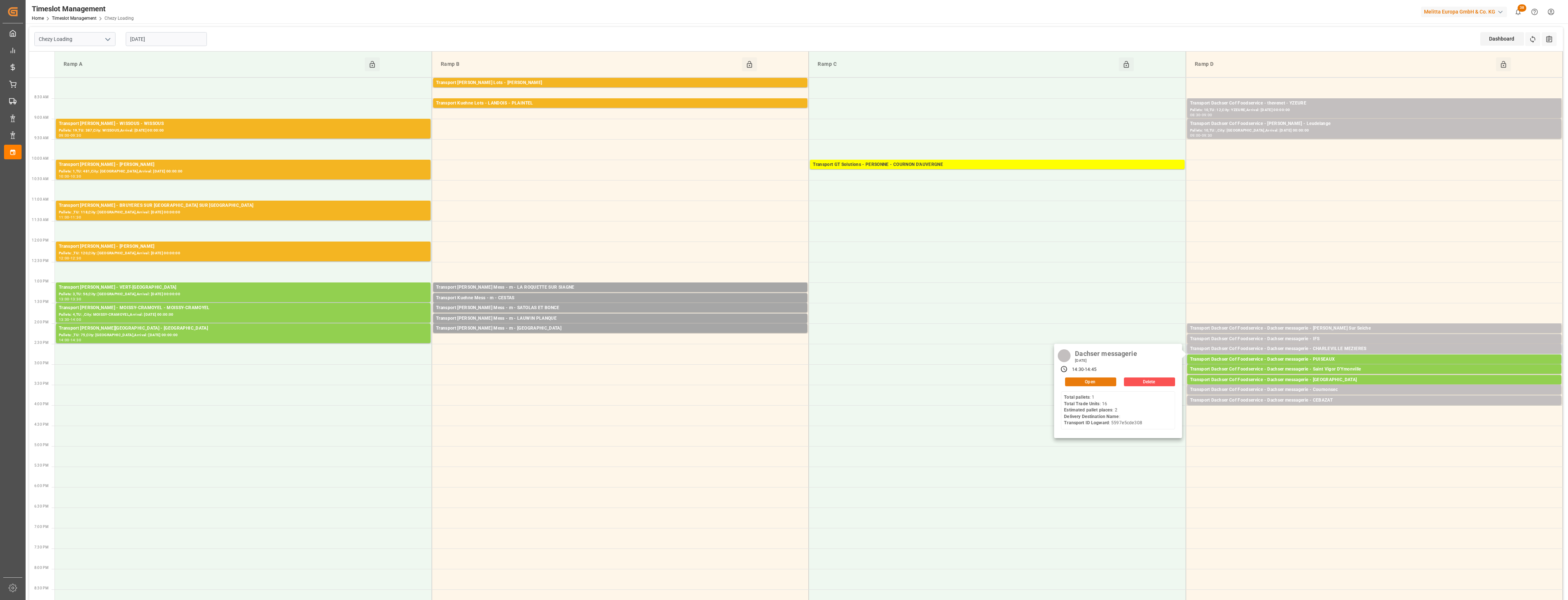
click at [1107, 379] on button "Open" at bounding box center [1091, 382] width 51 height 9
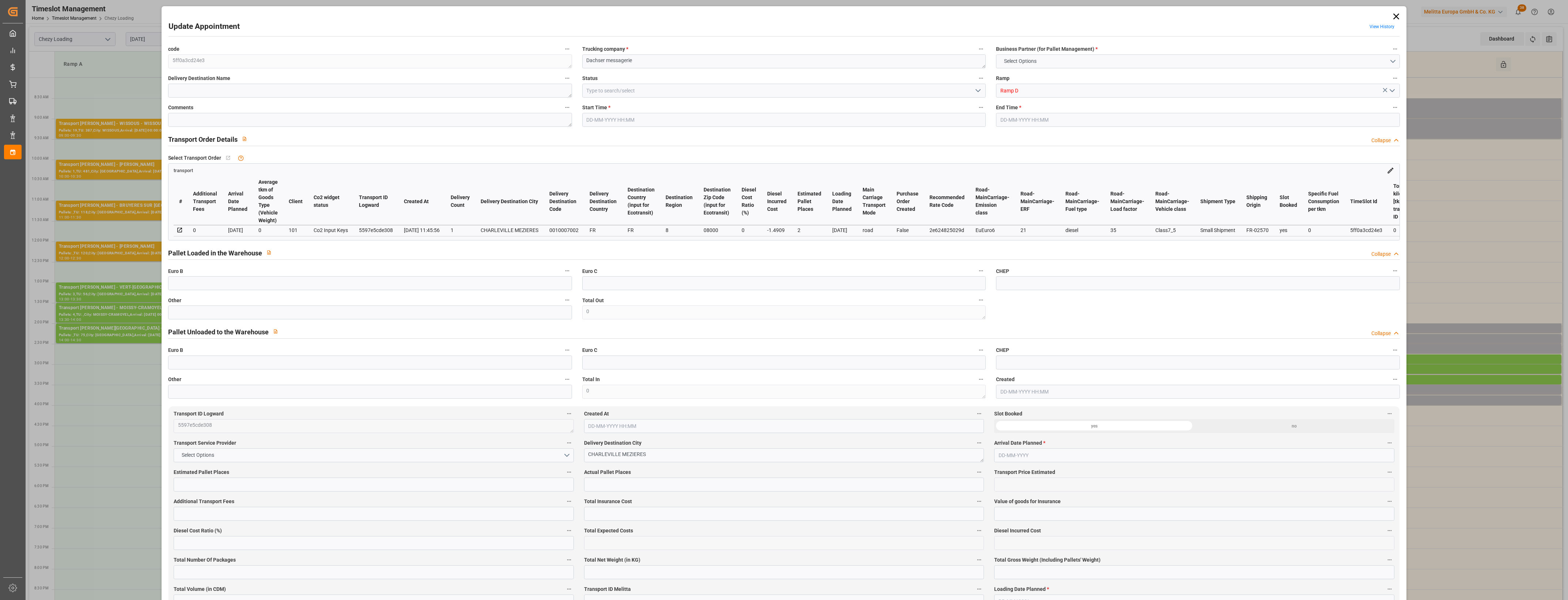
type input "2"
type input "56.26"
type input "0"
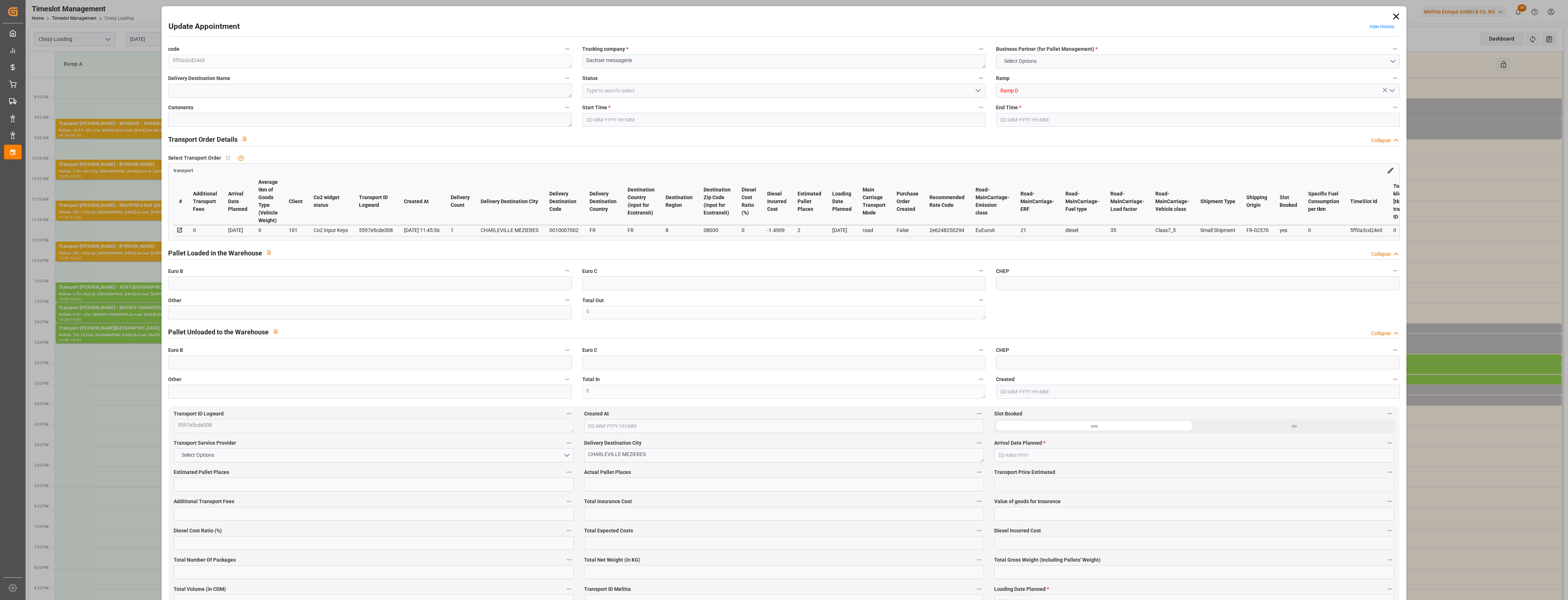
type input "54.7691"
type input "-1.4909"
type input "0"
type input "259.36"
type input "357.15"
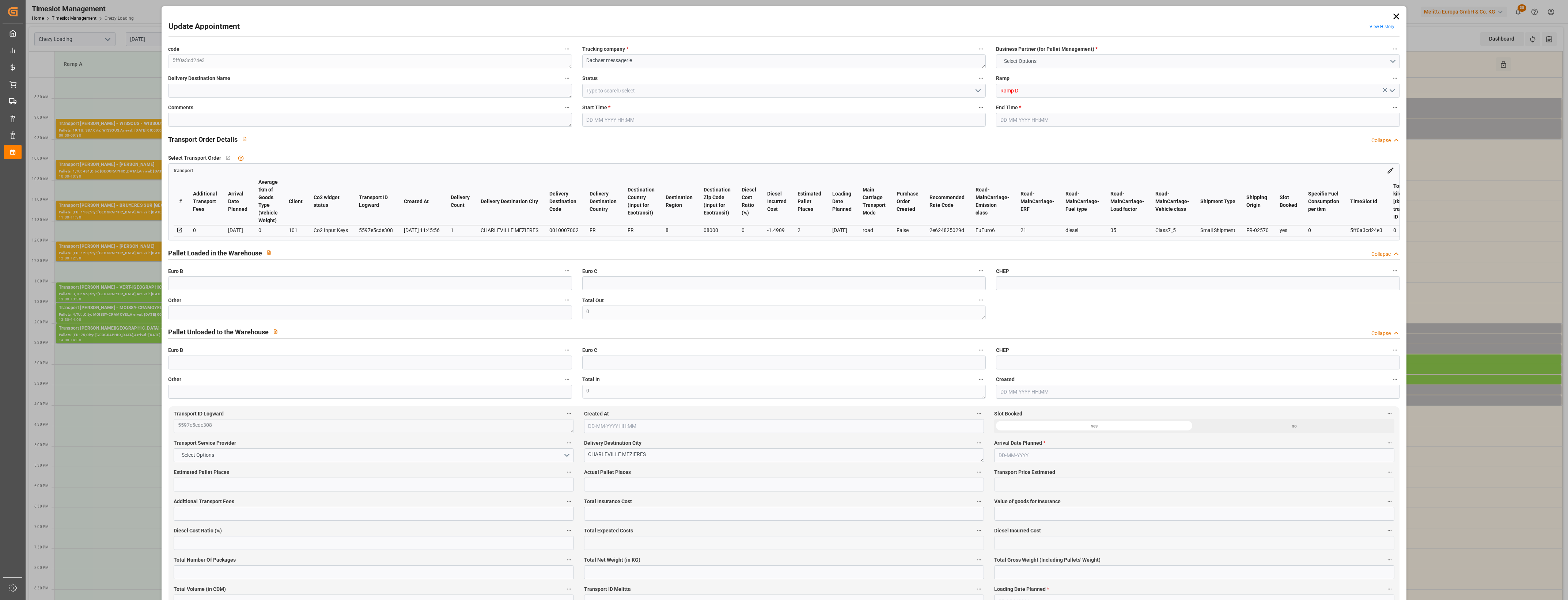
type input "1102.71"
type input "8"
type input "1"
type input "16"
type input "2"
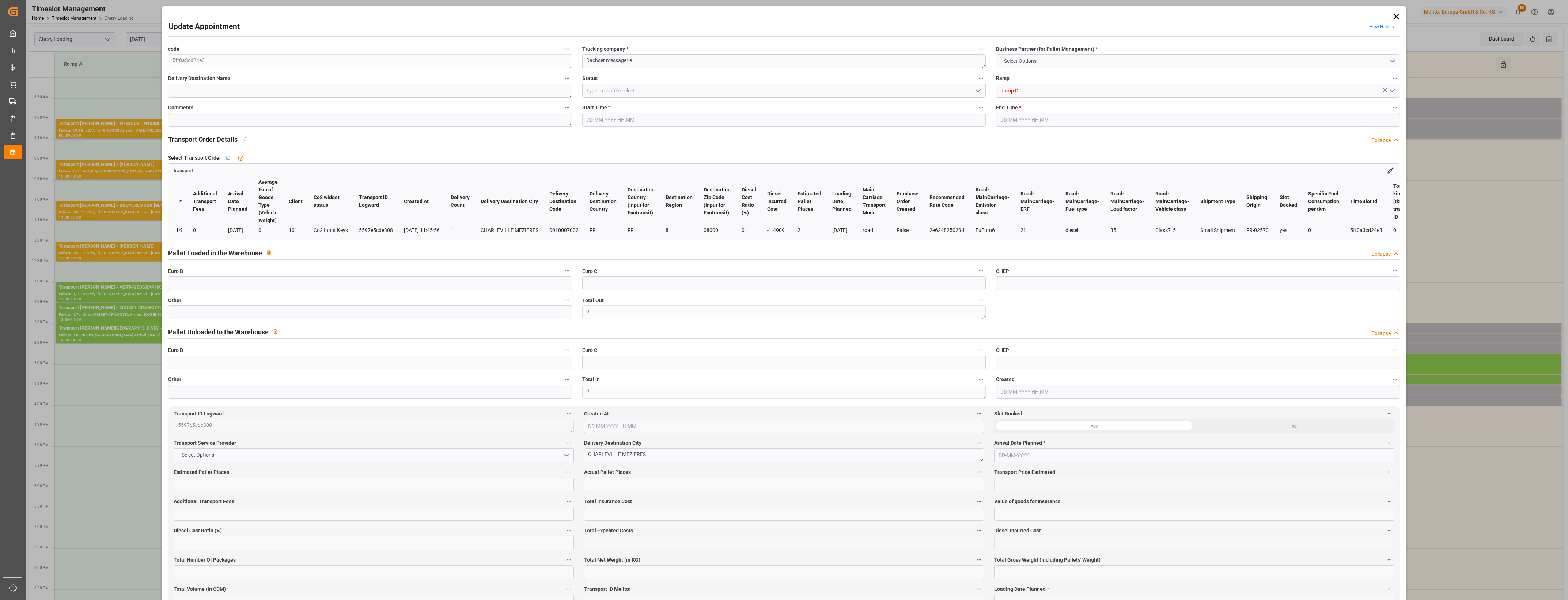
type input "101"
type input "308.26"
type input "0"
type input "4710.8598"
type input "0"
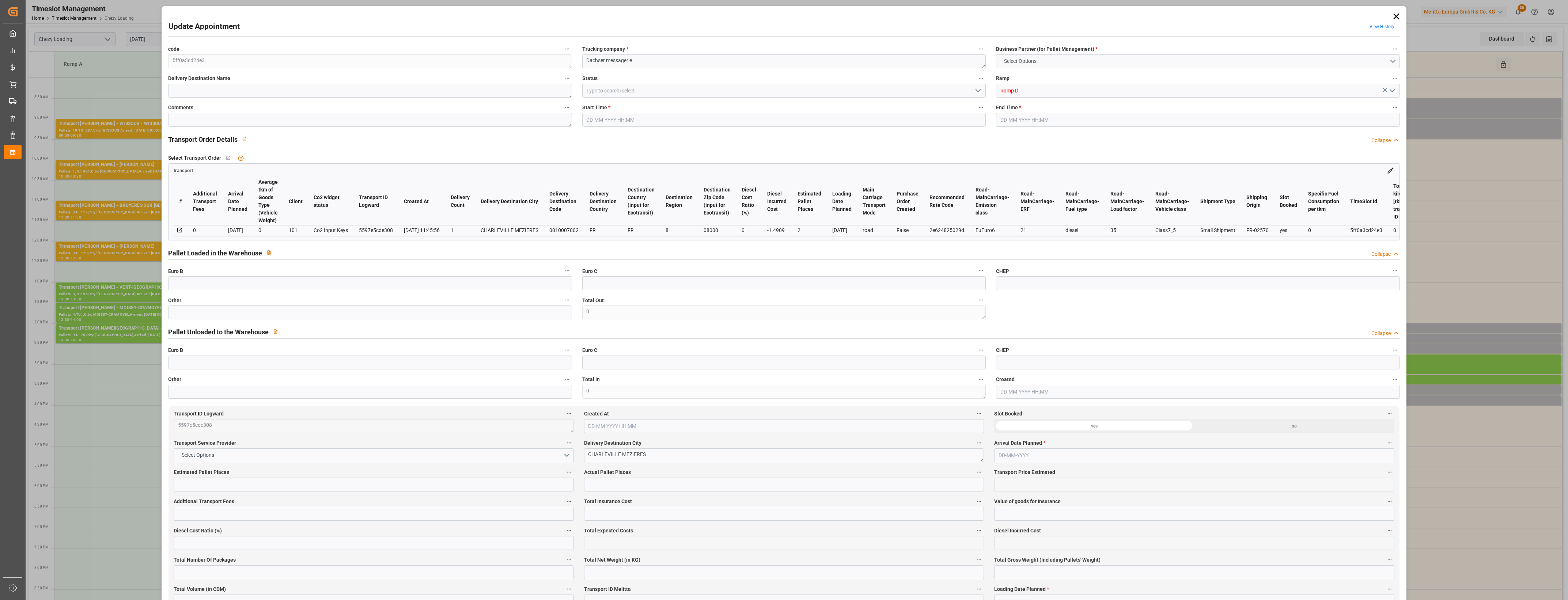
type input "0"
type input "21"
type input "35"
type input "[DATE] 14:30"
type input "[DATE] 14:45"
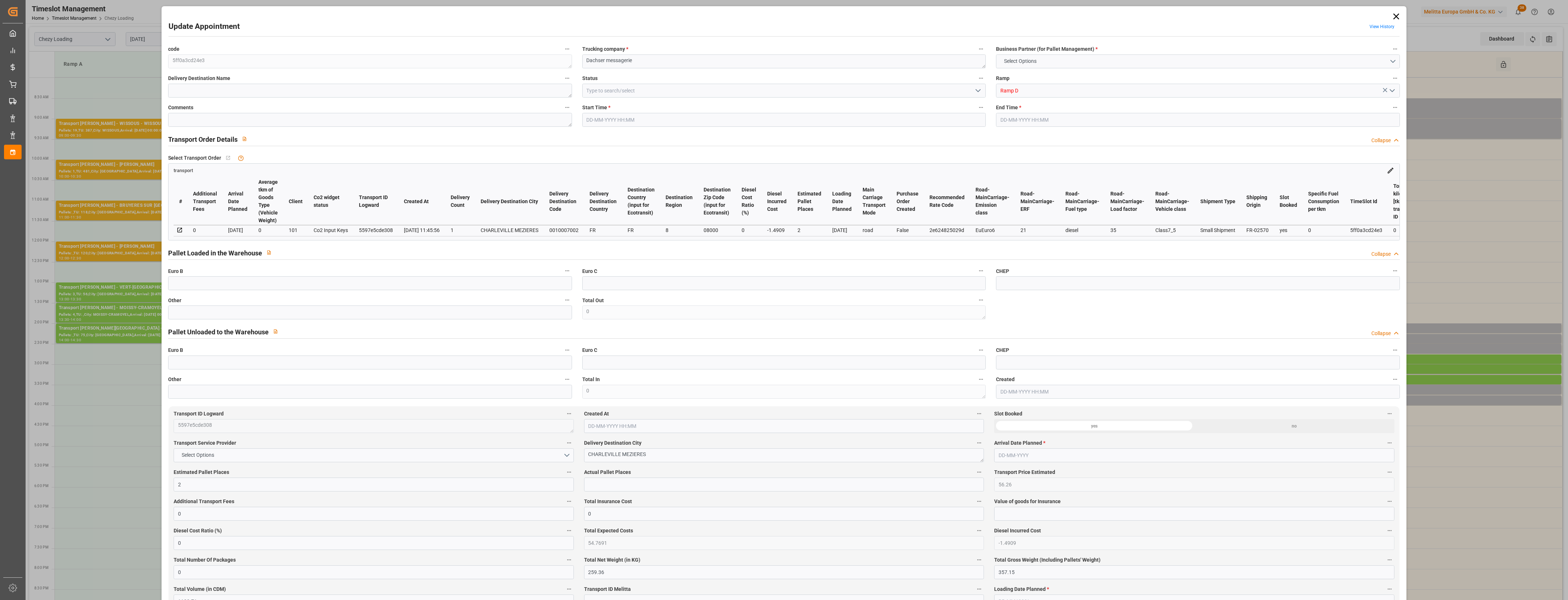
type input "[DATE] 12:05"
type input "[DATE] 11:45"
type input "[DATE]"
click at [976, 90] on icon "open menu" at bounding box center [978, 90] width 9 height 9
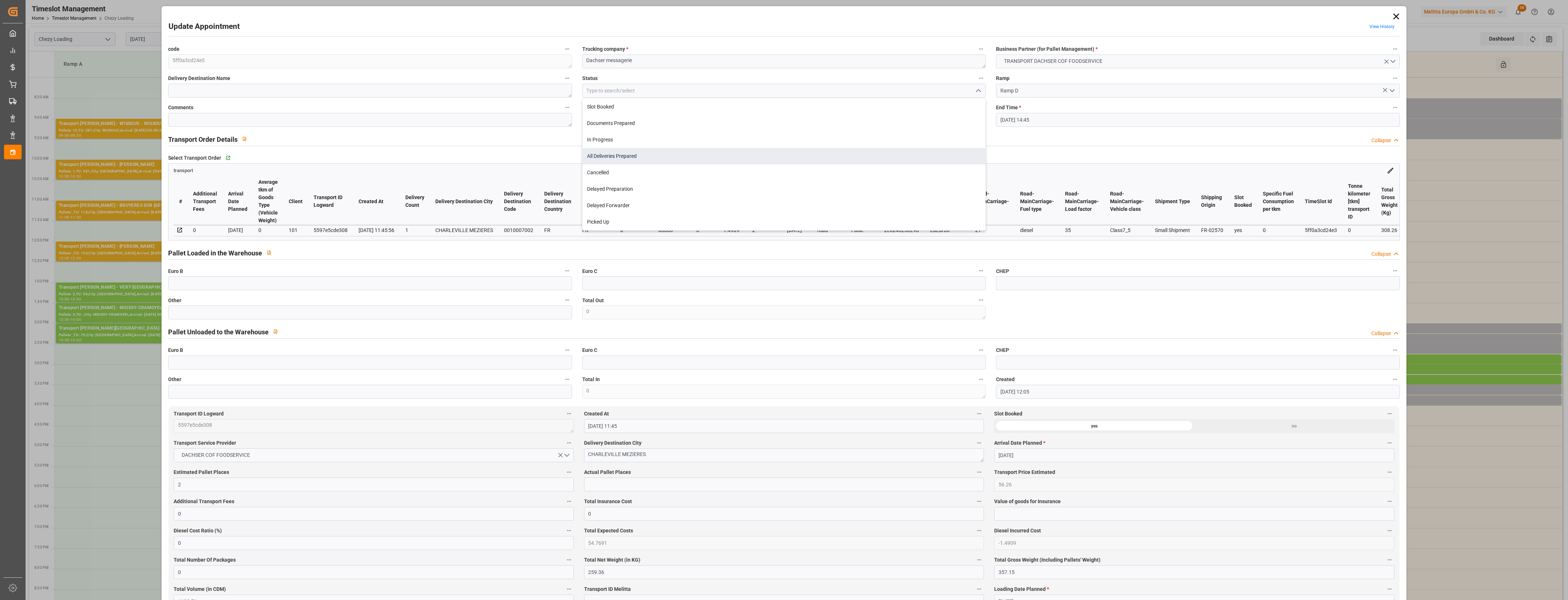
click at [615, 154] on div "All Deliveries Prepared" at bounding box center [784, 156] width 403 height 17
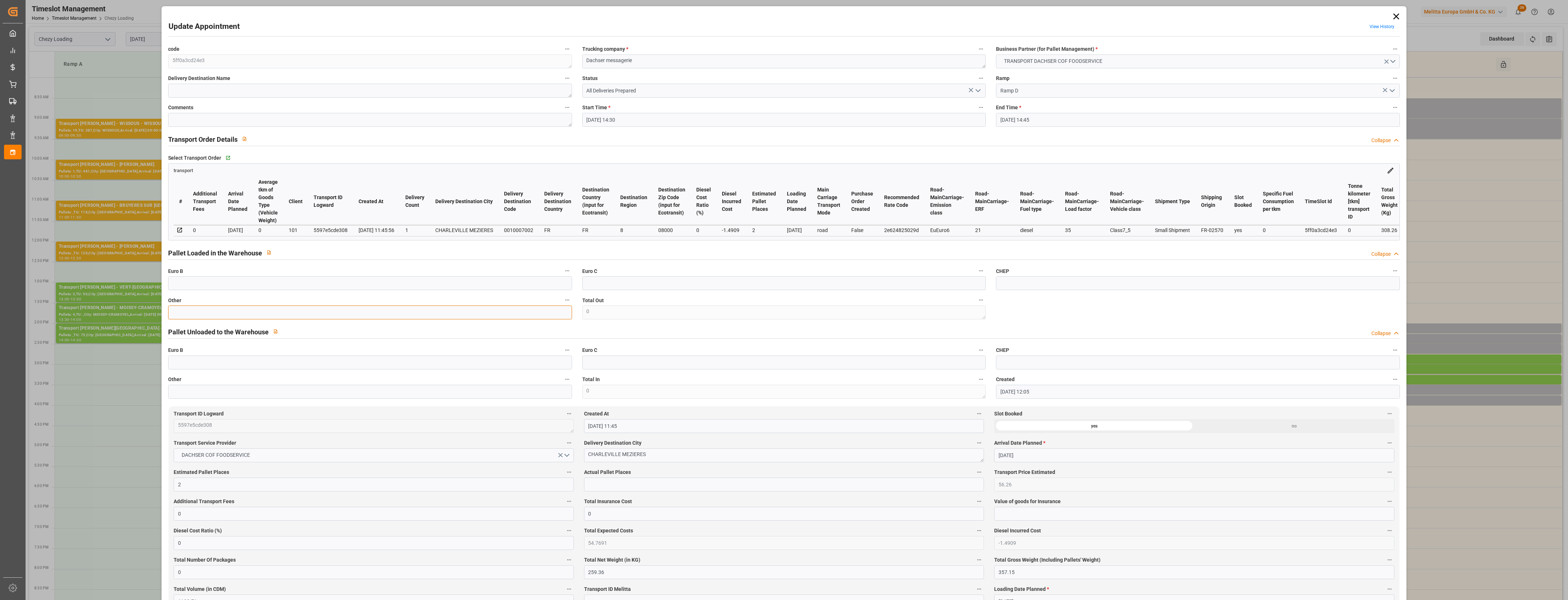
click at [187, 311] on input "text" at bounding box center [370, 312] width 404 height 14
click at [605, 488] on input "text" at bounding box center [784, 485] width 400 height 14
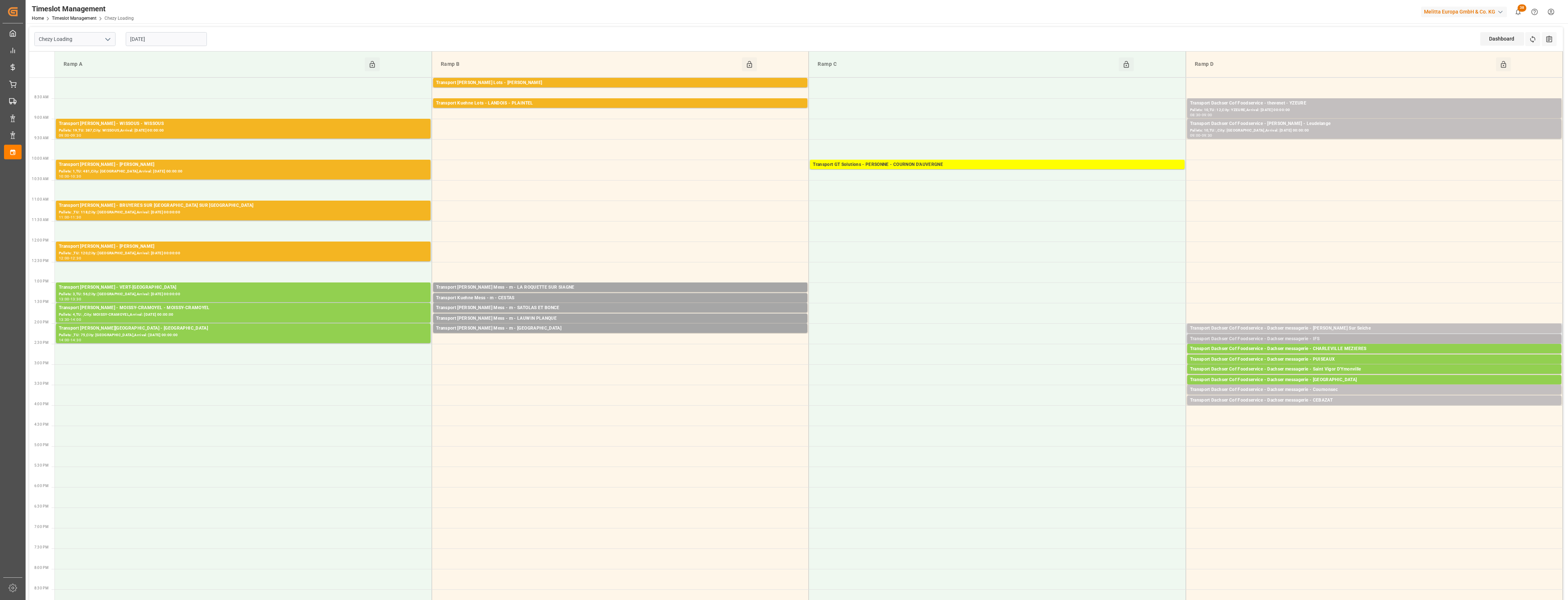
click at [1322, 339] on div "Transport Dachser Cof Foodservice - Dachser messagerie - IFS" at bounding box center [1375, 339] width 368 height 7
click at [1112, 357] on button "Open" at bounding box center [1091, 361] width 51 height 9
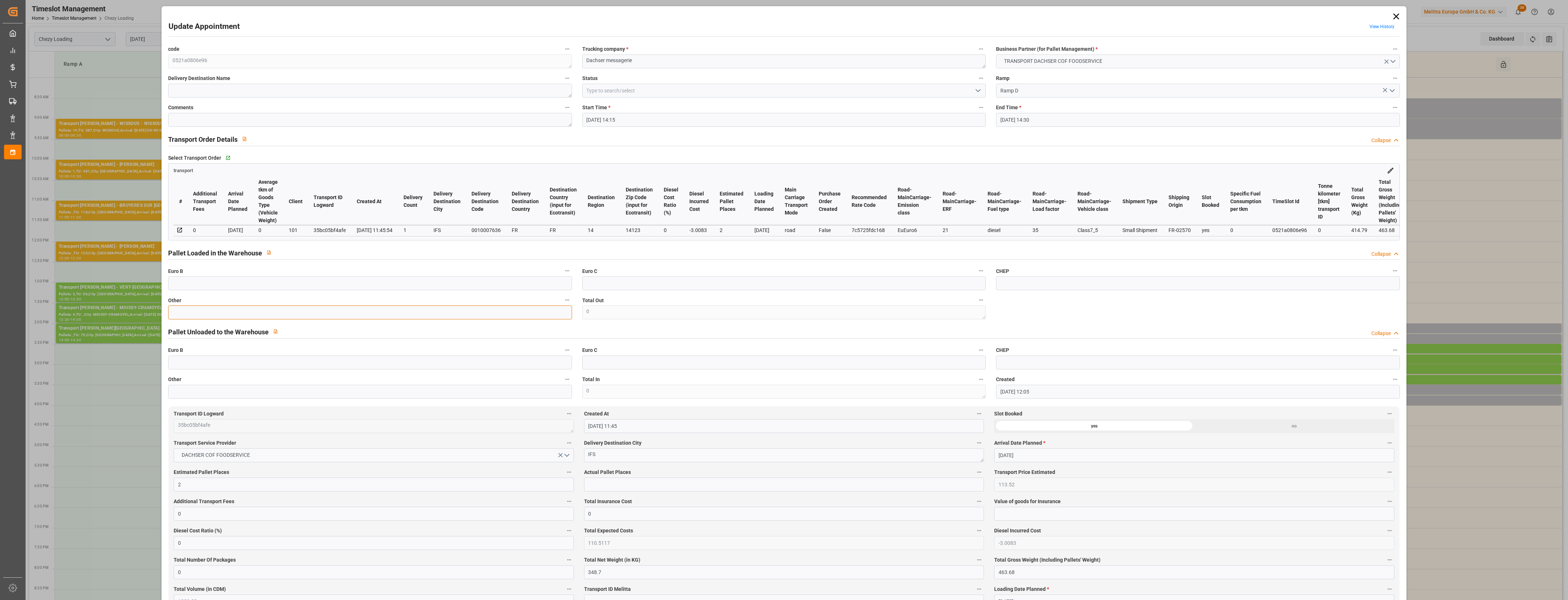
click at [201, 314] on input "text" at bounding box center [370, 312] width 404 height 14
drag, startPoint x: 604, startPoint y: 480, endPoint x: 613, endPoint y: 483, distance: 9.5
click at [604, 480] on input "text" at bounding box center [784, 485] width 400 height 14
click at [662, 474] on label "Actual Pallet Places" at bounding box center [784, 472] width 400 height 11
click at [975, 474] on button "Actual Pallet Places" at bounding box center [979, 472] width 9 height 9
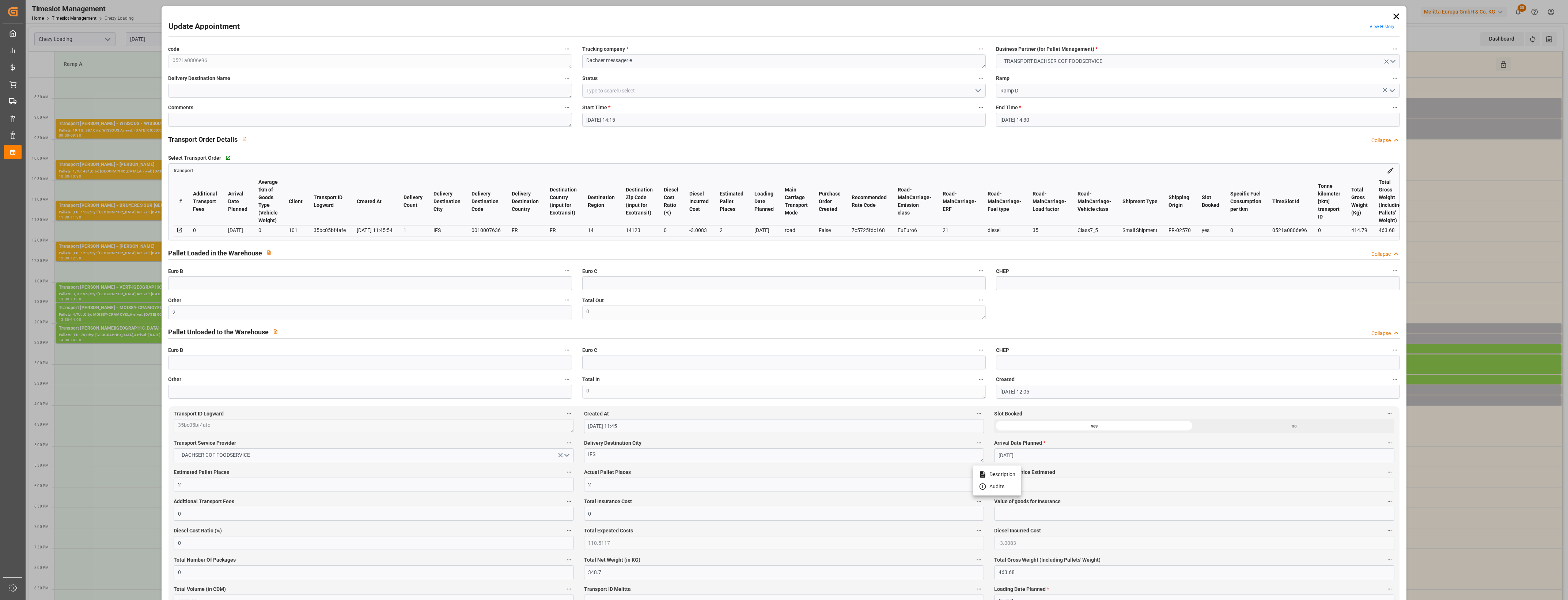
click at [676, 472] on div at bounding box center [784, 300] width 1568 height 600
click at [979, 90] on icon "open menu" at bounding box center [978, 90] width 9 height 9
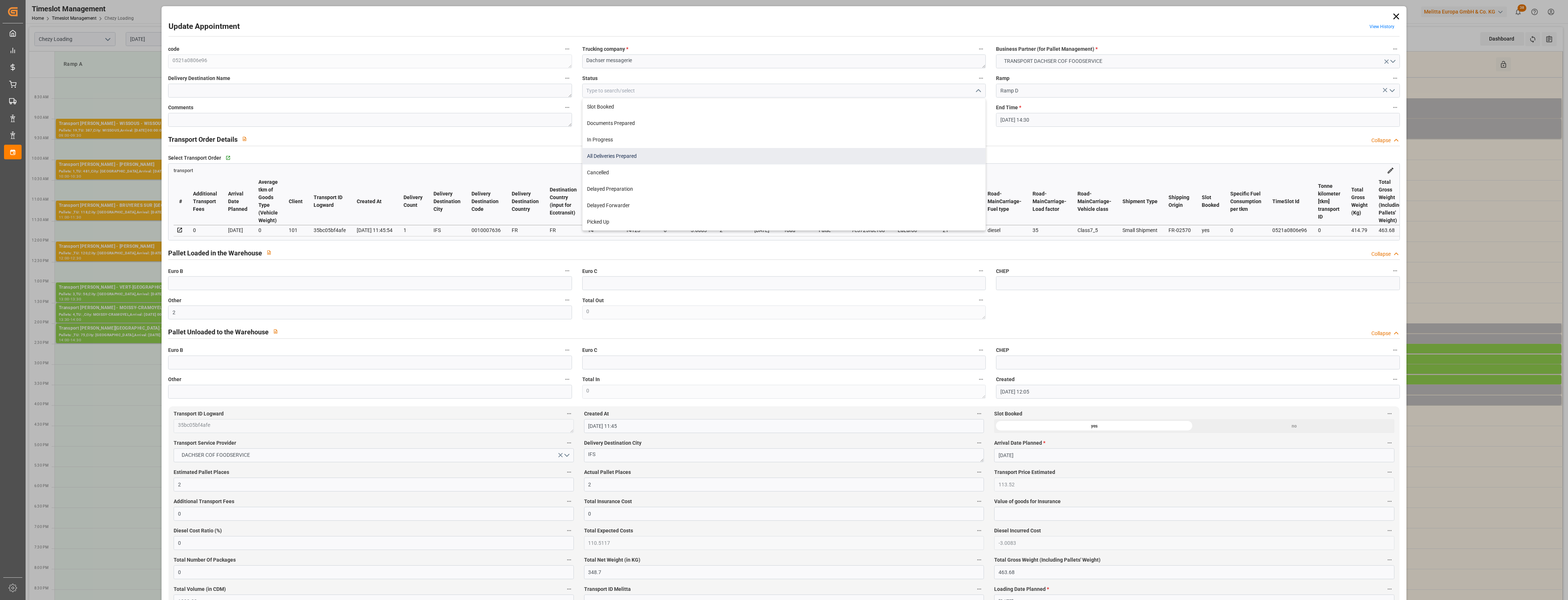
click at [630, 160] on div "All Deliveries Prepared" at bounding box center [784, 156] width 403 height 17
